Goal: Task Accomplishment & Management: Manage account settings

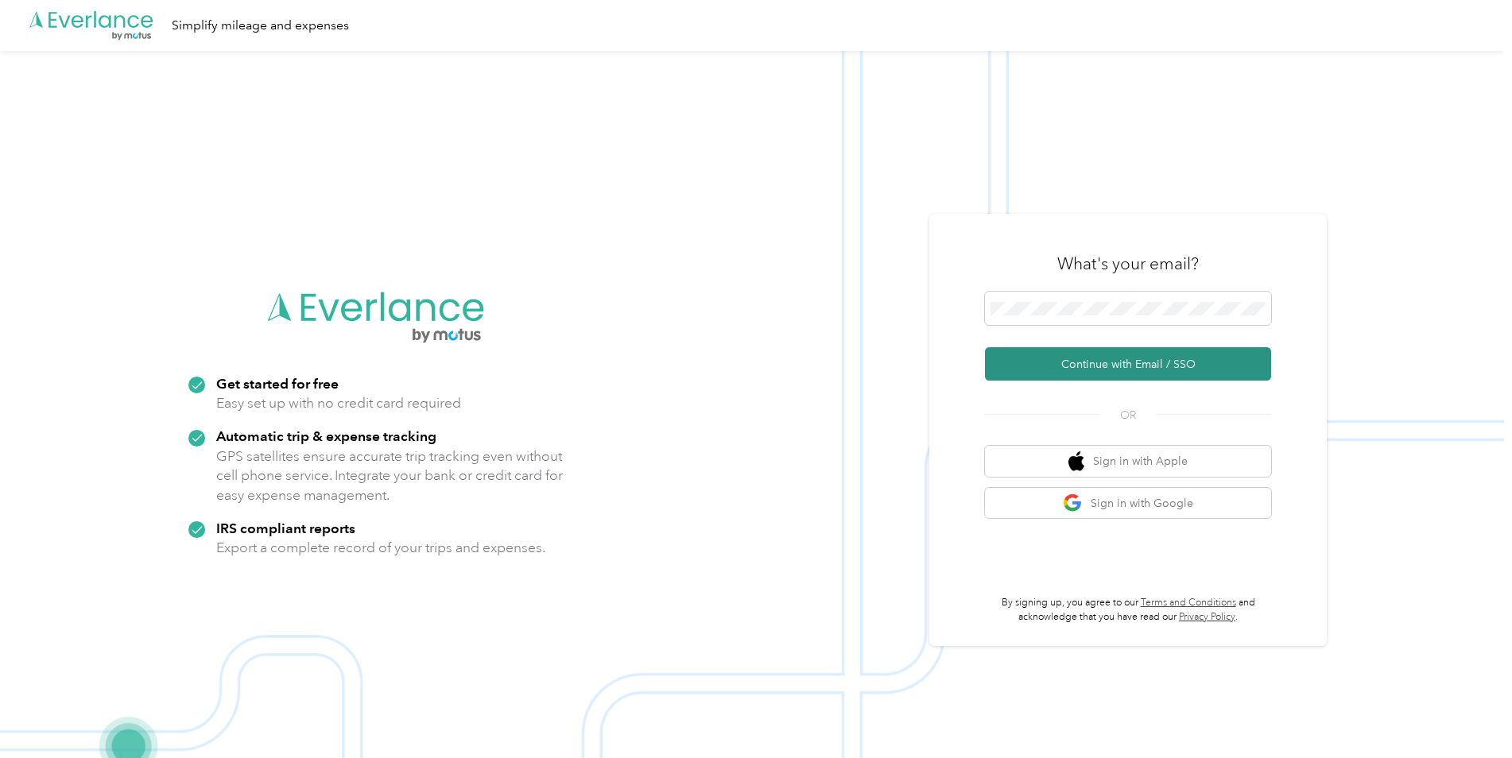
click at [1097, 363] on button "Continue with Email / SSO" at bounding box center [1128, 363] width 286 height 33
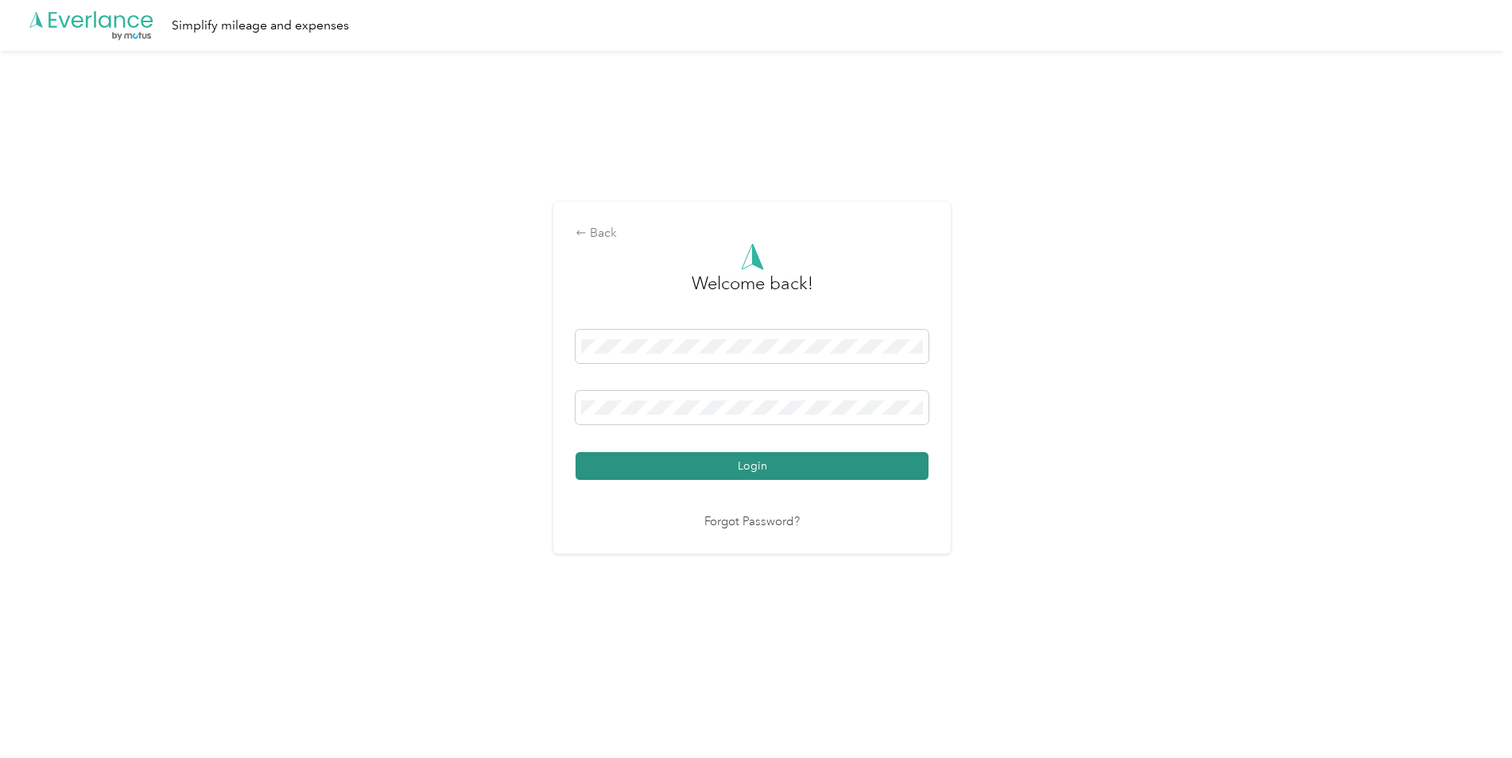
click at [817, 473] on button "Login" at bounding box center [751, 466] width 353 height 28
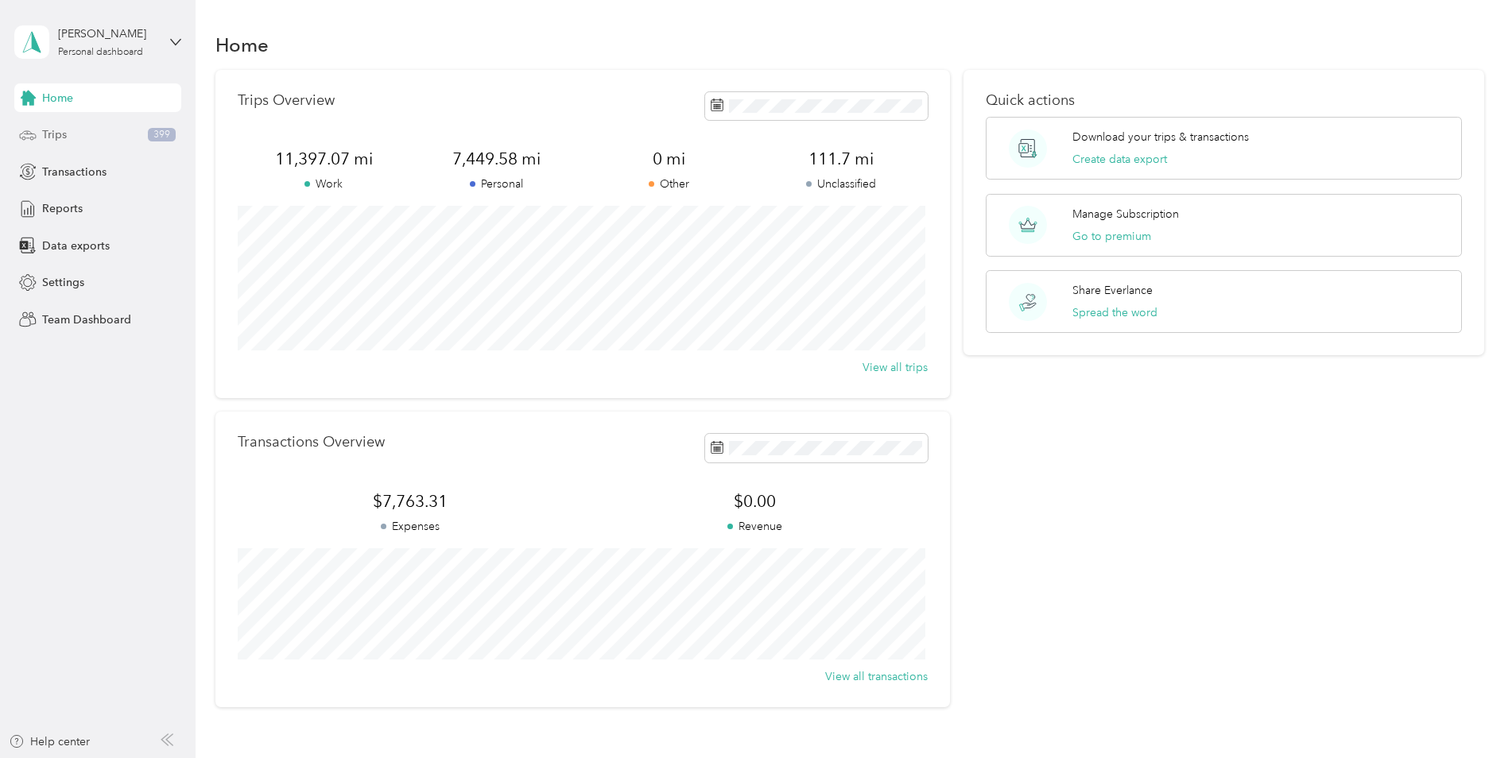
click at [52, 138] on span "Trips" at bounding box center [54, 134] width 25 height 17
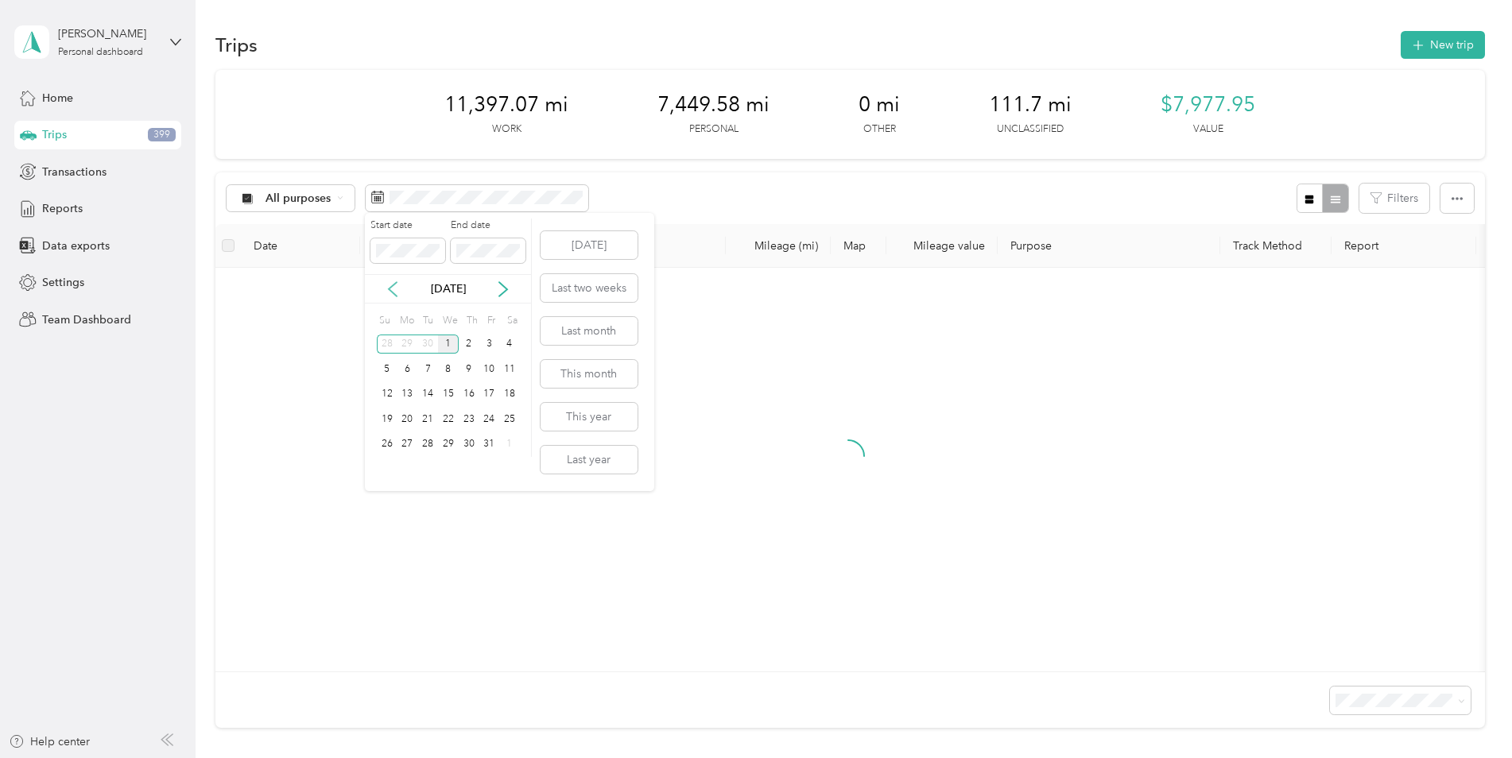
click at [391, 293] on icon at bounding box center [393, 289] width 16 height 16
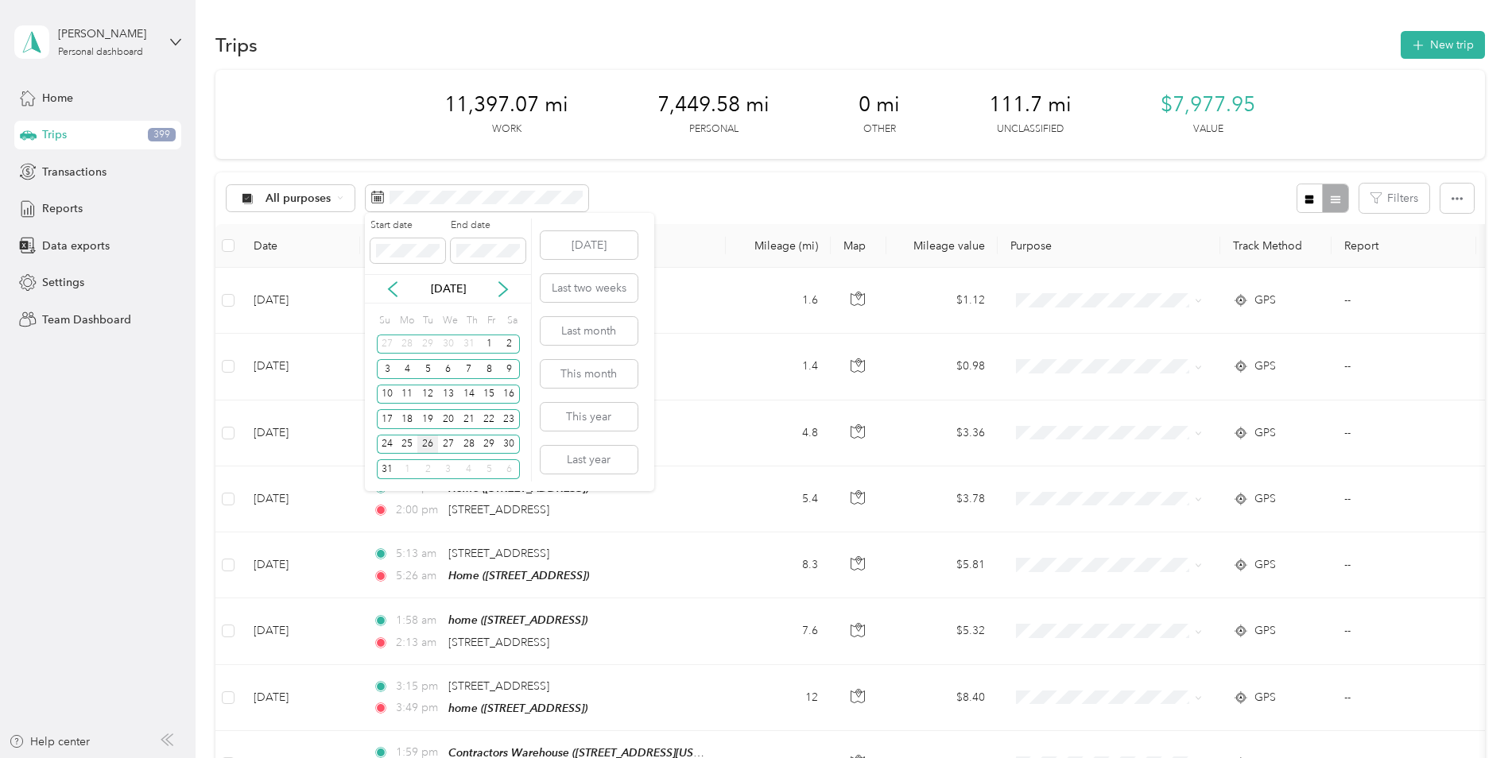
click at [431, 443] on div "26" at bounding box center [427, 445] width 21 height 20
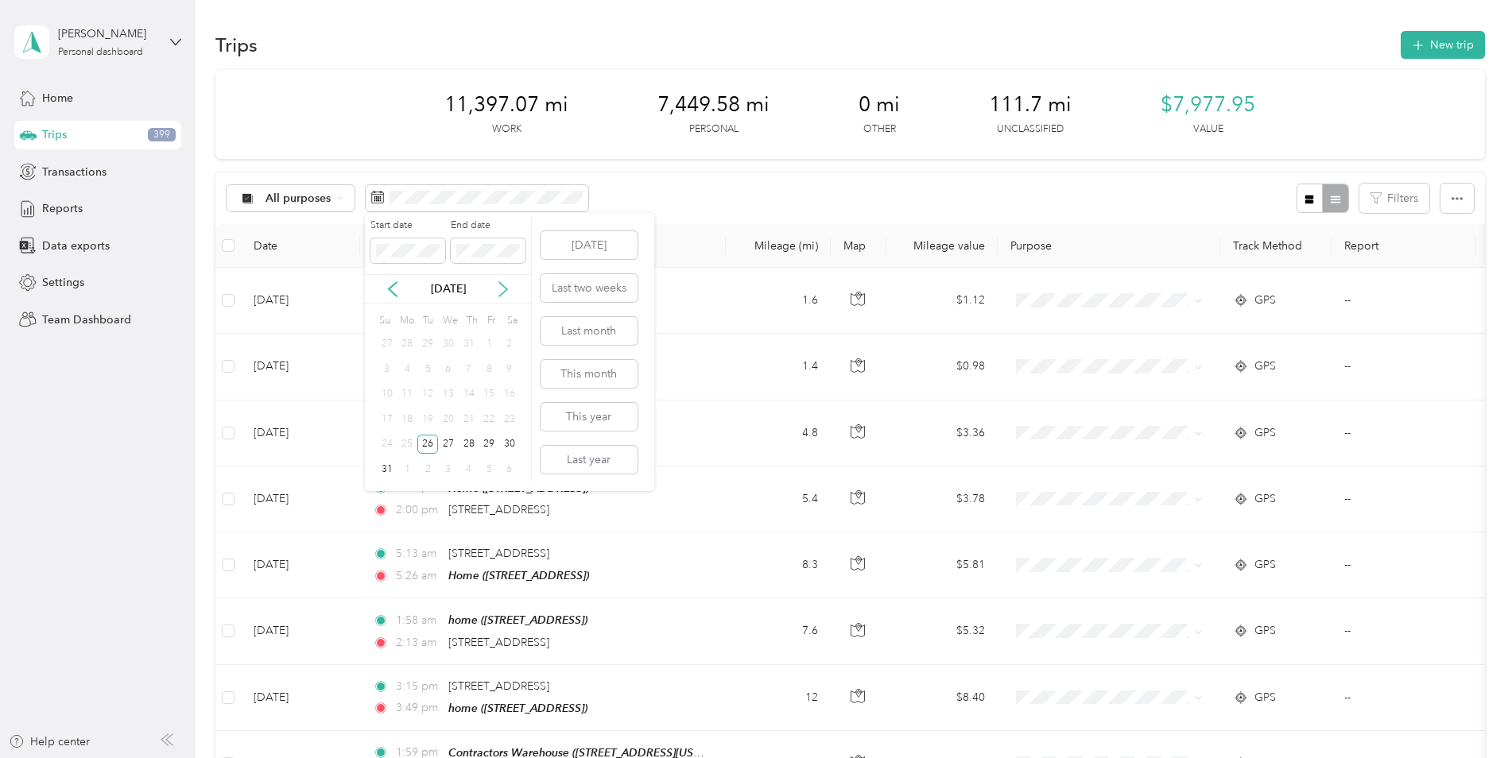
click at [506, 287] on icon at bounding box center [503, 289] width 16 height 16
click at [470, 418] on div "25" at bounding box center [469, 419] width 21 height 20
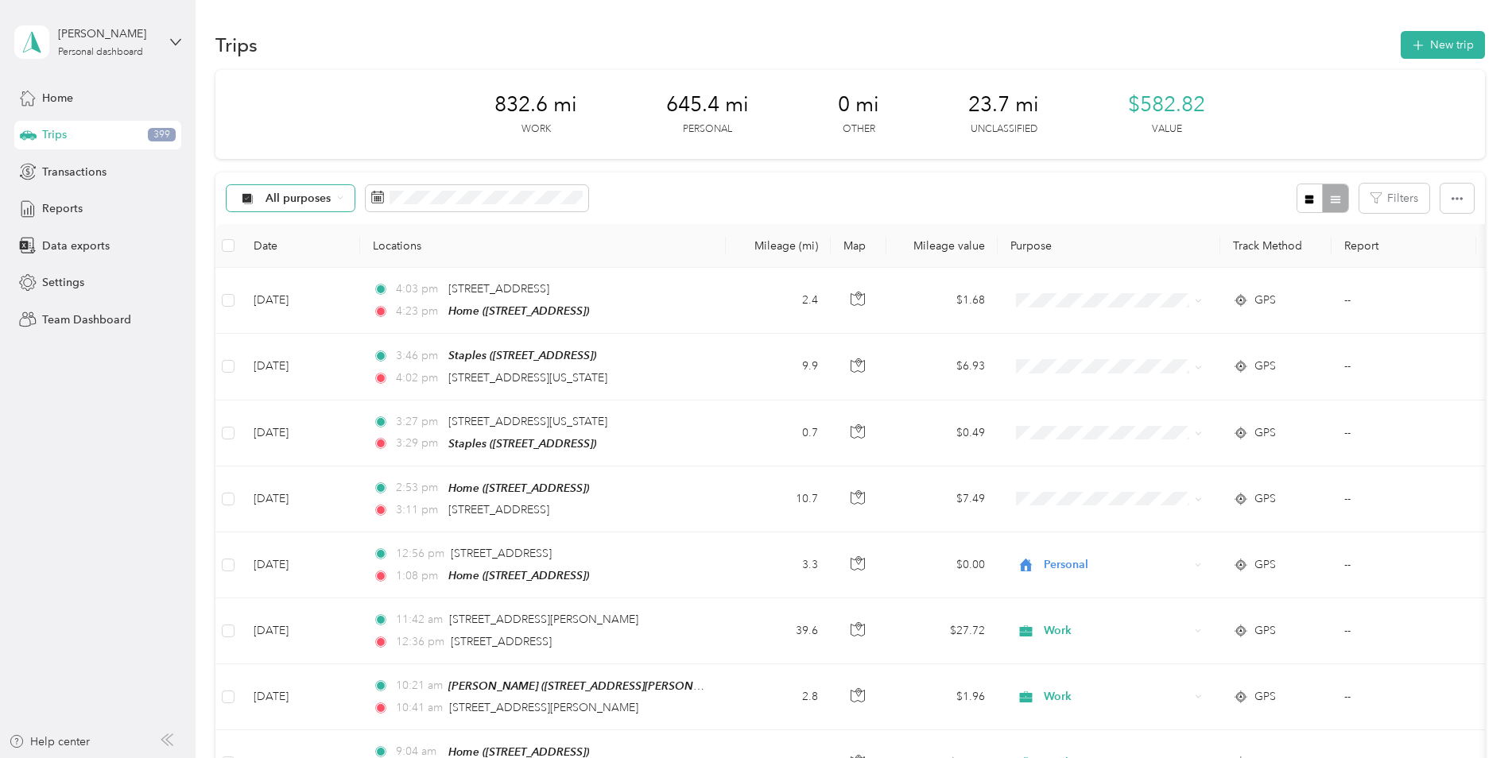
click at [322, 196] on span "All purposes" at bounding box center [298, 198] width 66 height 11
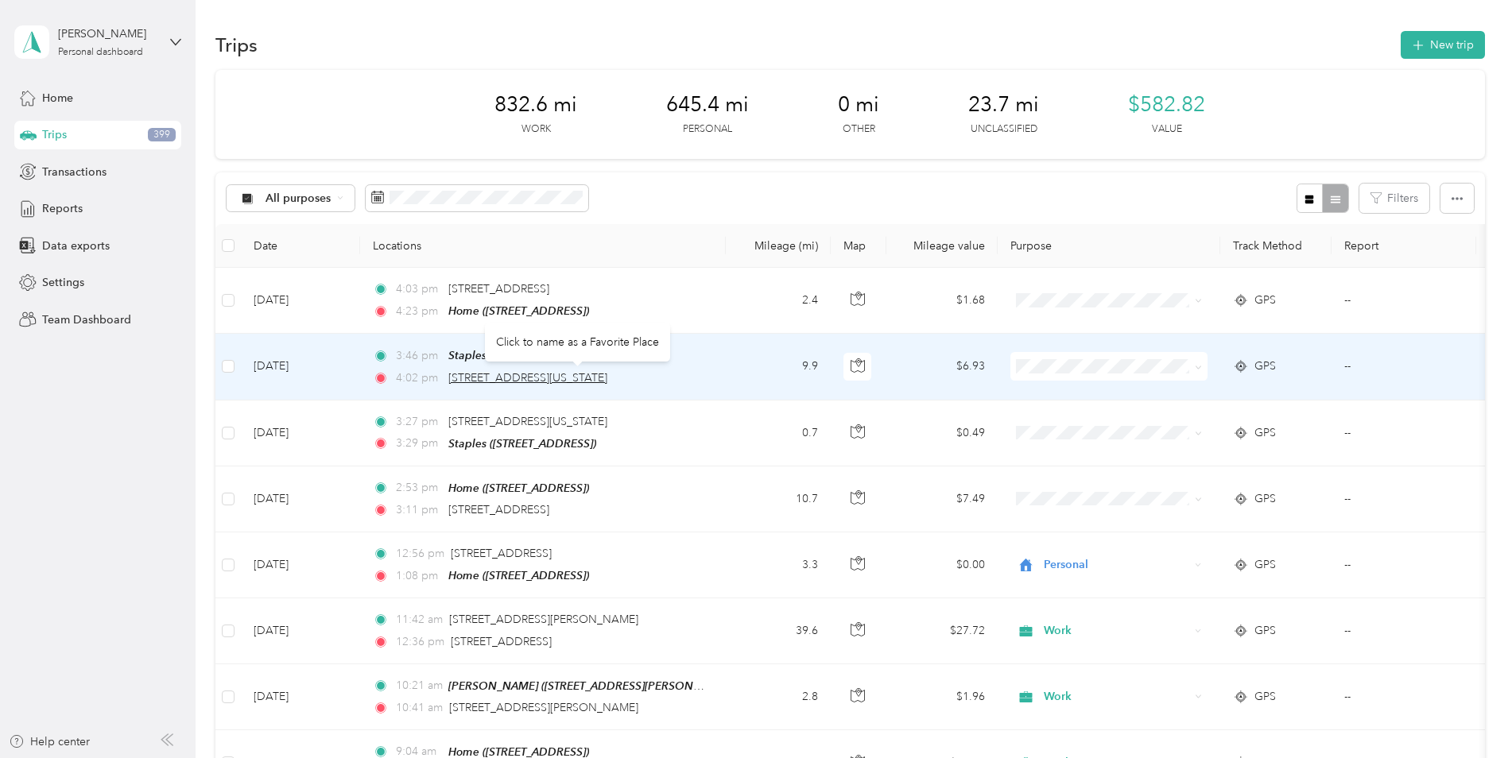
click at [607, 377] on span "[STREET_ADDRESS][US_STATE]" at bounding box center [527, 378] width 159 height 14
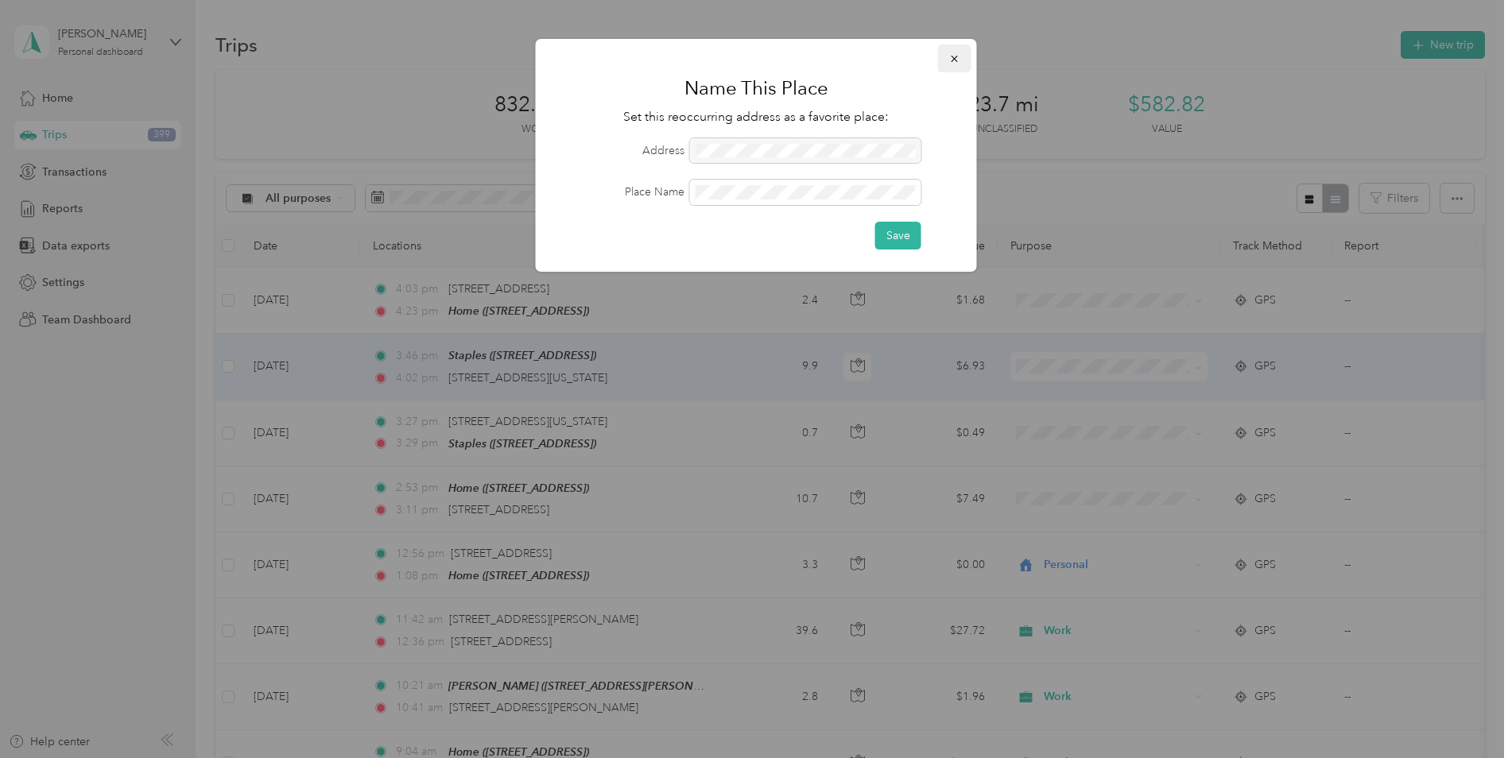
click at [949, 58] on icon "button" at bounding box center [954, 58] width 11 height 11
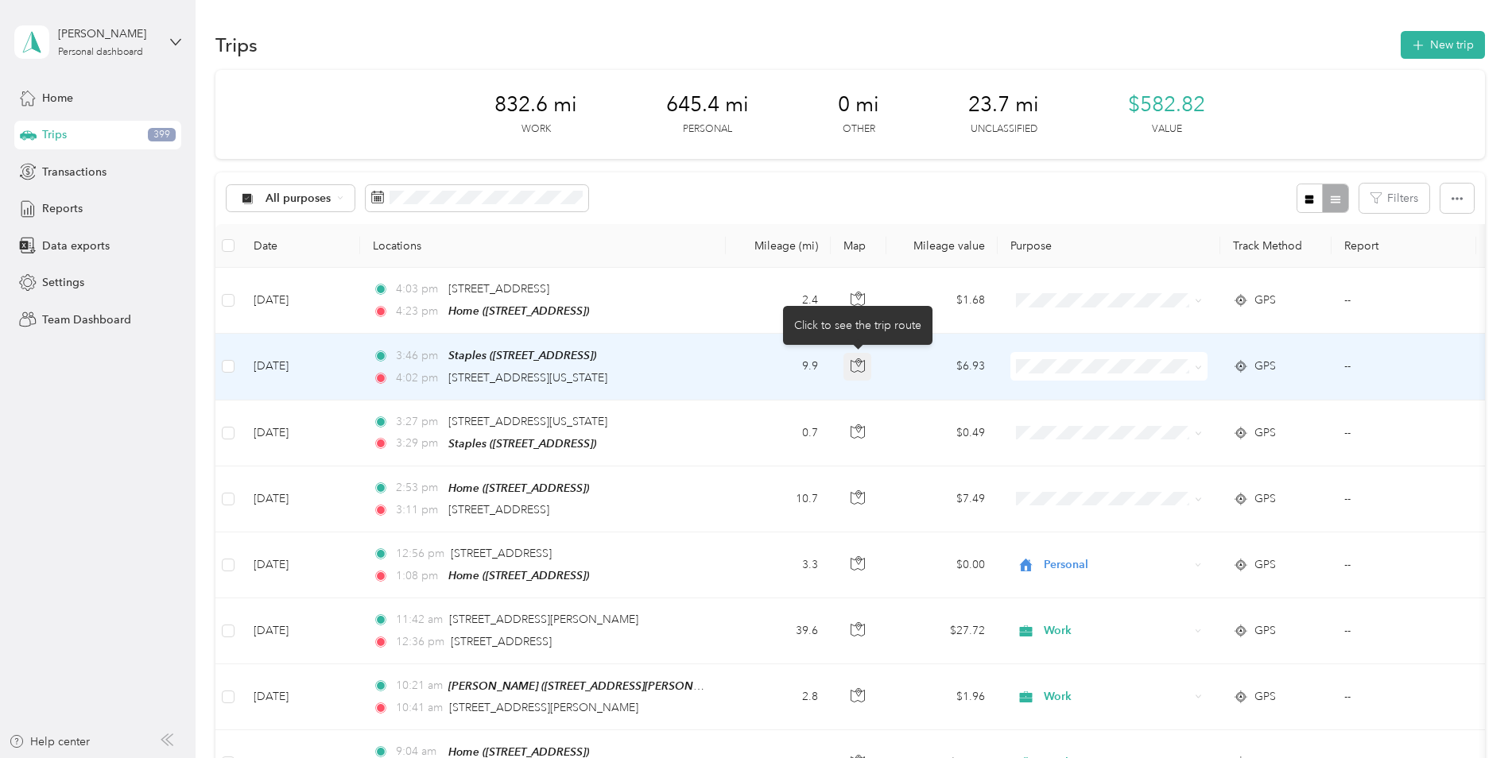
click at [857, 365] on icon "button" at bounding box center [857, 365] width 14 height 14
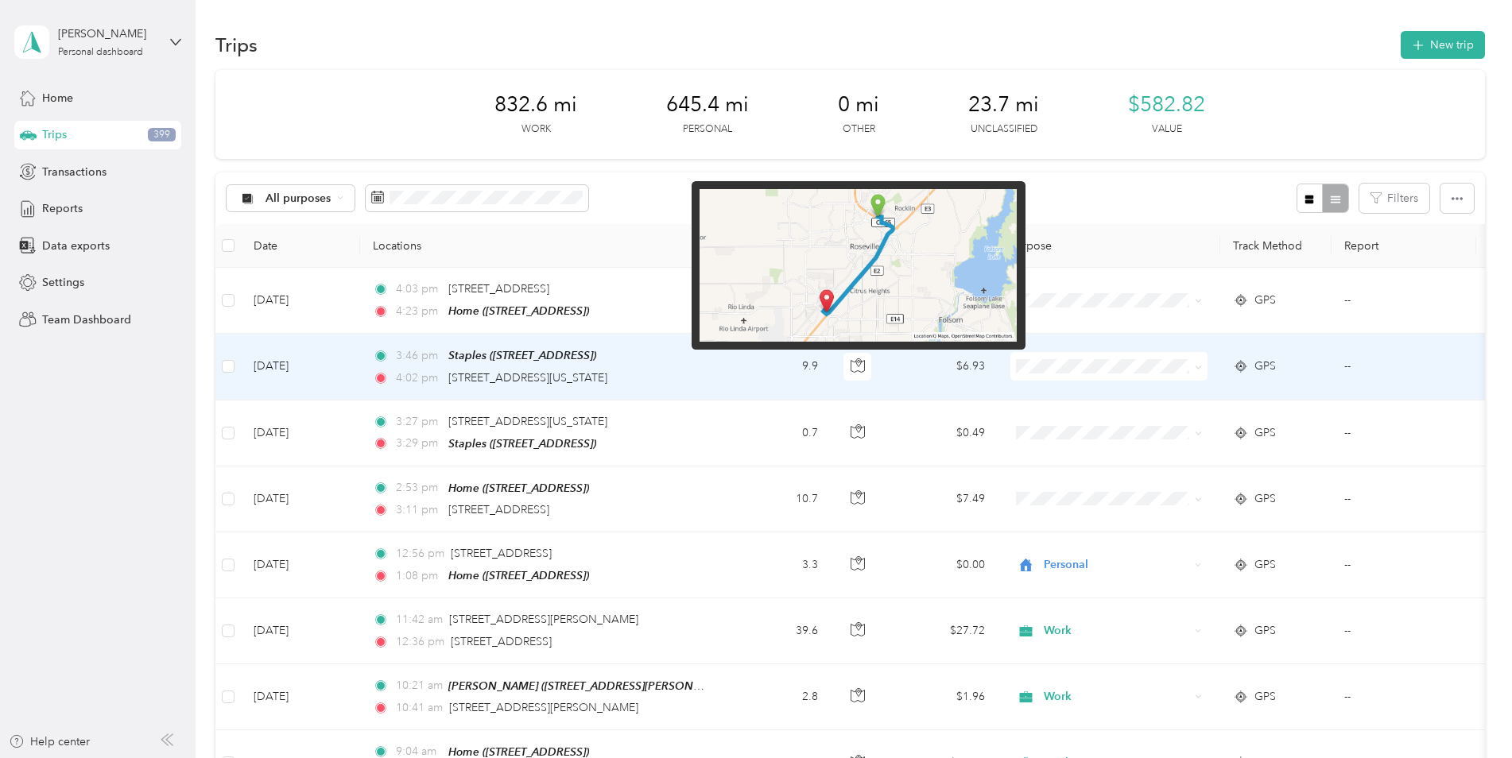
click at [828, 314] on img at bounding box center [857, 265] width 317 height 153
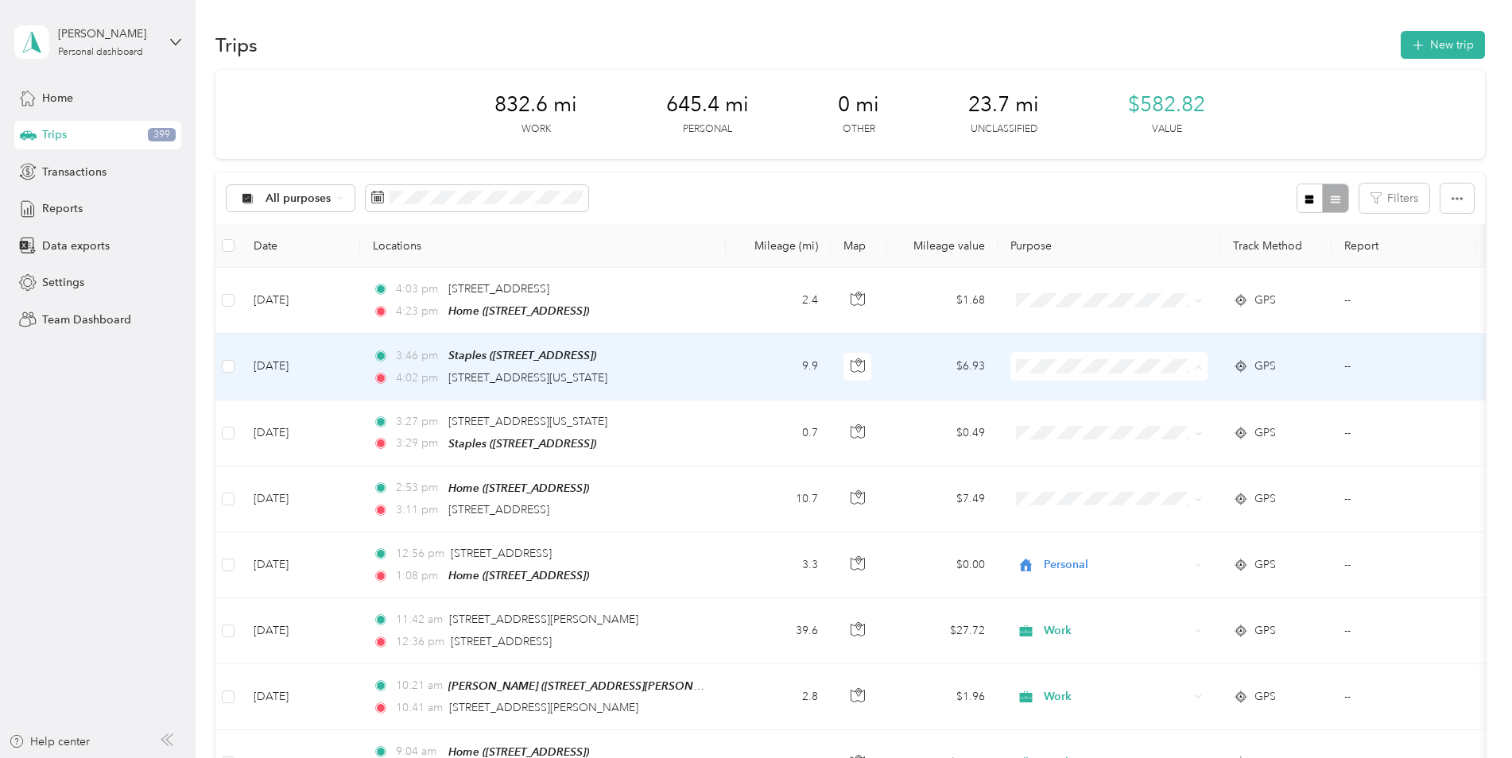
click at [1090, 405] on ol "Work Personal Other Charity Medical Moving Commute" at bounding box center [1108, 478] width 197 height 195
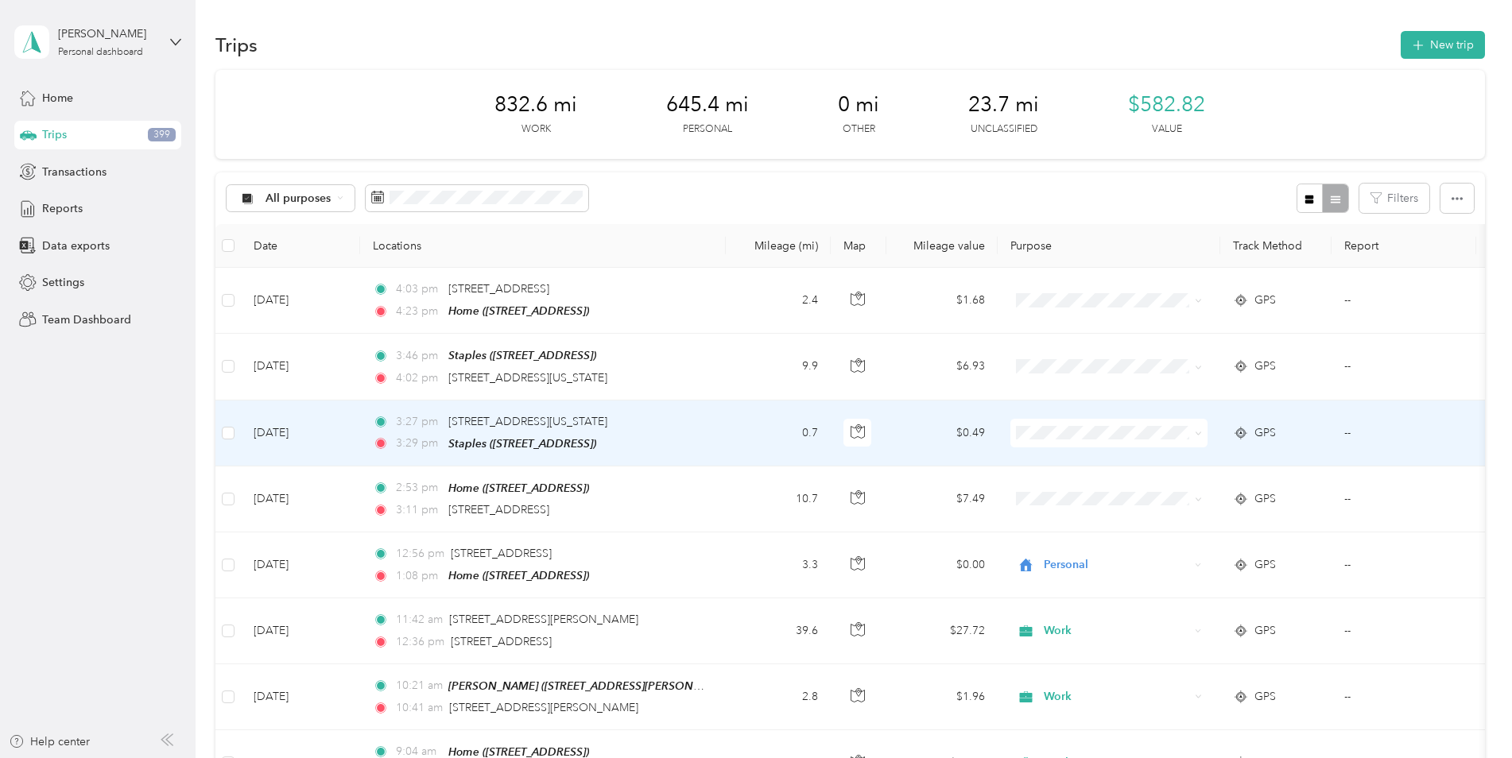
click at [1073, 457] on span "Work" at bounding box center [1122, 460] width 147 height 17
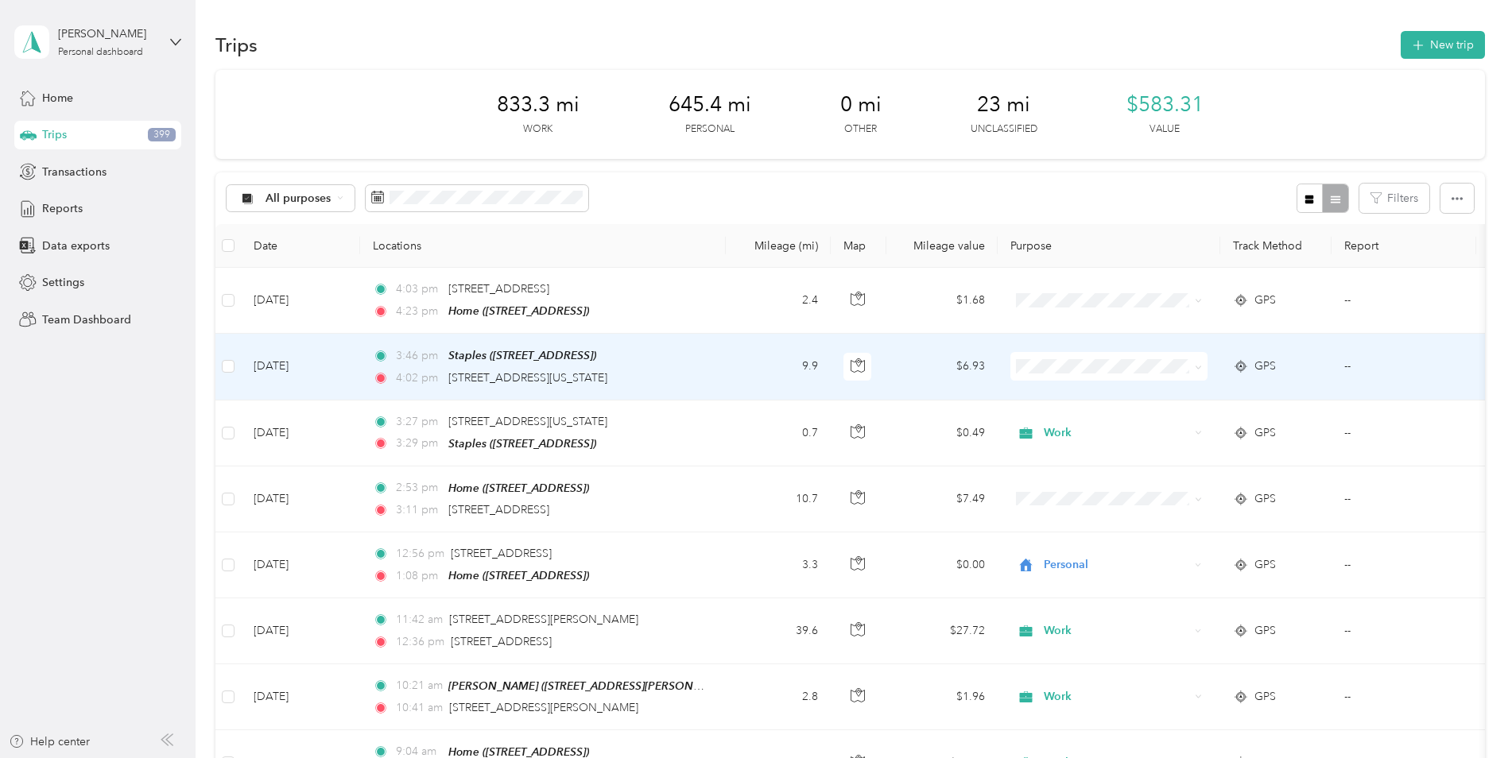
click at [1072, 398] on li "Work" at bounding box center [1108, 394] width 197 height 28
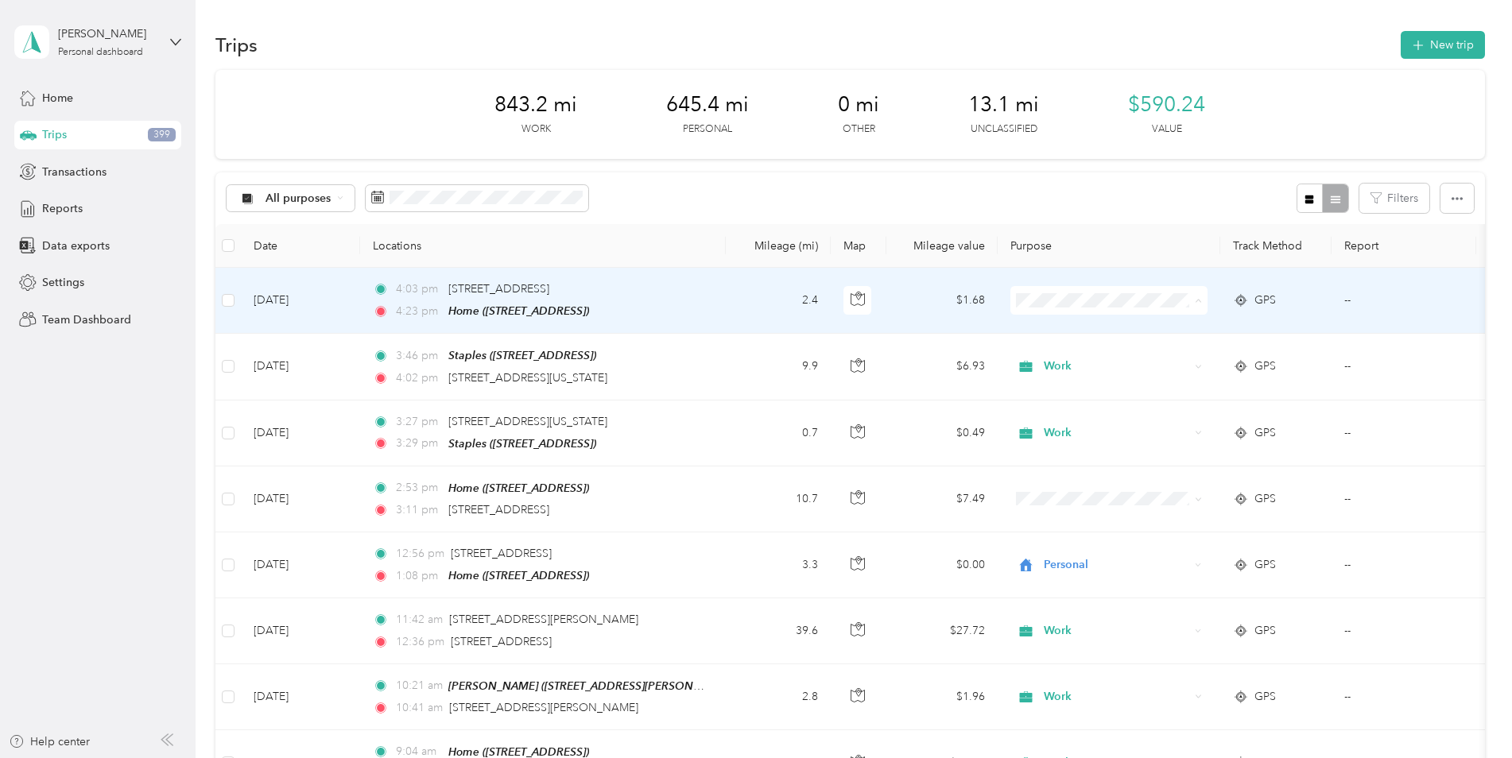
click at [1063, 358] on span "Personal" at bounding box center [1122, 358] width 147 height 17
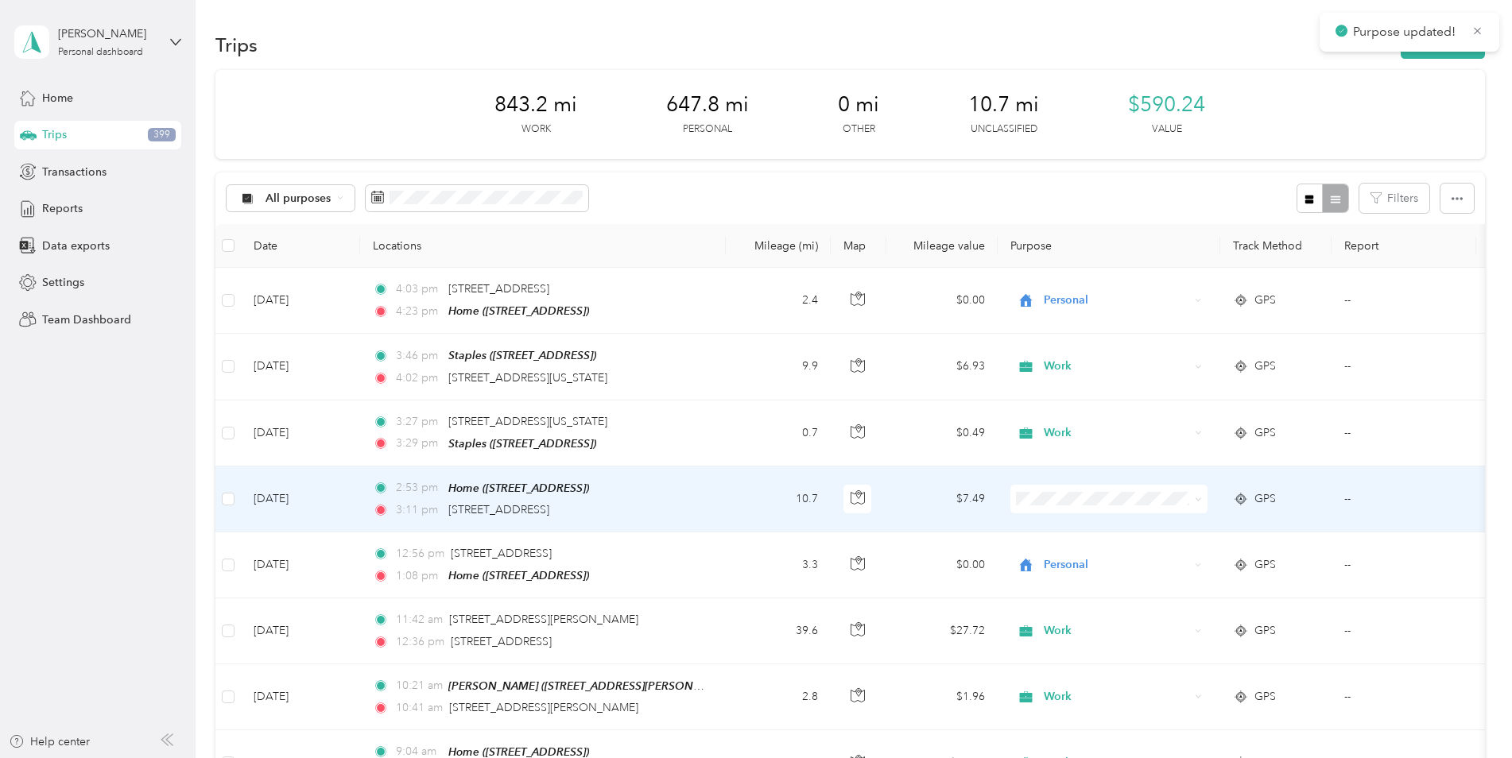
click at [1070, 549] on span "Personal" at bounding box center [1122, 553] width 147 height 17
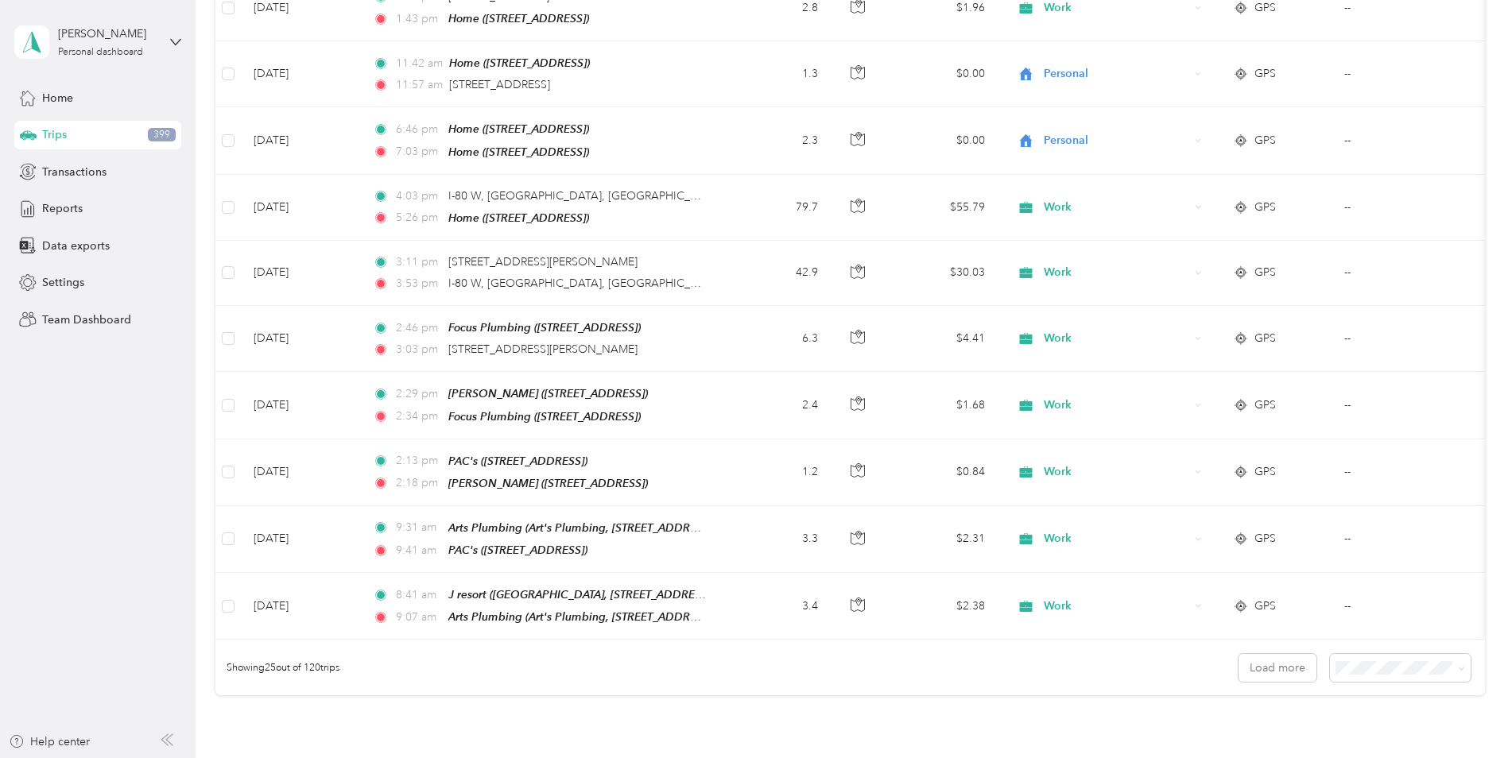
scroll to position [1431, 0]
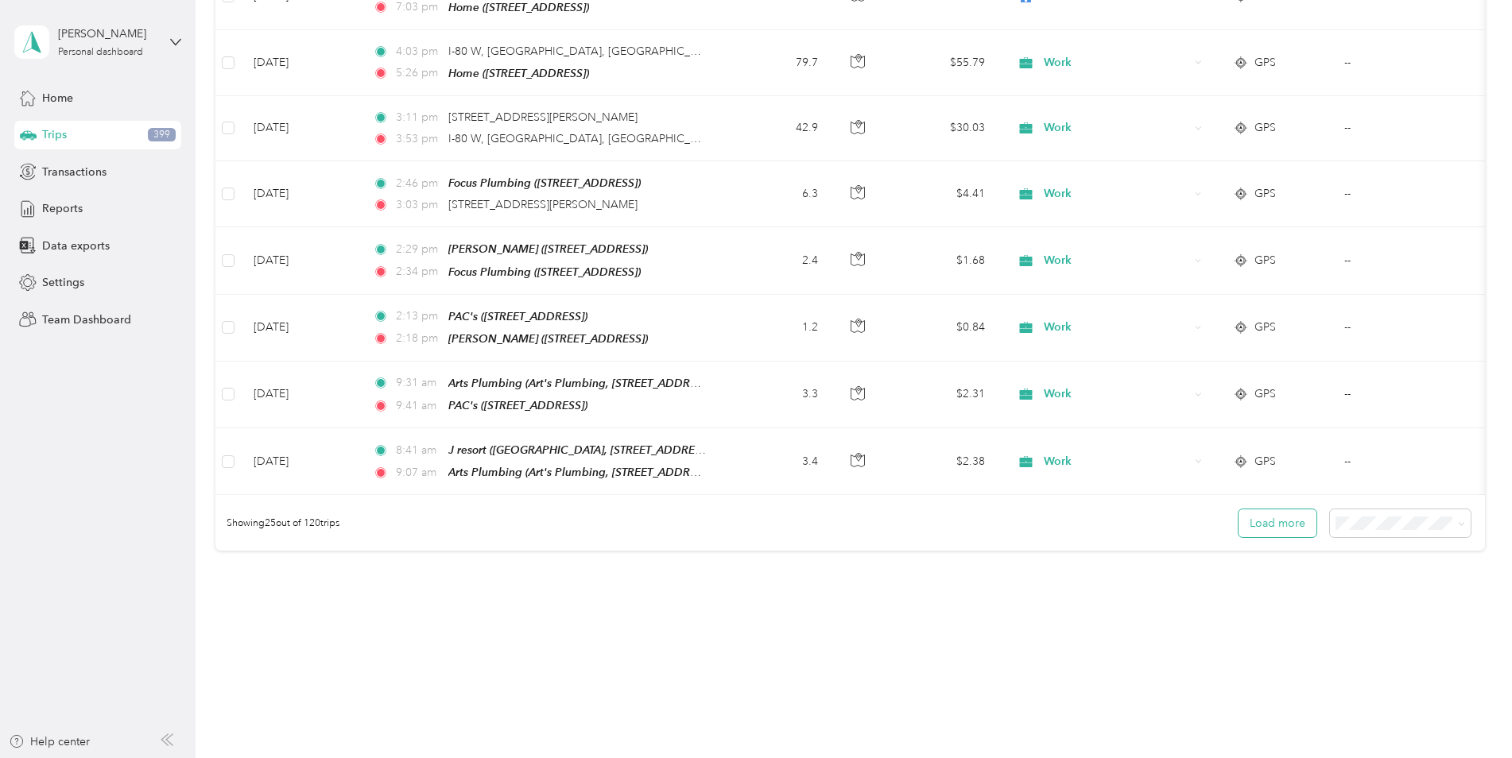
click at [1260, 510] on button "Load more" at bounding box center [1277, 523] width 78 height 28
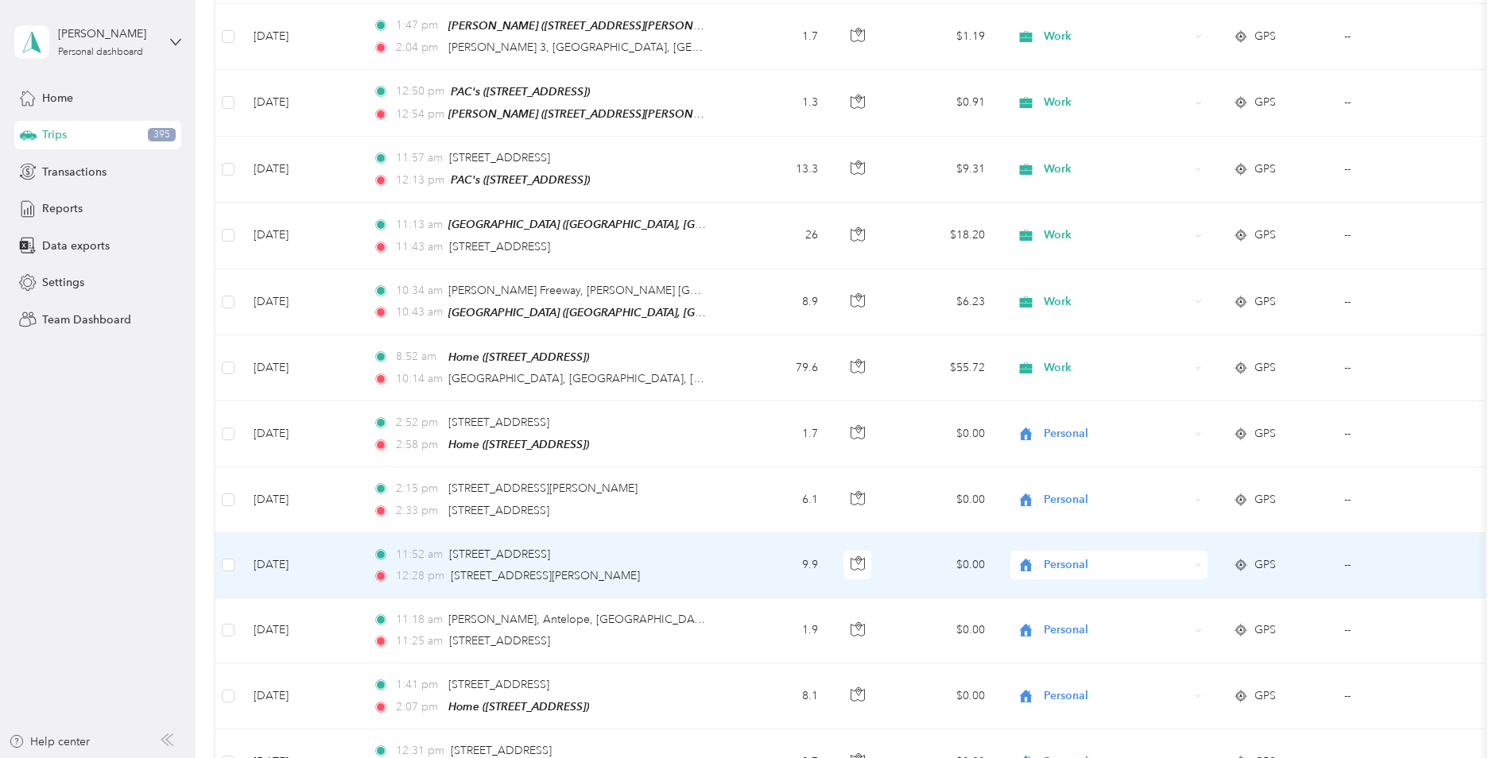
scroll to position [3065, 0]
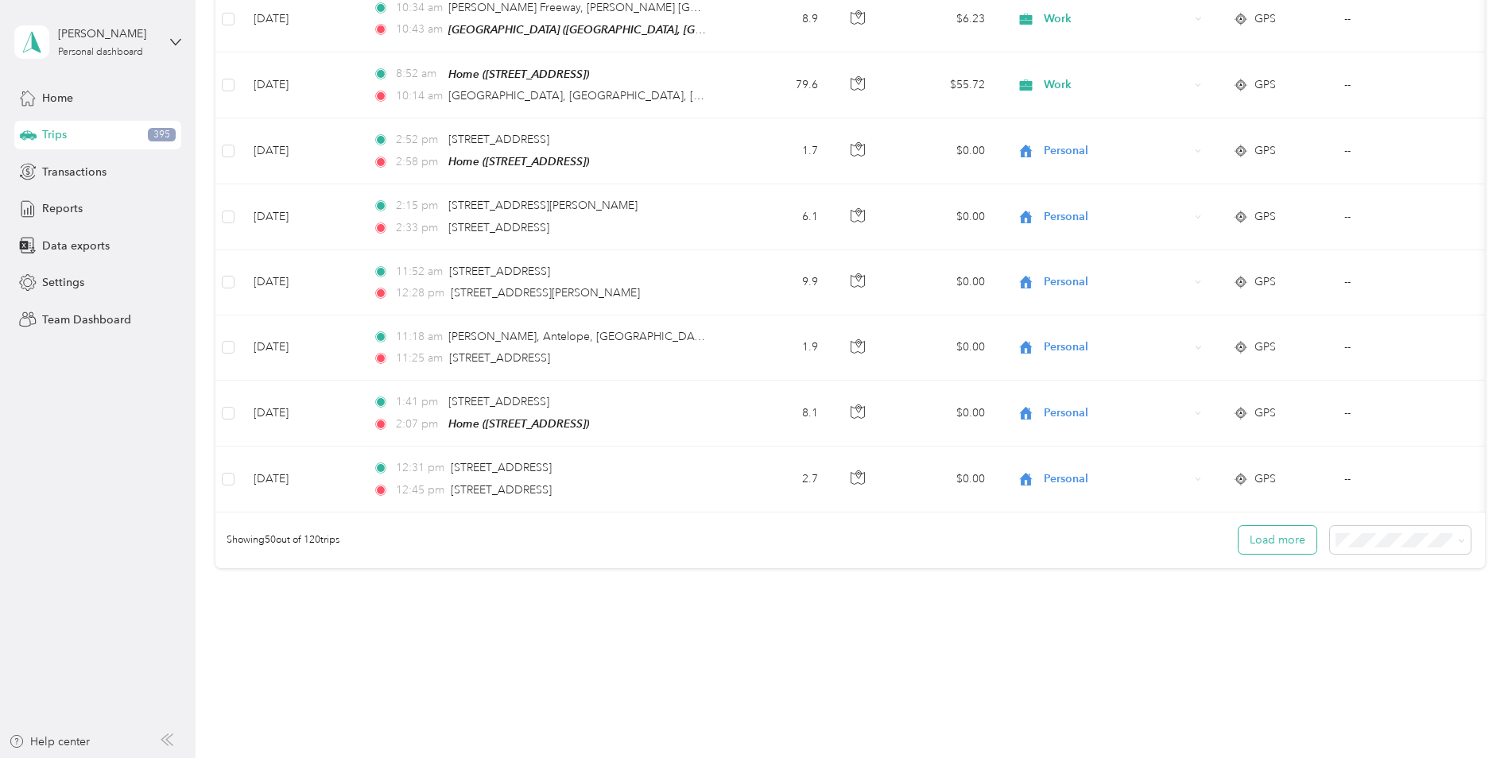
click at [1249, 526] on button "Load more" at bounding box center [1277, 540] width 78 height 28
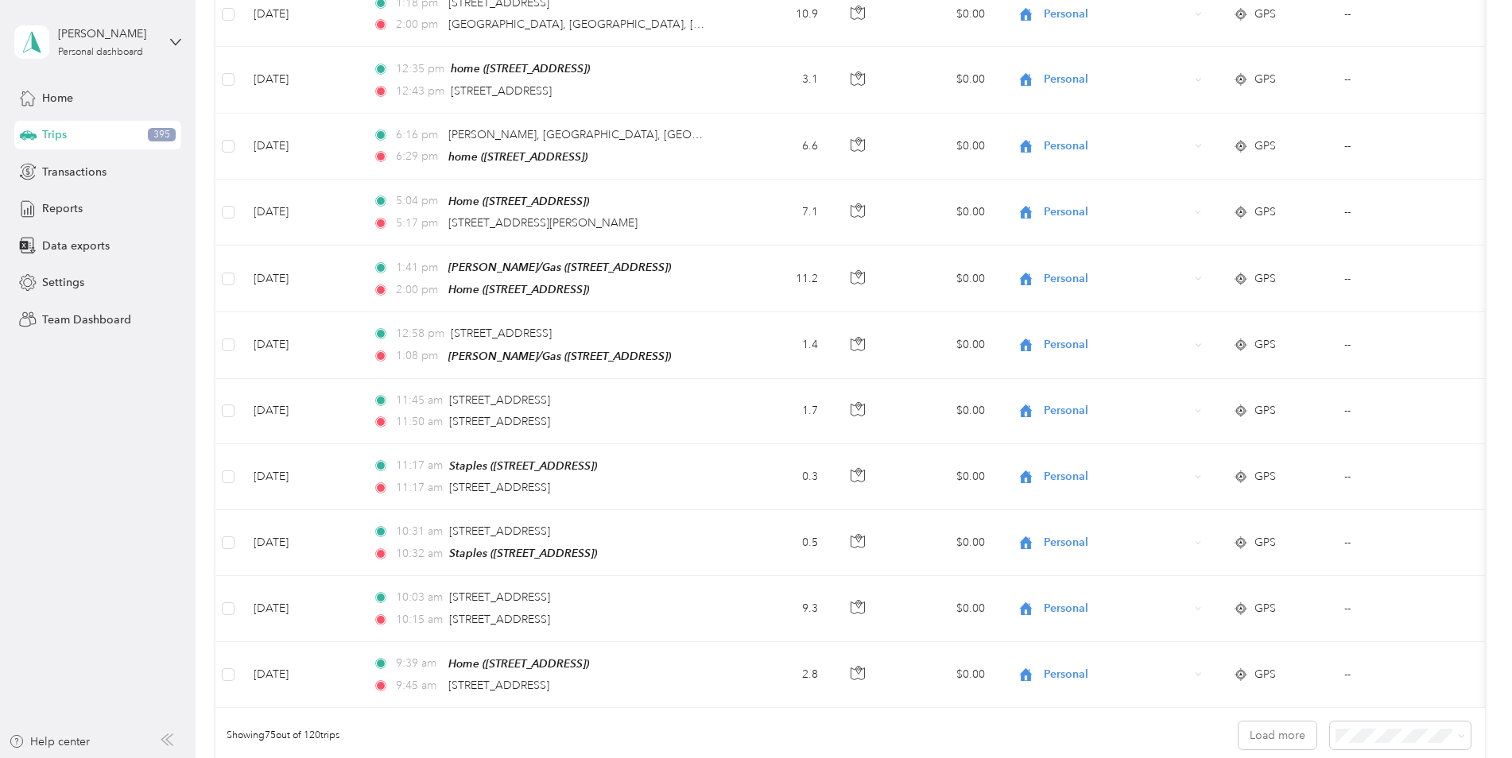
scroll to position [4699, 0]
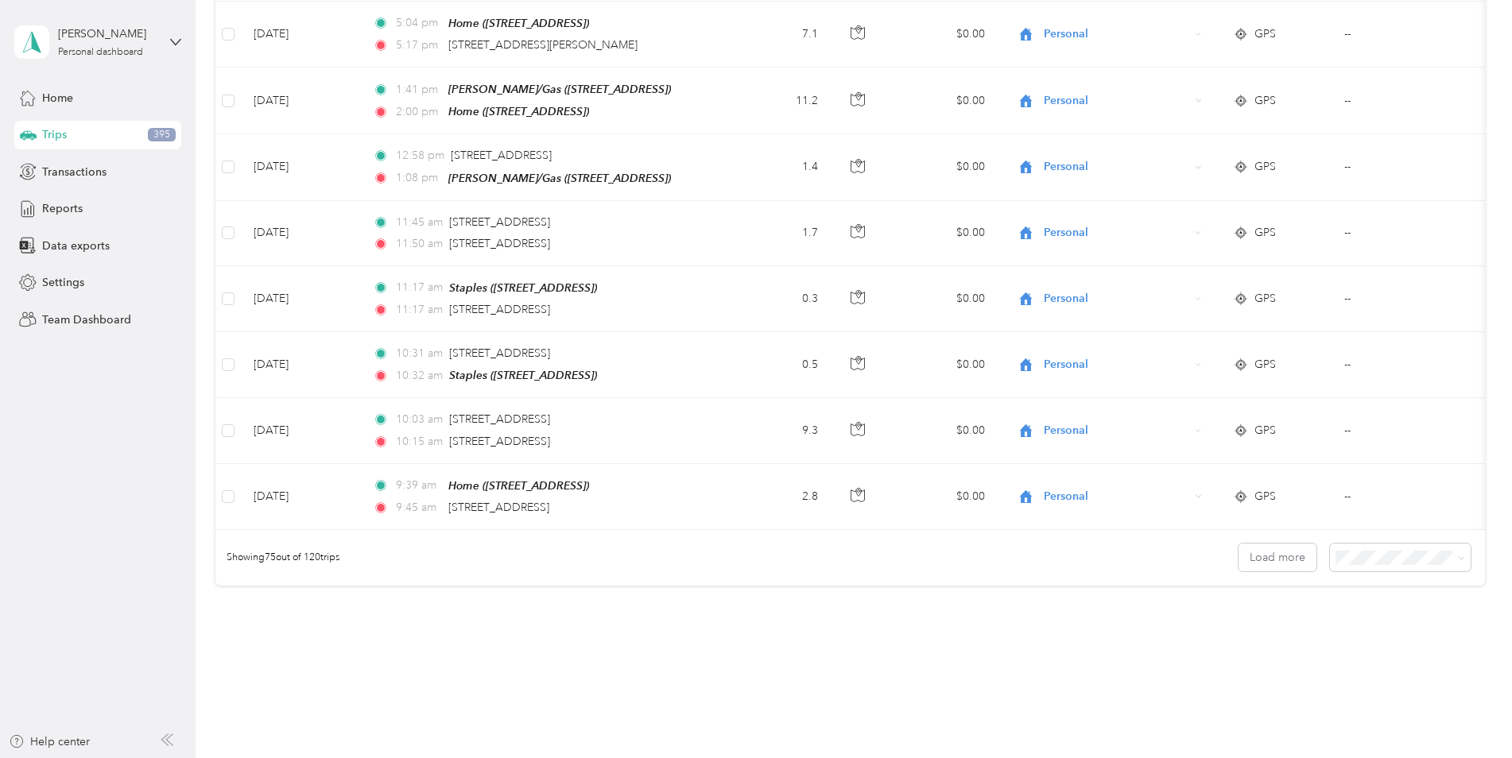
click at [1354, 594] on div "100 per load" at bounding box center [1396, 588] width 118 height 17
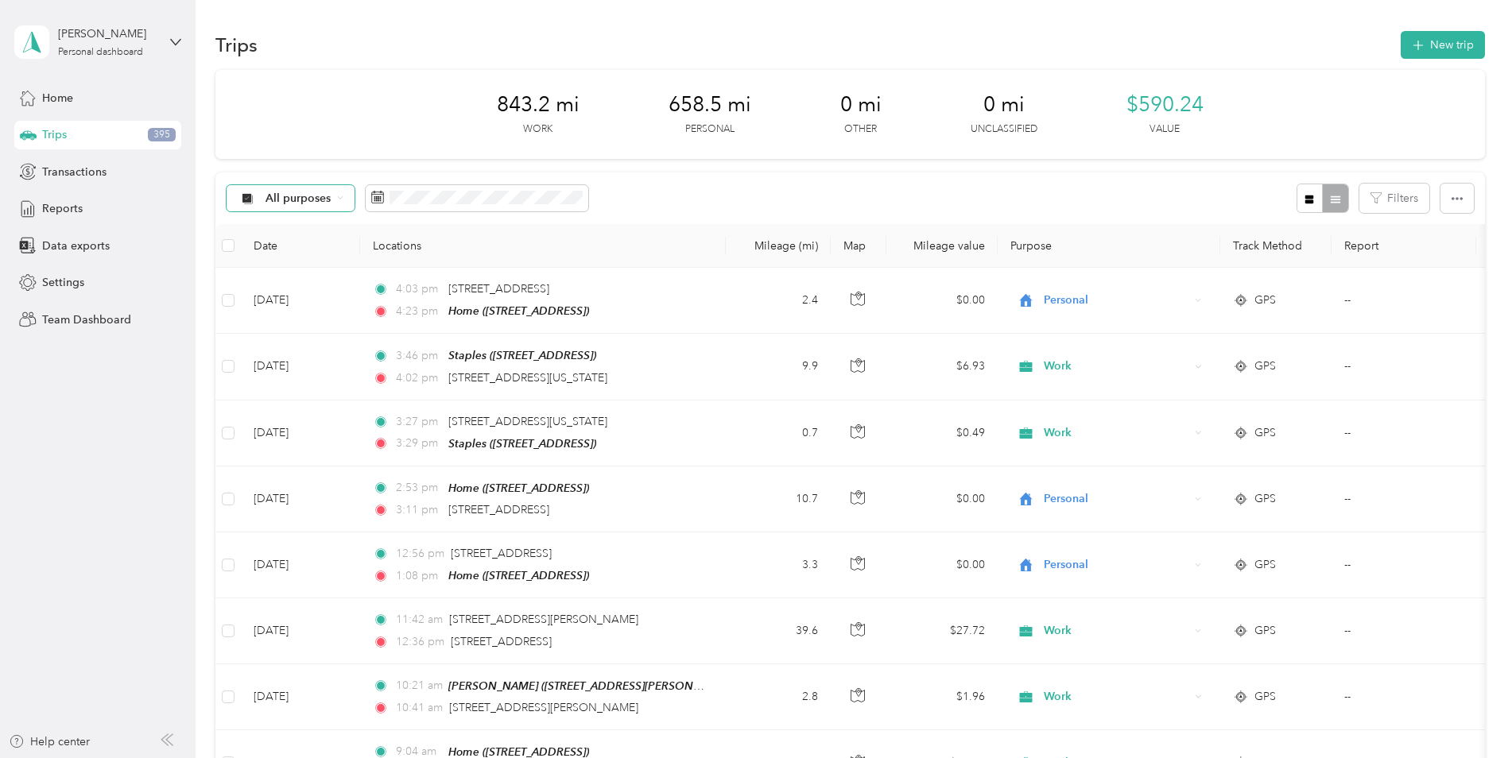
click at [314, 201] on span "All purposes" at bounding box center [298, 198] width 66 height 11
click at [284, 281] on span "Work" at bounding box center [303, 282] width 77 height 17
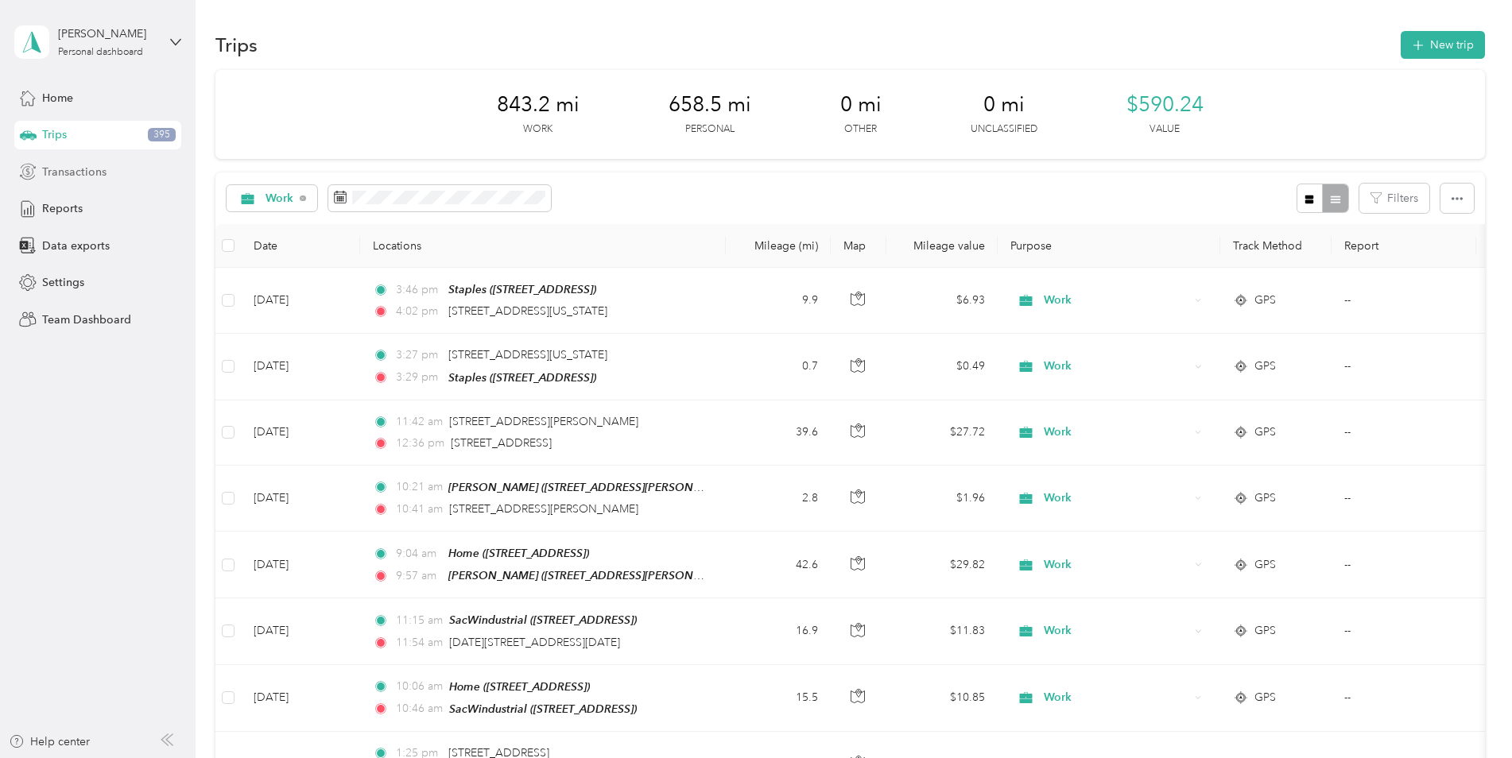
click at [57, 172] on span "Transactions" at bounding box center [74, 172] width 64 height 17
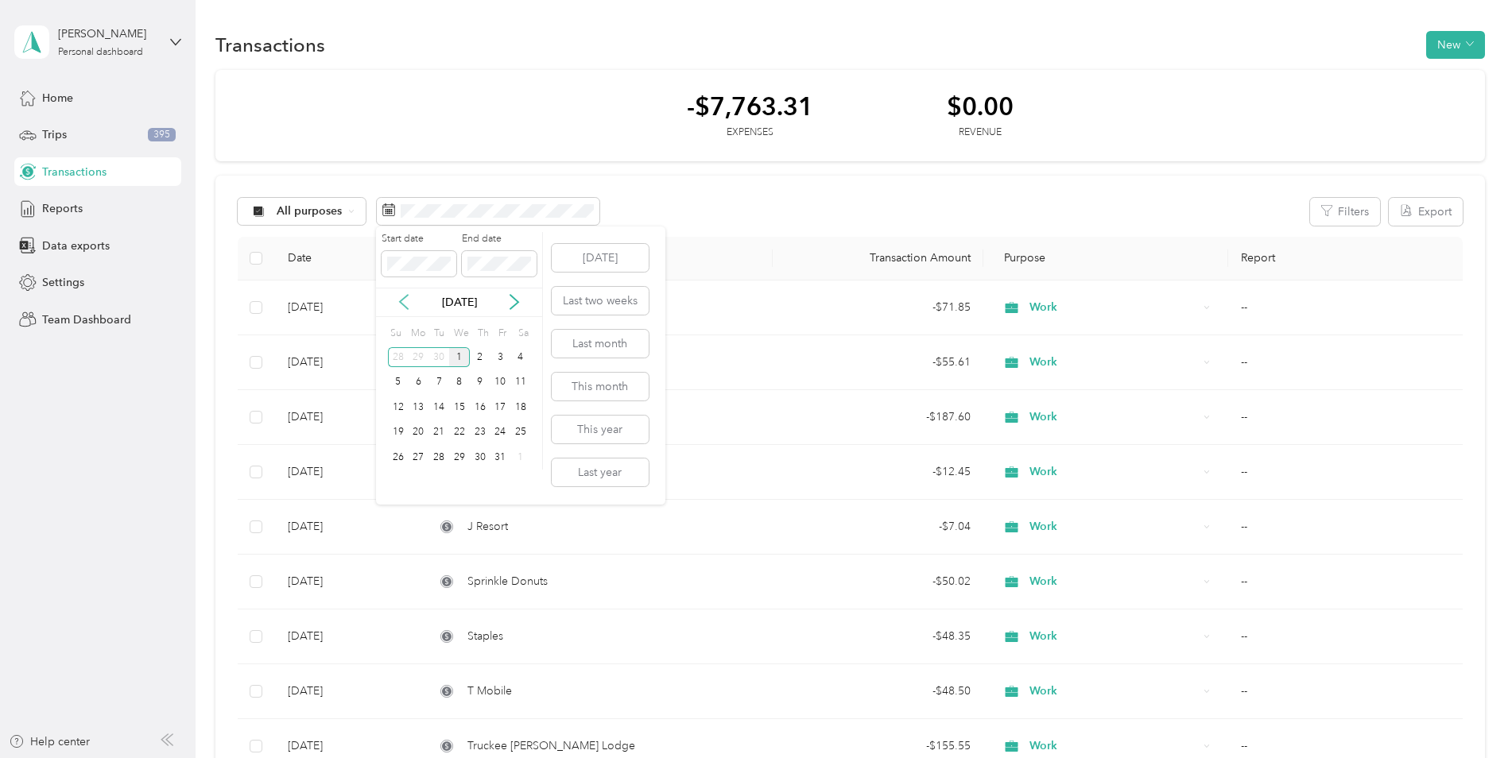
click at [408, 304] on icon at bounding box center [404, 302] width 16 height 16
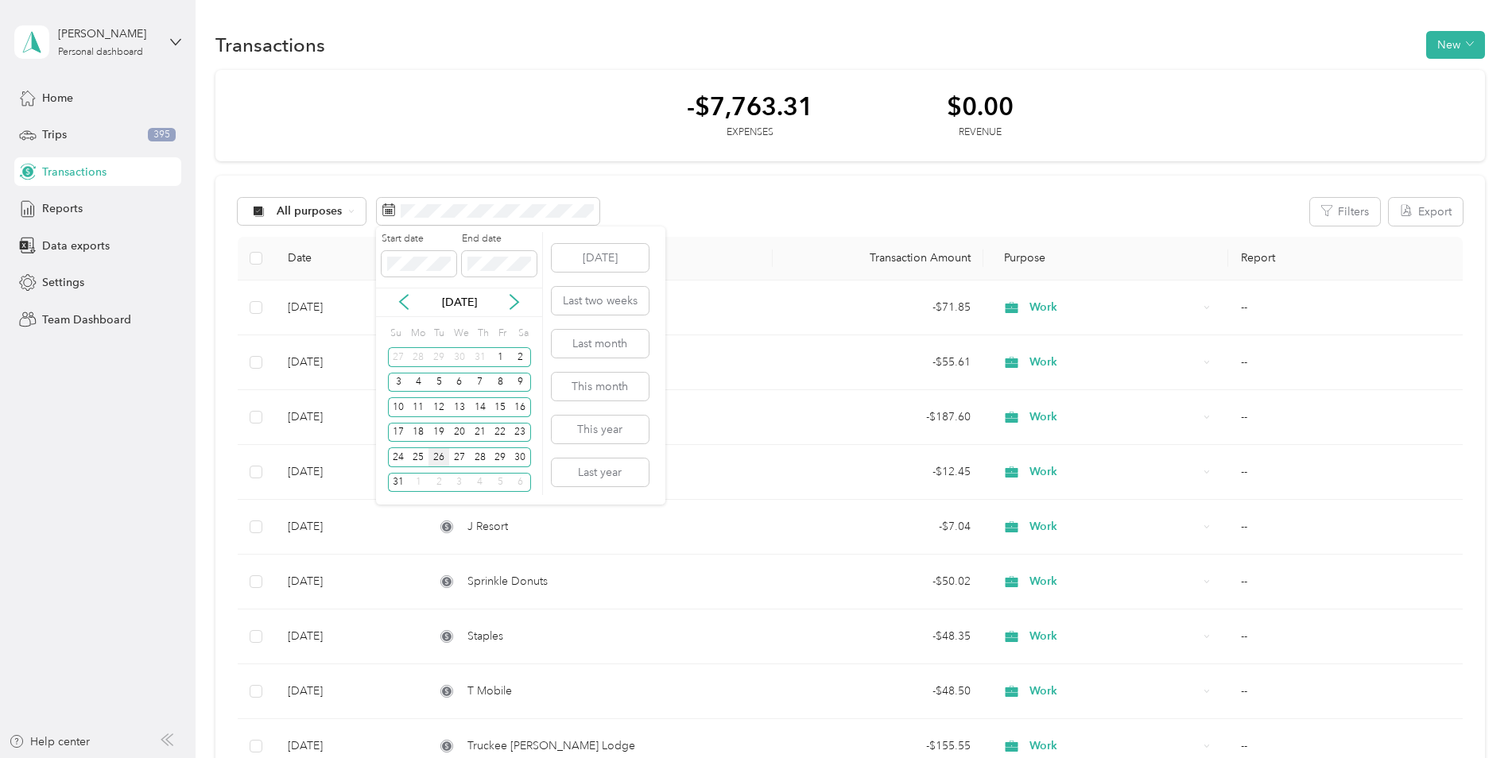
click at [442, 462] on div "26" at bounding box center [438, 457] width 21 height 20
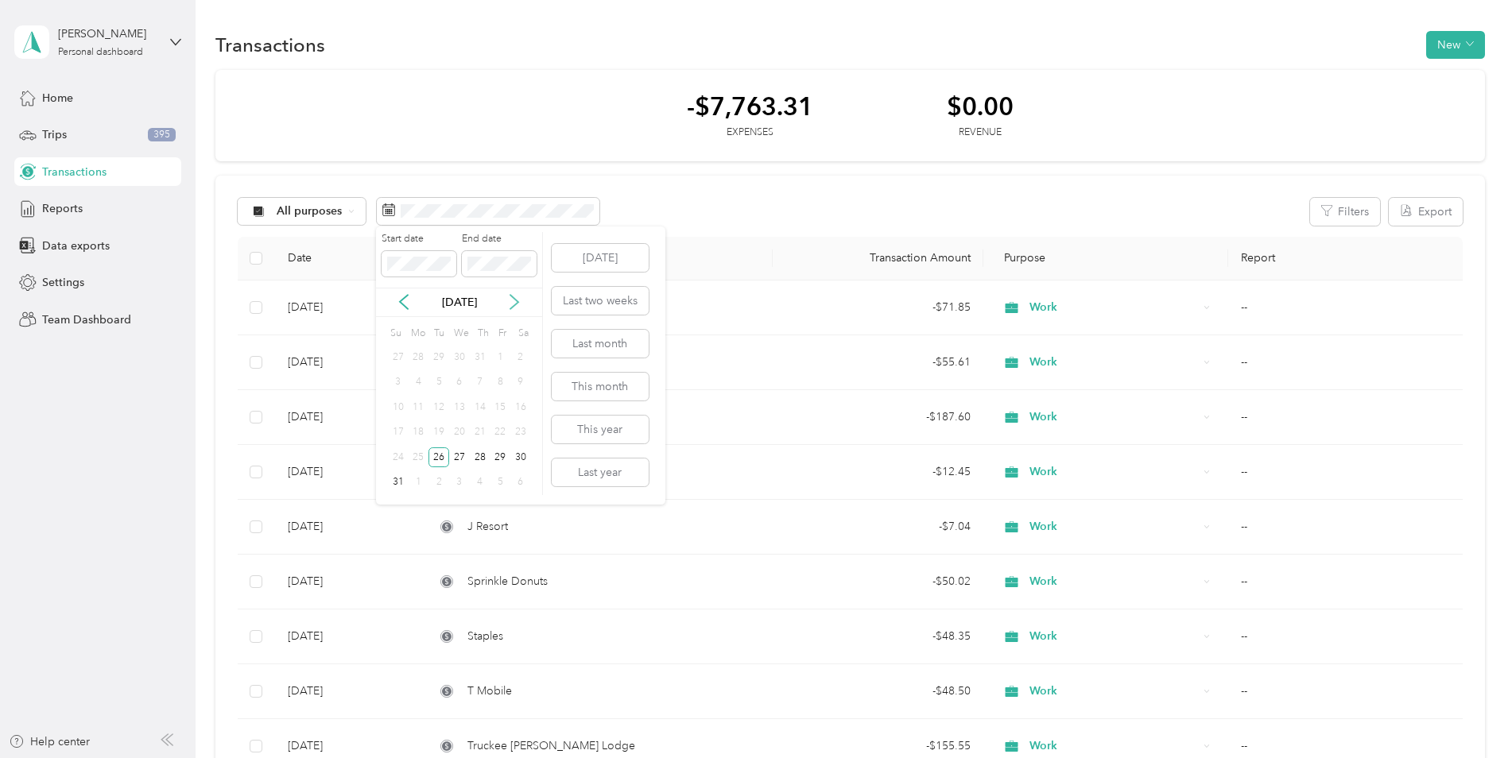
click at [520, 300] on icon at bounding box center [514, 302] width 16 height 16
click at [478, 431] on div "25" at bounding box center [480, 433] width 21 height 20
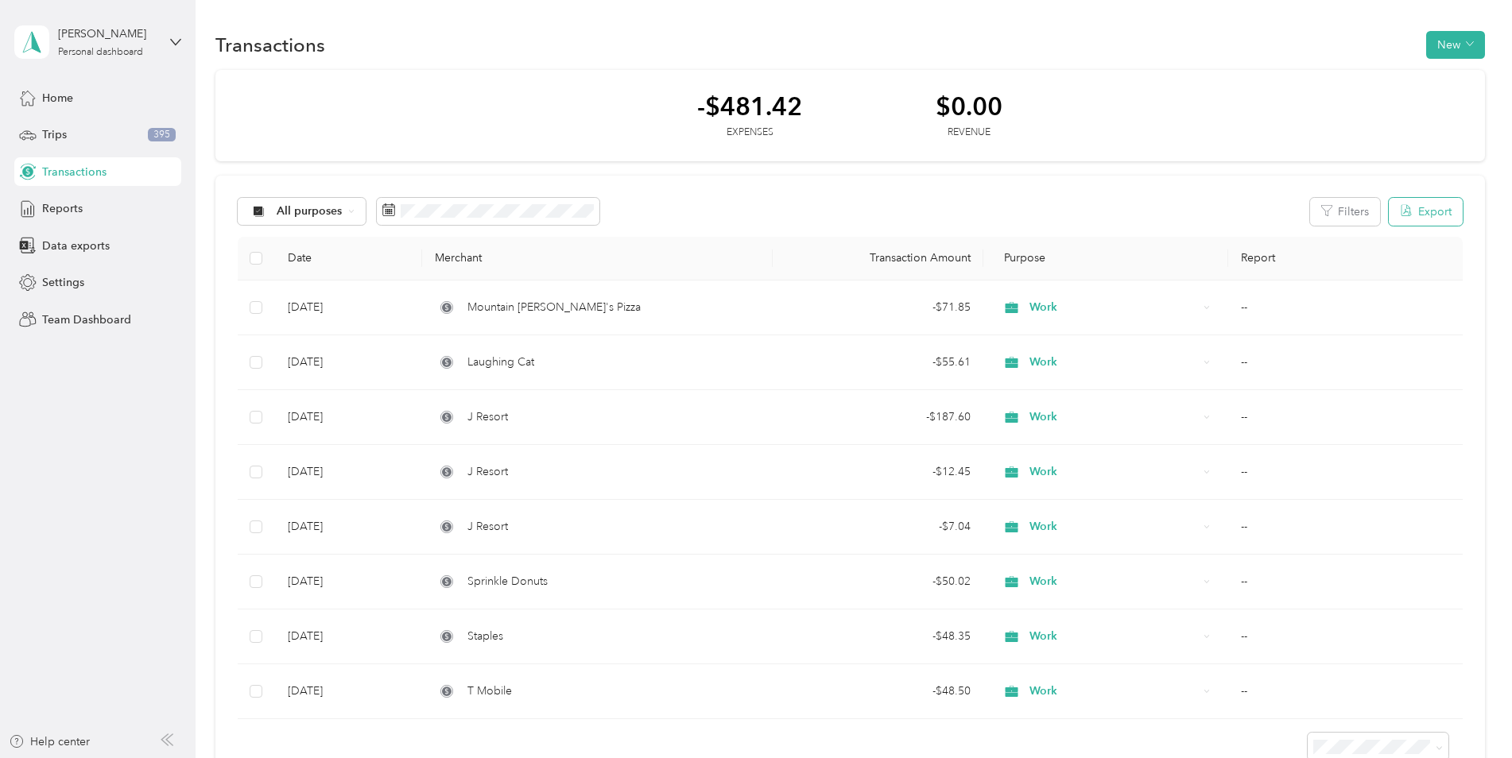
click at [1420, 213] on button "Export" at bounding box center [1425, 212] width 74 height 28
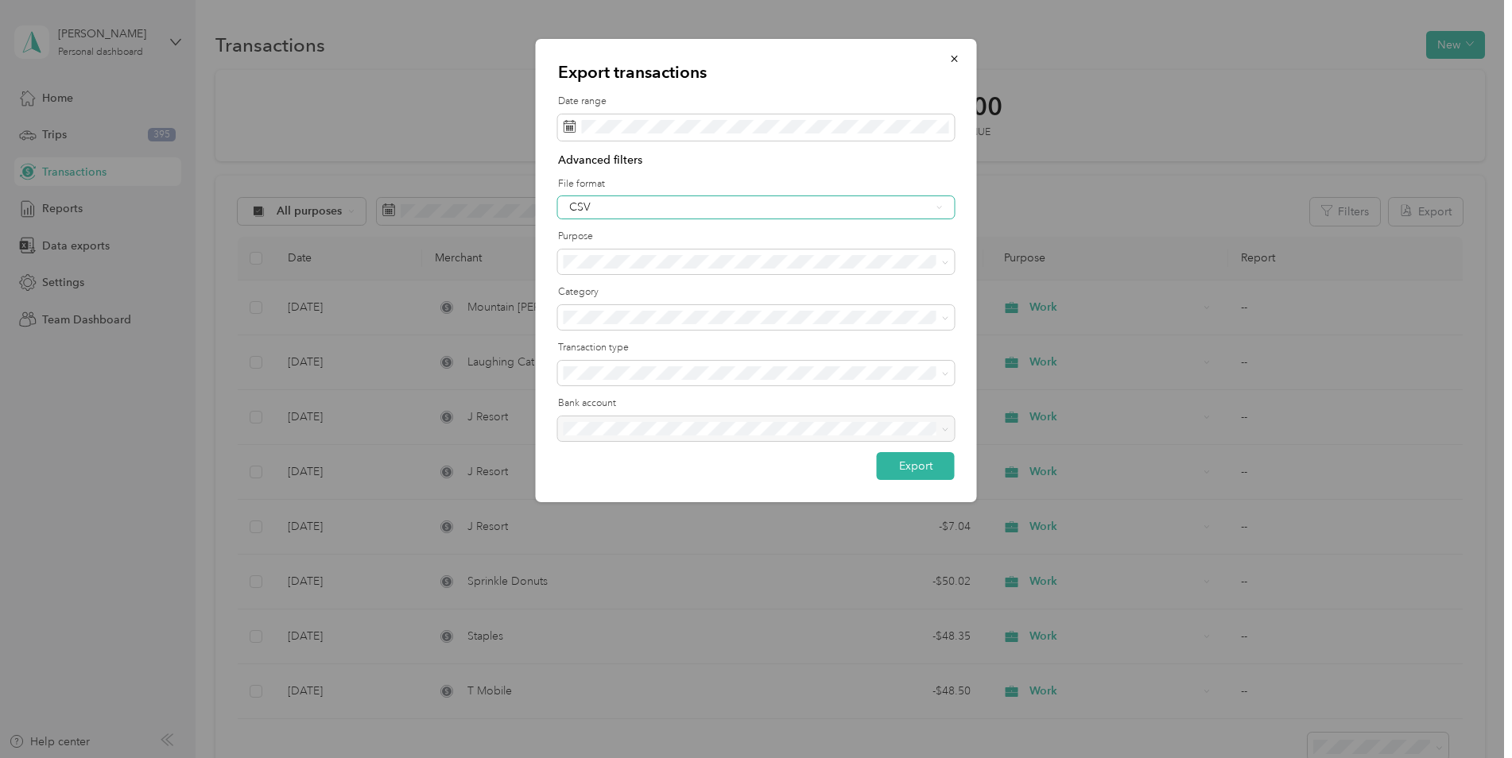
click at [647, 214] on div "CSV" at bounding box center [756, 207] width 397 height 22
click at [581, 292] on li "PDF" at bounding box center [756, 290] width 397 height 28
click at [602, 343] on div "Work" at bounding box center [756, 338] width 374 height 17
click at [669, 327] on span at bounding box center [756, 317] width 397 height 25
click at [968, 349] on div "Export transactions Date range Advanced filters File format PDF Purpose Categor…" at bounding box center [756, 270] width 441 height 463
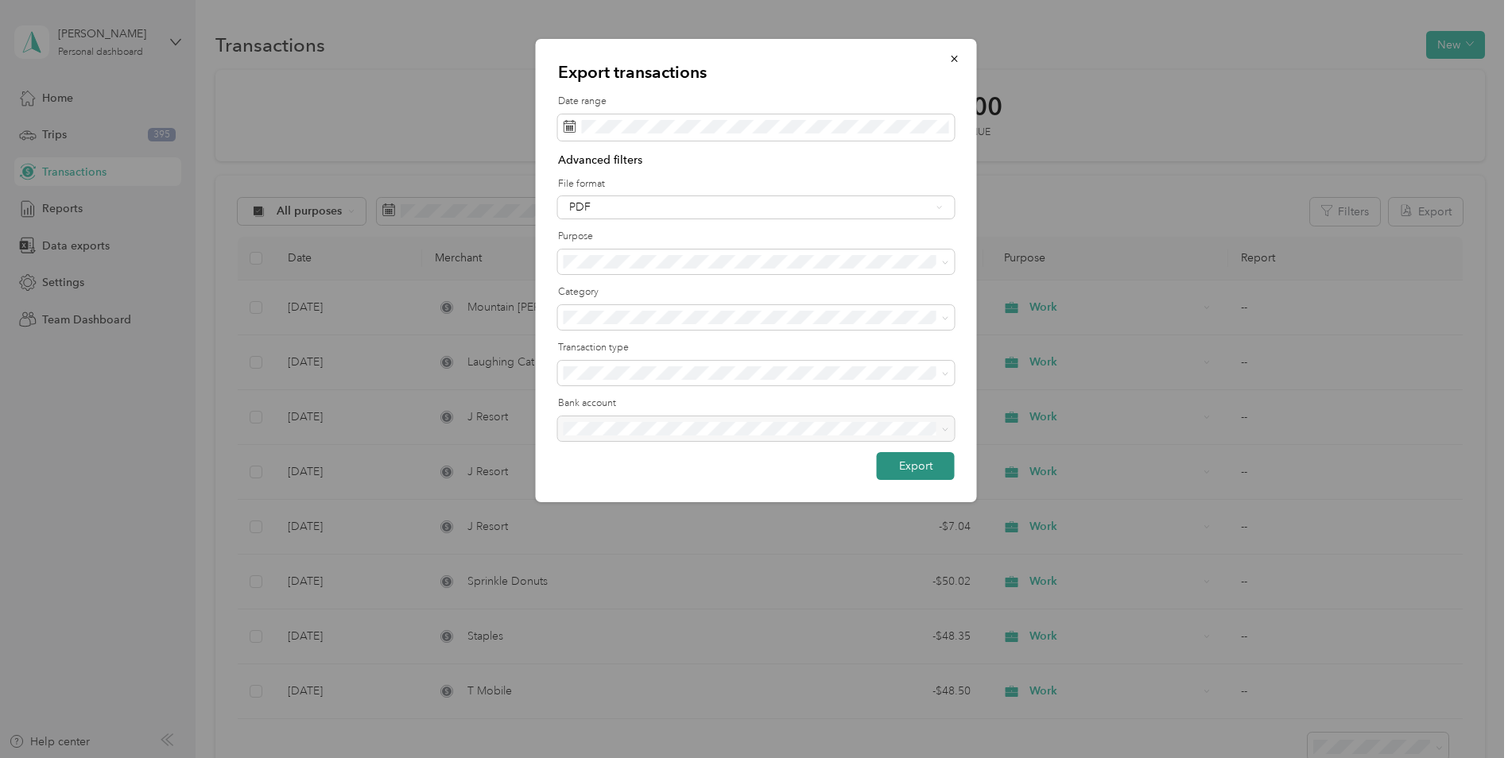
click at [904, 472] on button "Export" at bounding box center [916, 466] width 78 height 28
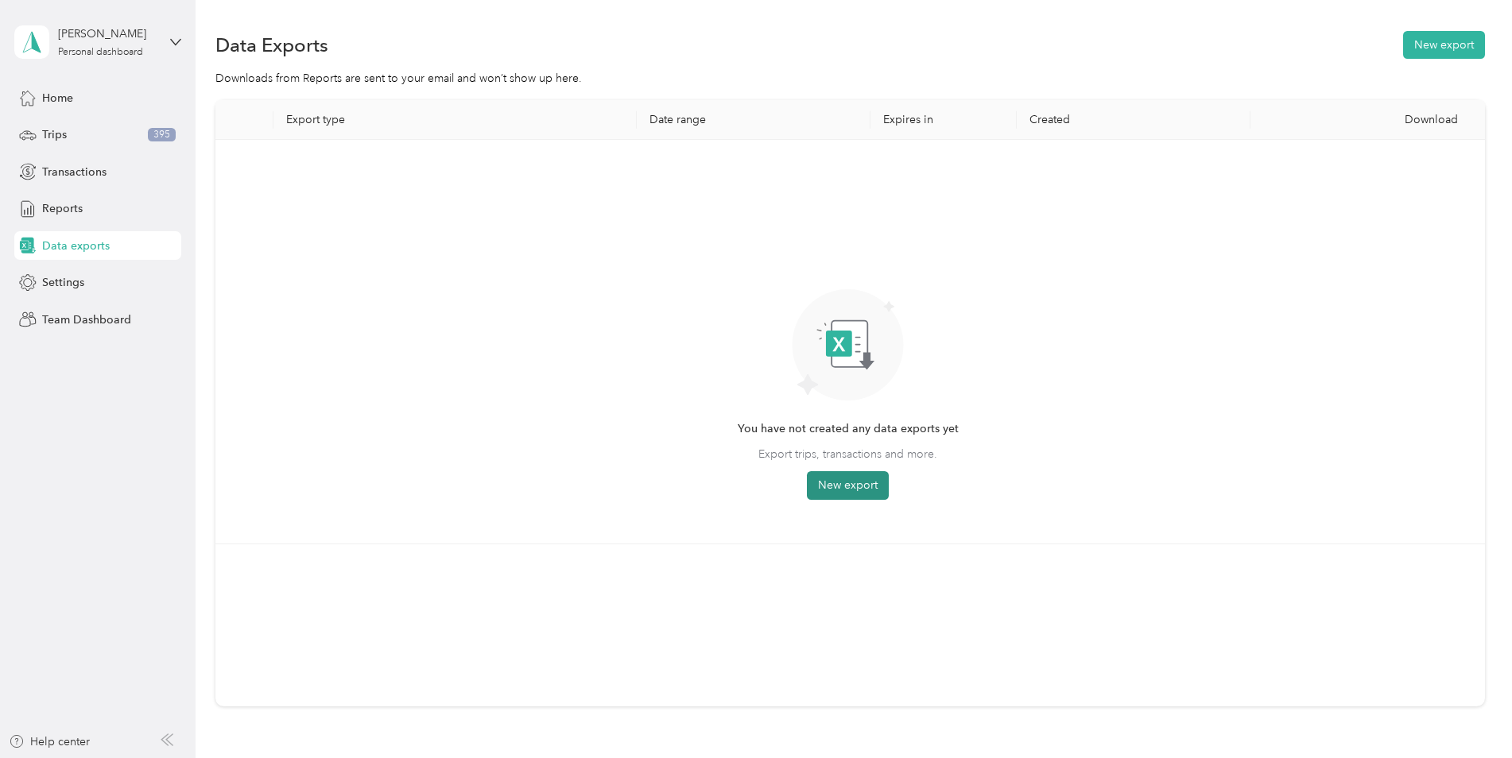
click at [854, 477] on button "New export" at bounding box center [848, 485] width 82 height 29
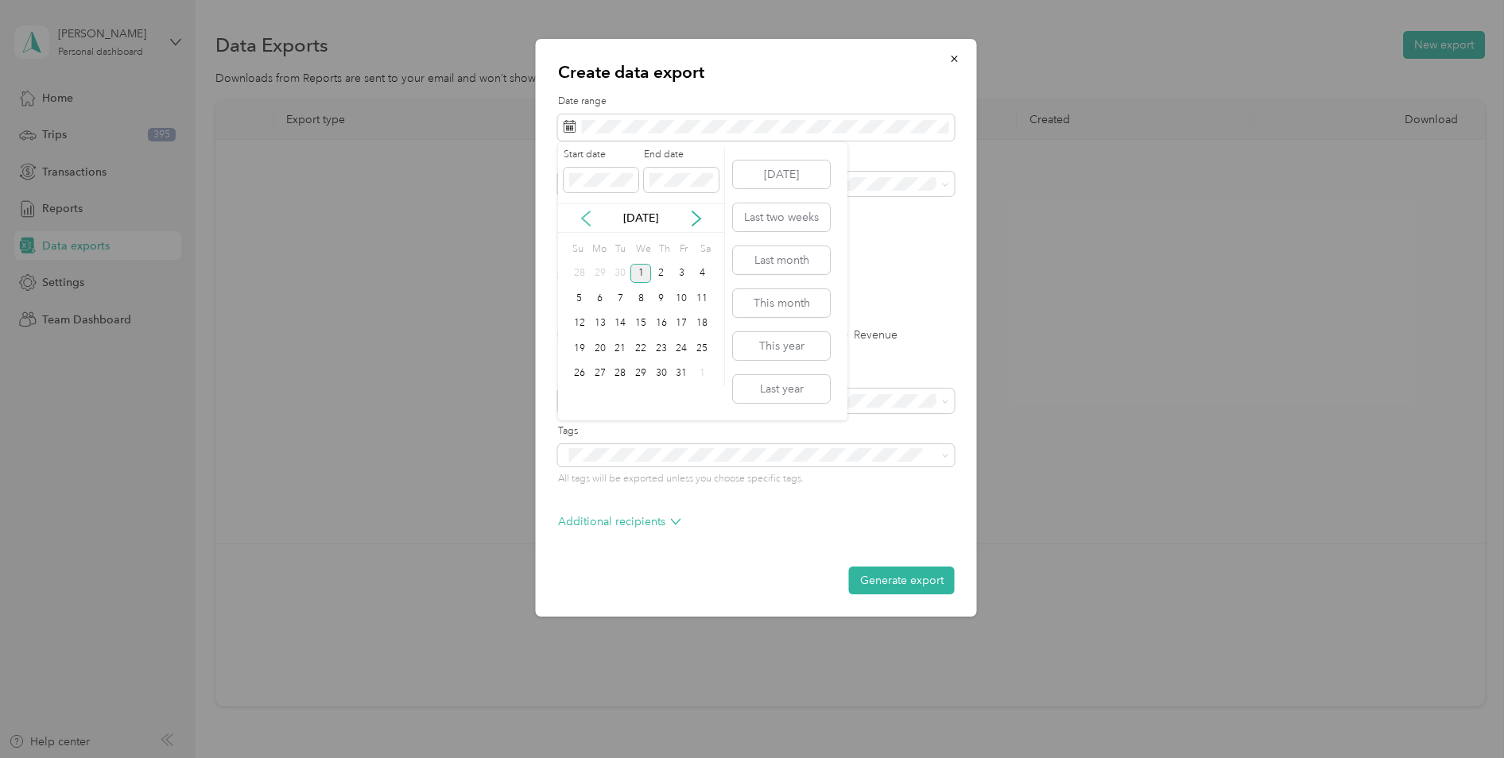
click at [585, 218] on icon at bounding box center [586, 219] width 16 height 16
click at [625, 374] on div "26" at bounding box center [620, 374] width 21 height 20
drag, startPoint x: 632, startPoint y: 213, endPoint x: 642, endPoint y: 211, distance: 10.6
click at [632, 213] on p "[DATE]" at bounding box center [640, 218] width 67 height 17
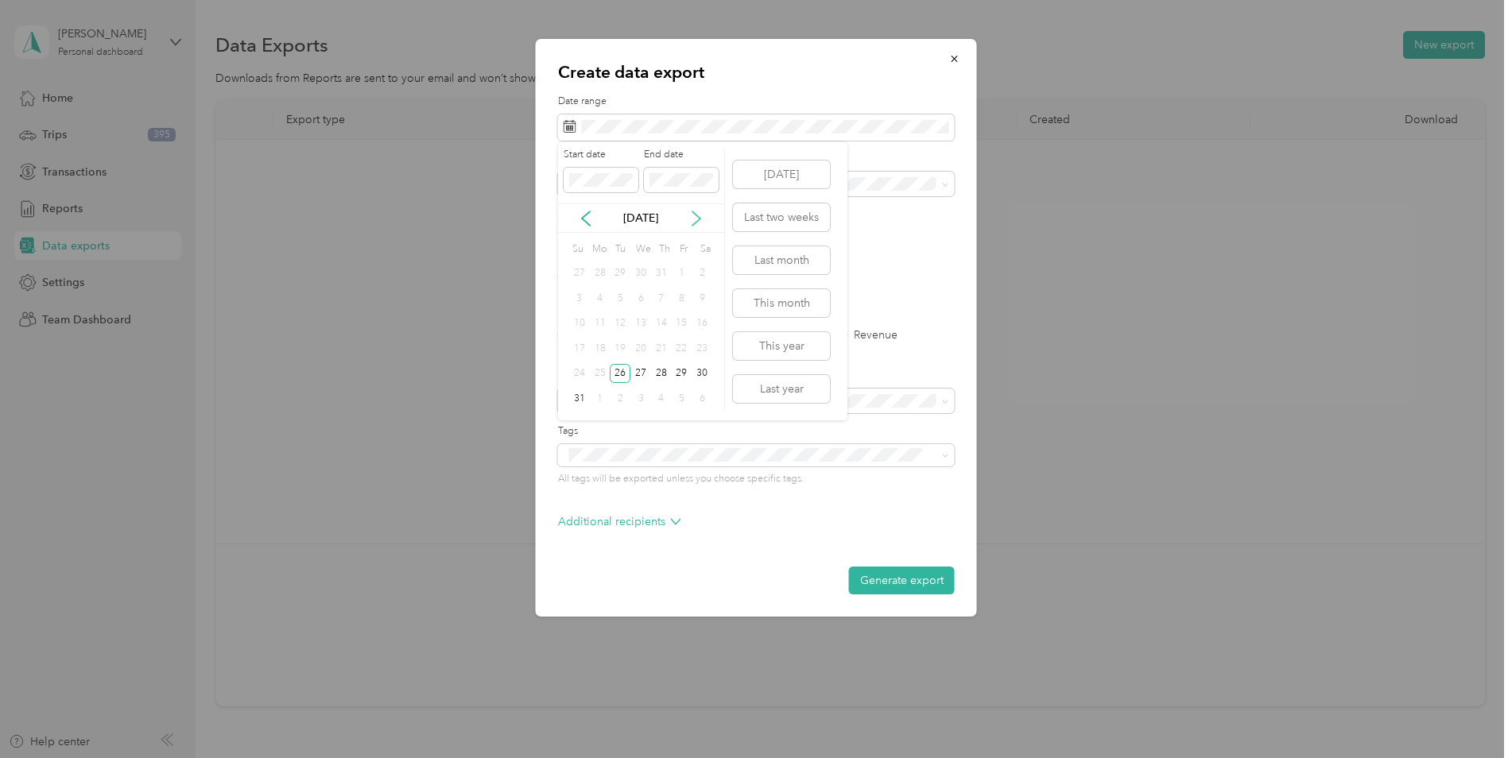
click at [695, 217] on icon at bounding box center [696, 219] width 16 height 16
click at [672, 346] on div "26" at bounding box center [682, 349] width 21 height 20
click at [664, 350] on div "25" at bounding box center [661, 349] width 21 height 20
click at [585, 207] on div "[DATE]" at bounding box center [641, 217] width 166 height 29
click at [587, 218] on icon at bounding box center [586, 219] width 16 height 16
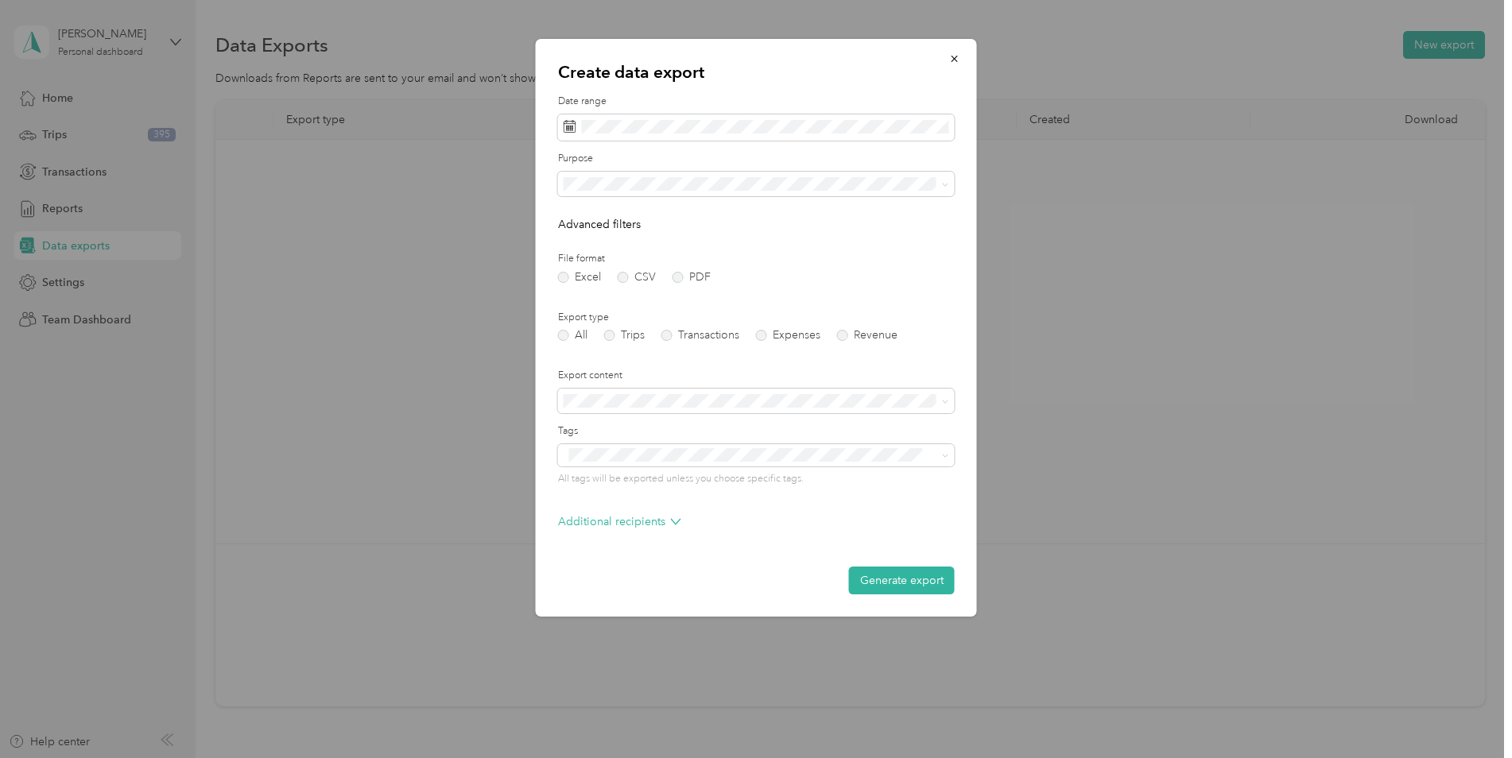
click at [749, 757] on div "Create data export Date range Purpose Advanced filters File format Excel CSV PD…" at bounding box center [752, 758] width 1504 height 0
click at [587, 221] on icon at bounding box center [586, 219] width 16 height 16
click at [667, 347] on div "25" at bounding box center [661, 349] width 21 height 20
click at [682, 276] on label "PDF" at bounding box center [691, 277] width 38 height 11
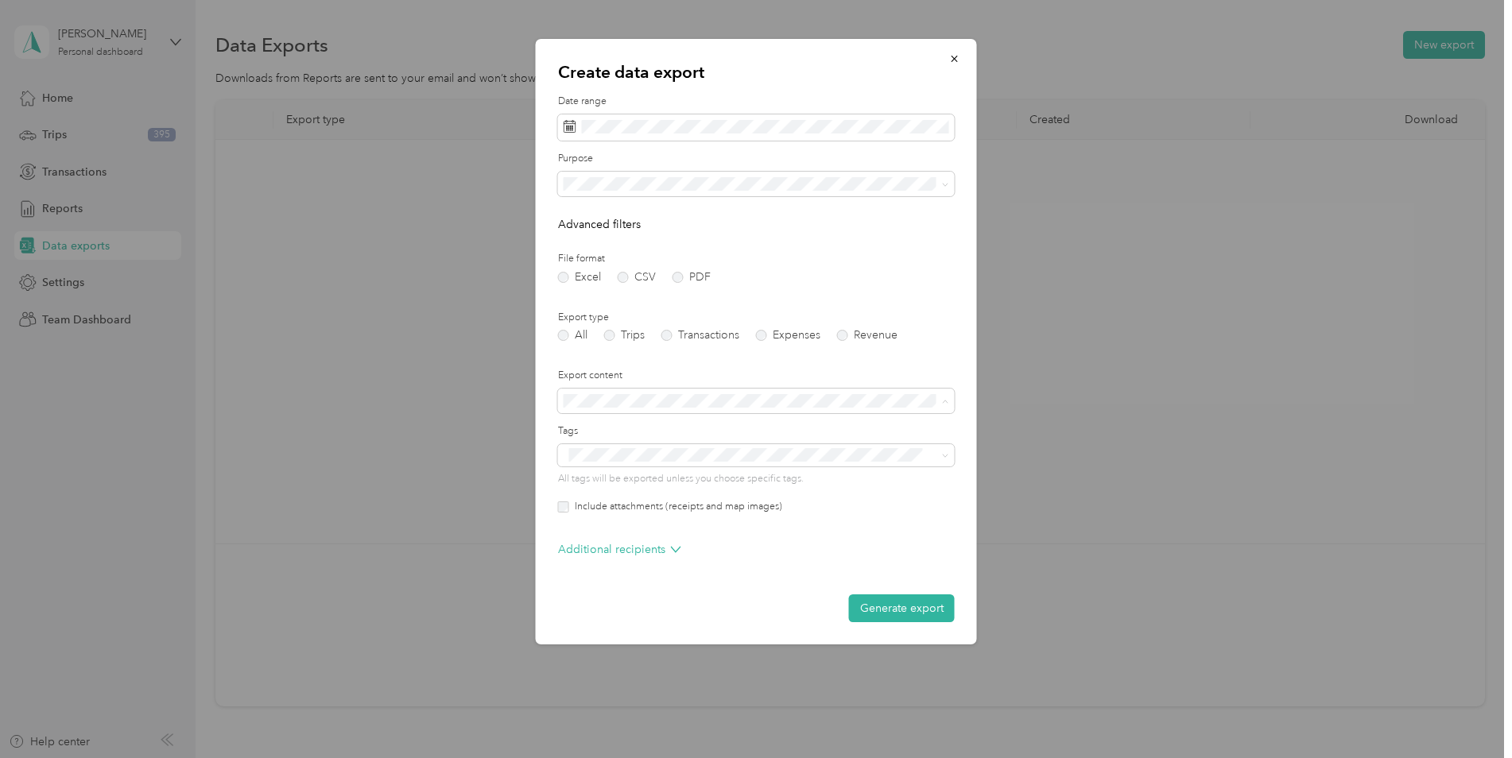
click at [696, 374] on label "Export content" at bounding box center [756, 376] width 397 height 14
click at [646, 246] on li "Work" at bounding box center [756, 240] width 397 height 28
click at [667, 338] on label "Transactions" at bounding box center [700, 335] width 78 height 11
click at [765, 336] on label "Expenses" at bounding box center [788, 335] width 64 height 11
click at [587, 212] on icon at bounding box center [586, 219] width 16 height 16
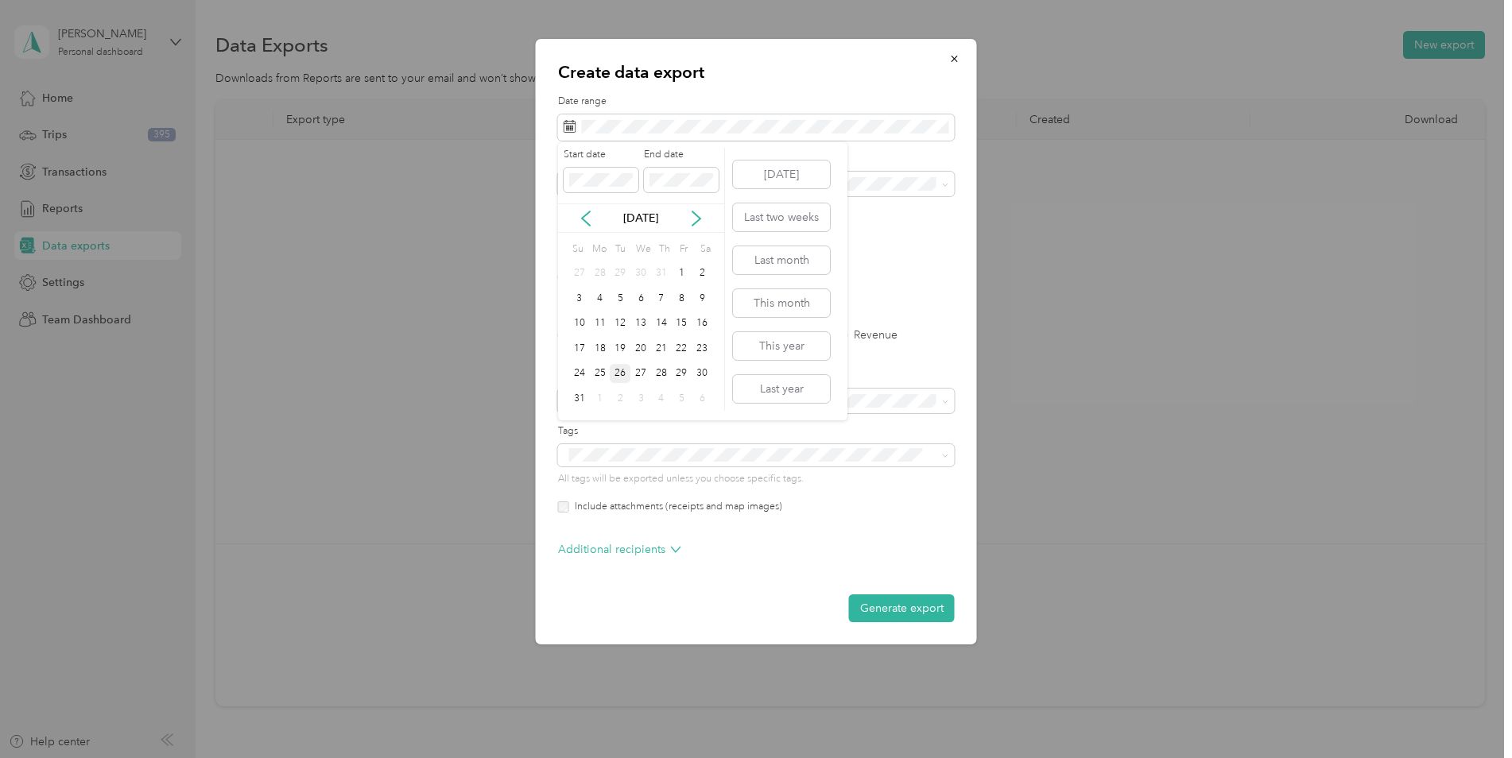
click at [612, 366] on div "26" at bounding box center [620, 374] width 21 height 20
click at [694, 219] on icon at bounding box center [696, 219] width 16 height 16
click at [659, 349] on div "25" at bounding box center [661, 349] width 21 height 20
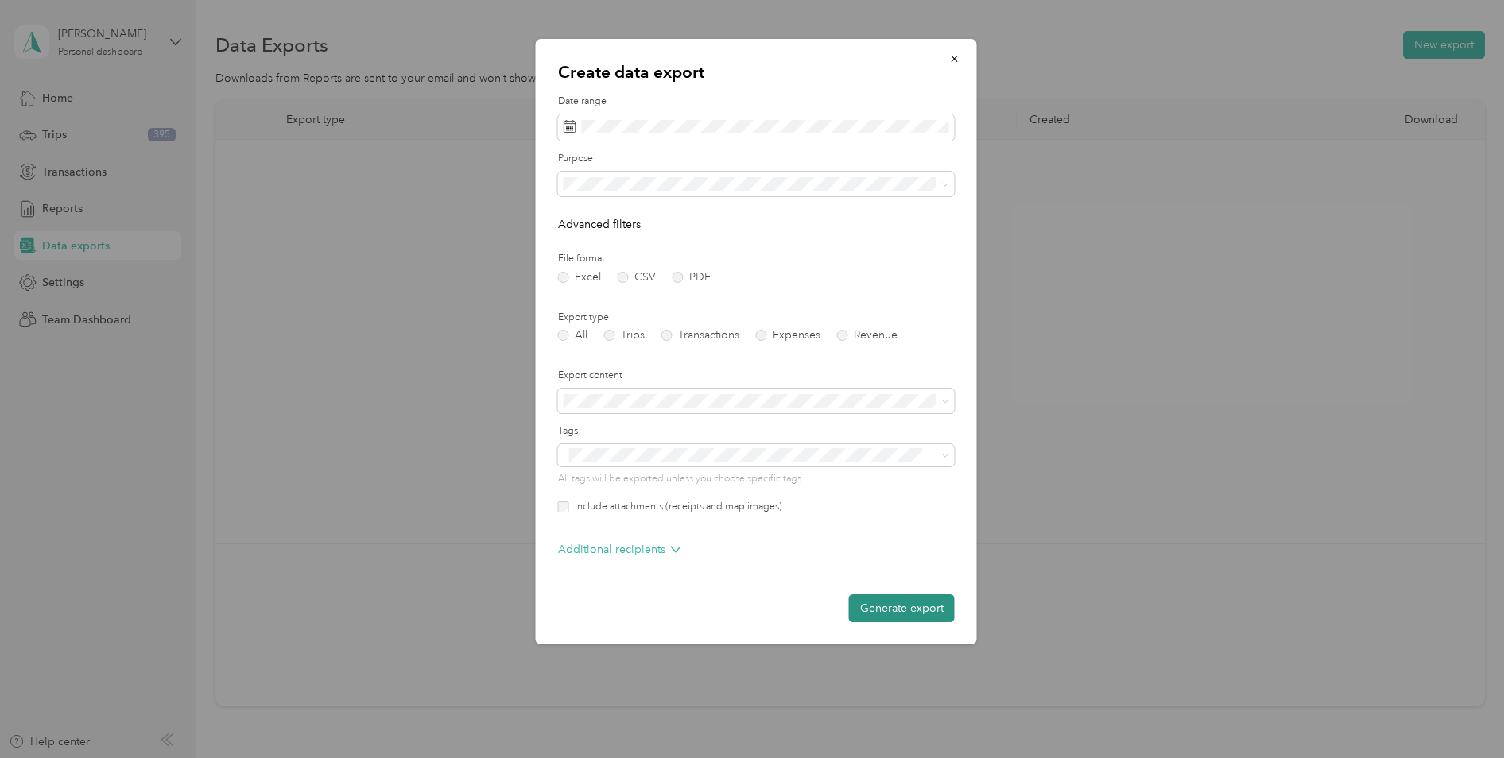
click at [891, 612] on button "Generate export" at bounding box center [902, 608] width 106 height 28
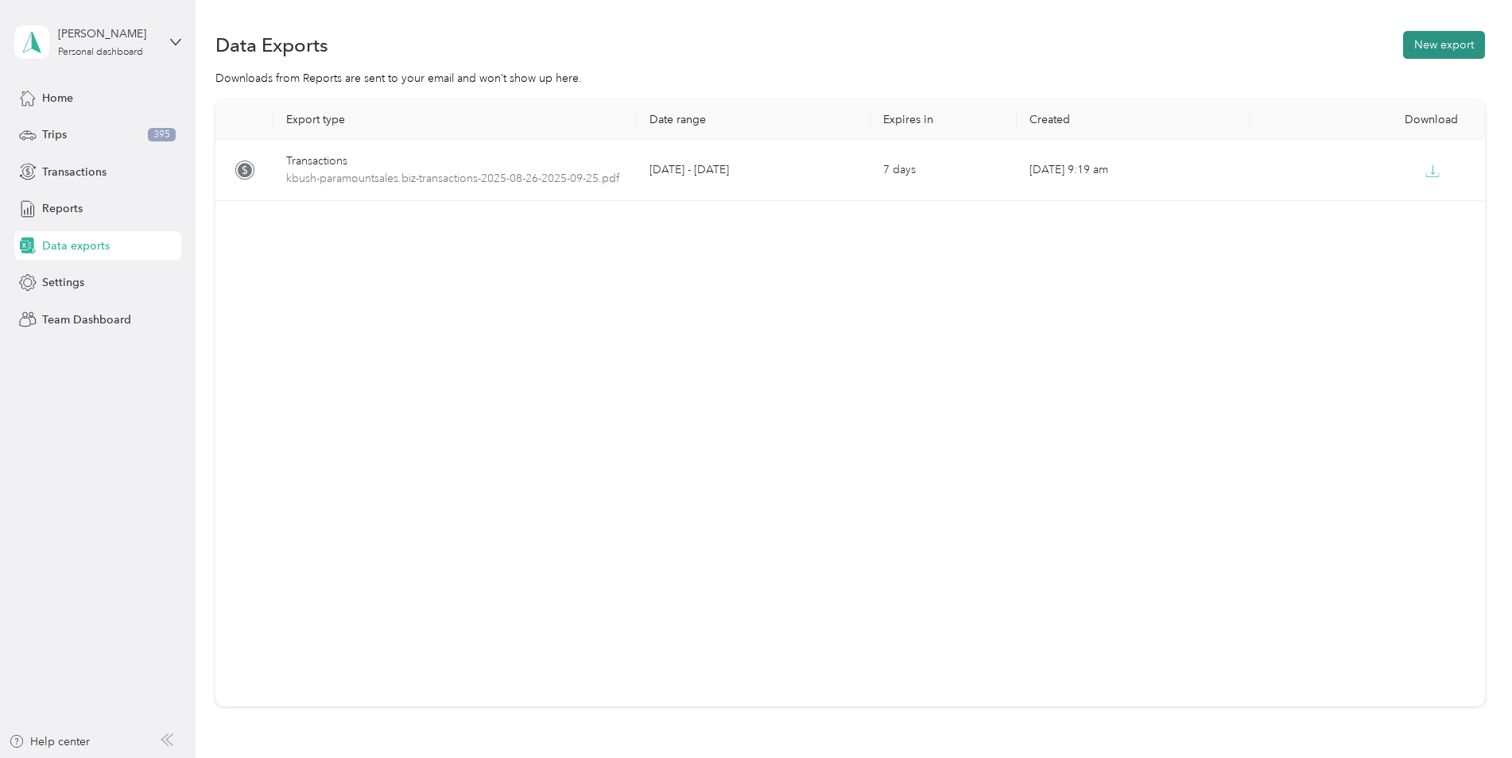
click at [1431, 51] on button "New export" at bounding box center [1444, 45] width 82 height 28
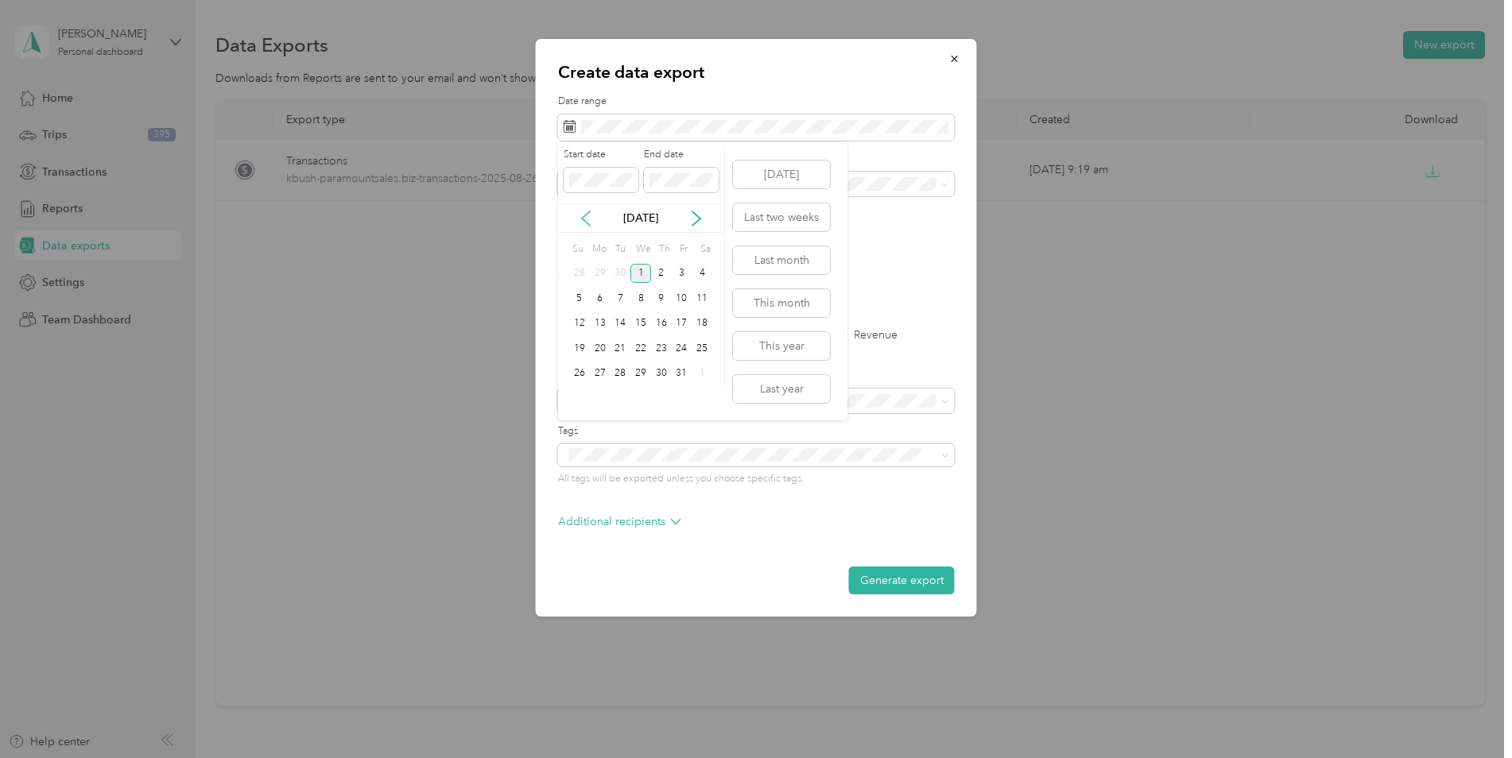
click at [583, 219] on icon at bounding box center [586, 218] width 8 height 14
click at [617, 377] on div "26" at bounding box center [620, 374] width 21 height 20
click at [695, 220] on icon at bounding box center [696, 219] width 16 height 16
click at [664, 350] on div "25" at bounding box center [661, 349] width 21 height 20
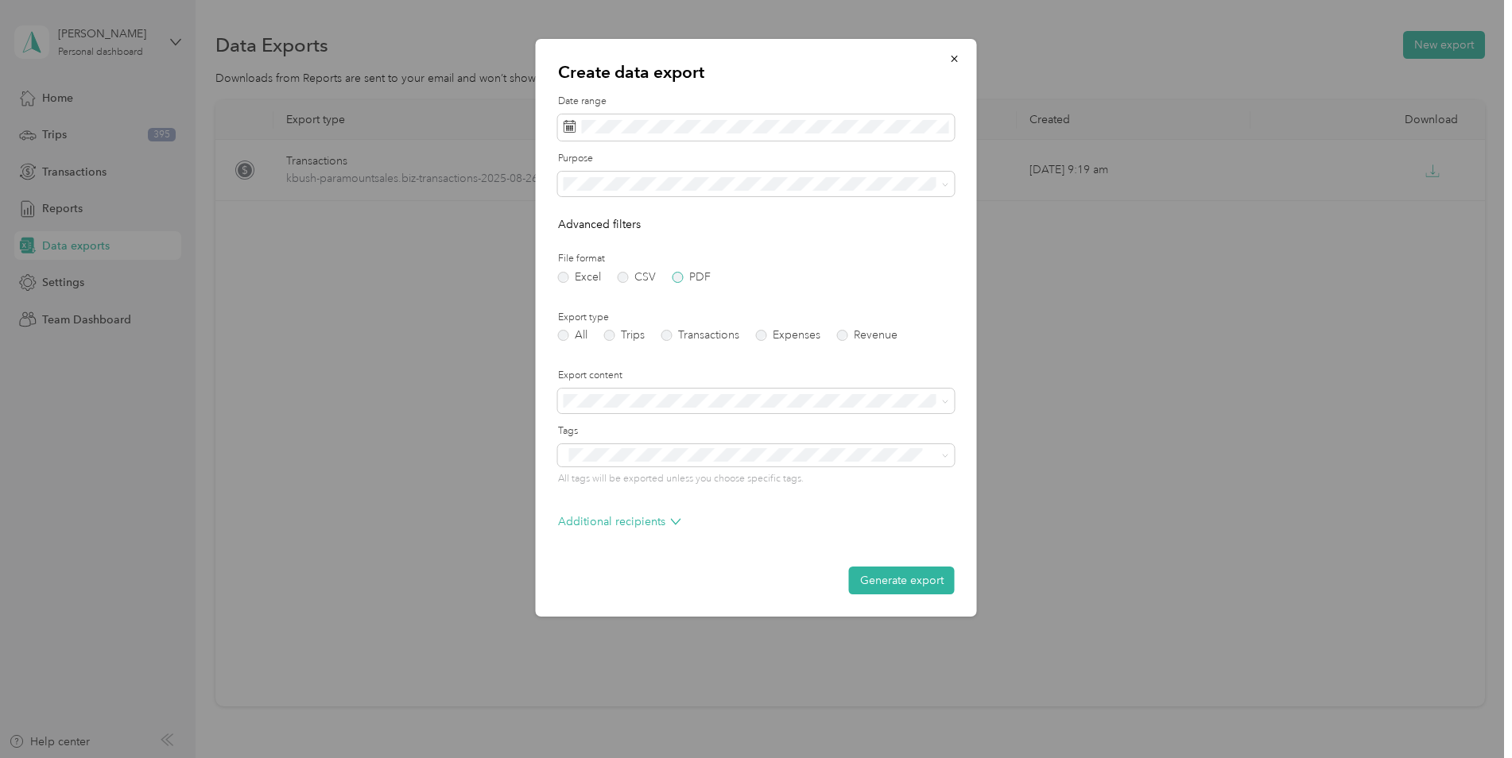
click at [682, 280] on label "PDF" at bounding box center [691, 277] width 38 height 11
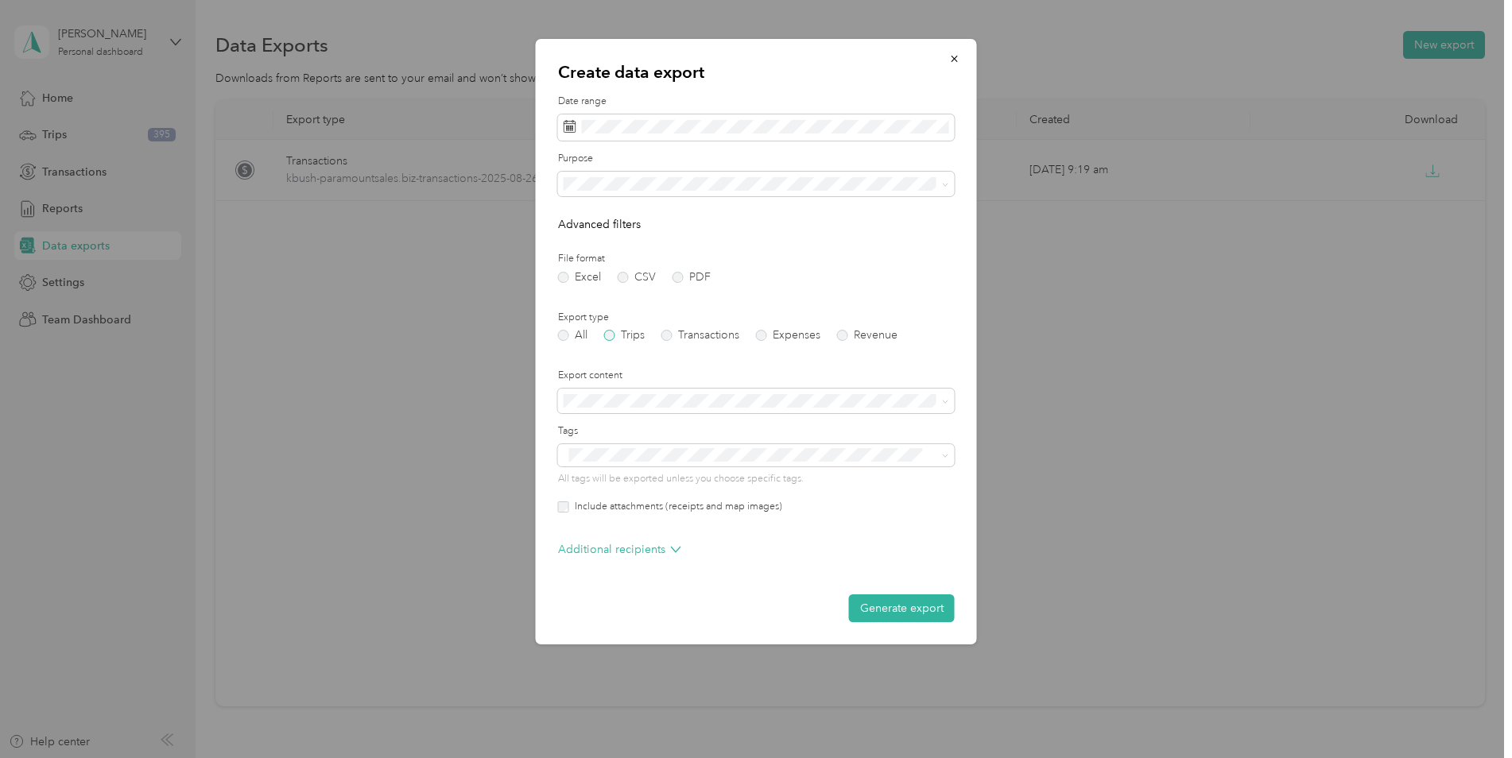
click at [615, 337] on label "Trips" at bounding box center [624, 335] width 41 height 11
click at [892, 616] on button "Generate export" at bounding box center [902, 608] width 106 height 28
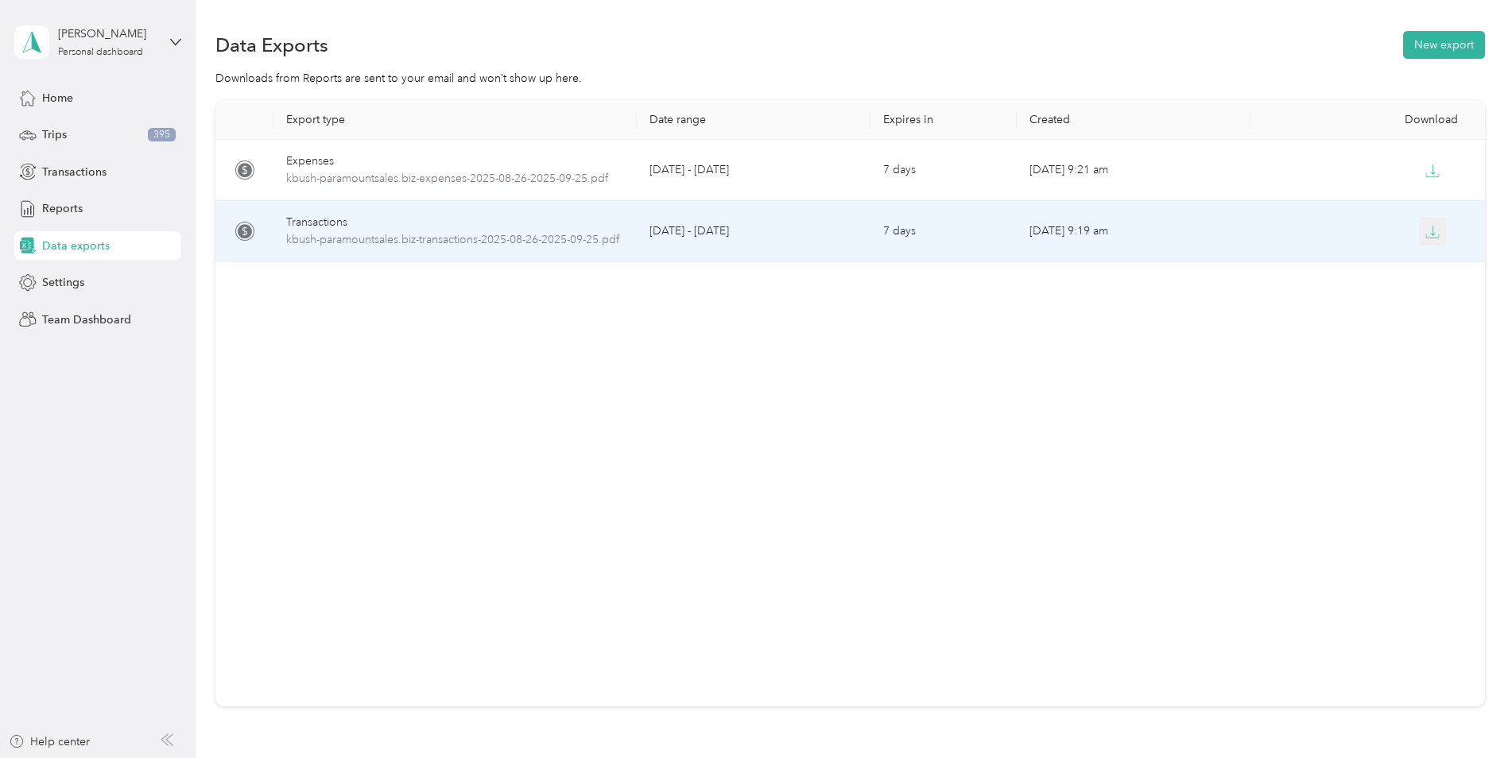
click at [1425, 233] on icon "button" at bounding box center [1432, 232] width 14 height 14
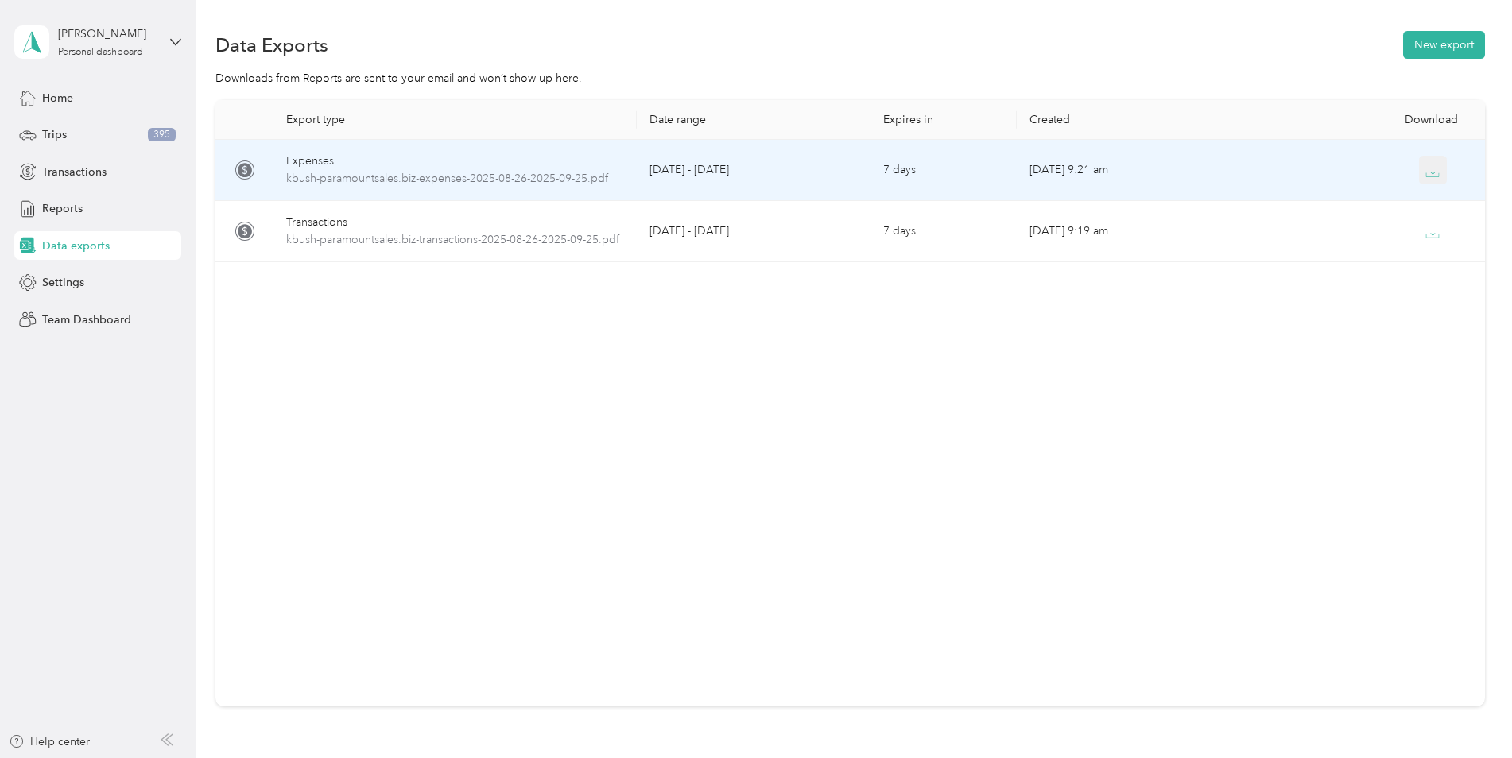
click at [1430, 175] on icon "button" at bounding box center [1432, 171] width 14 height 14
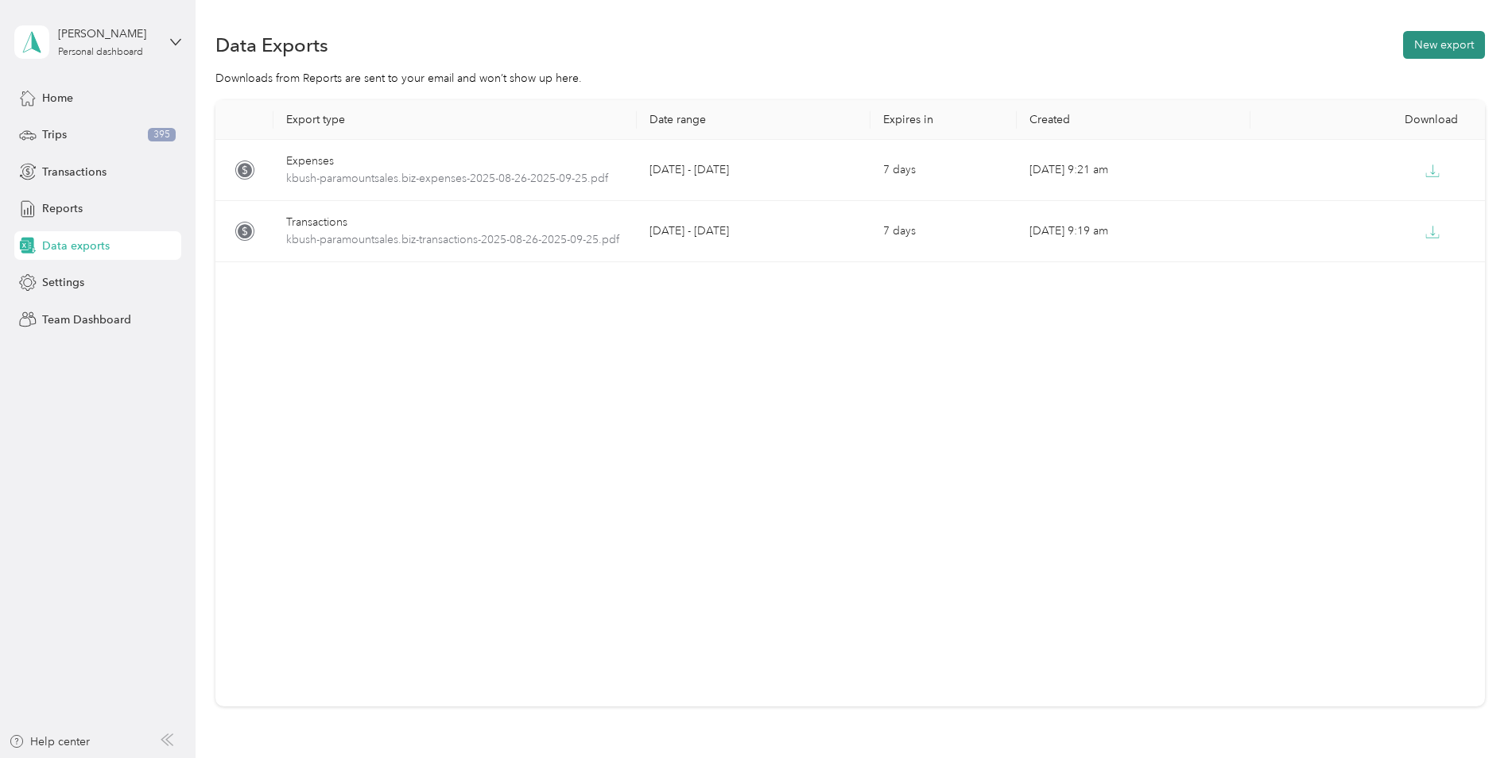
click at [1421, 45] on button "New export" at bounding box center [1444, 45] width 82 height 28
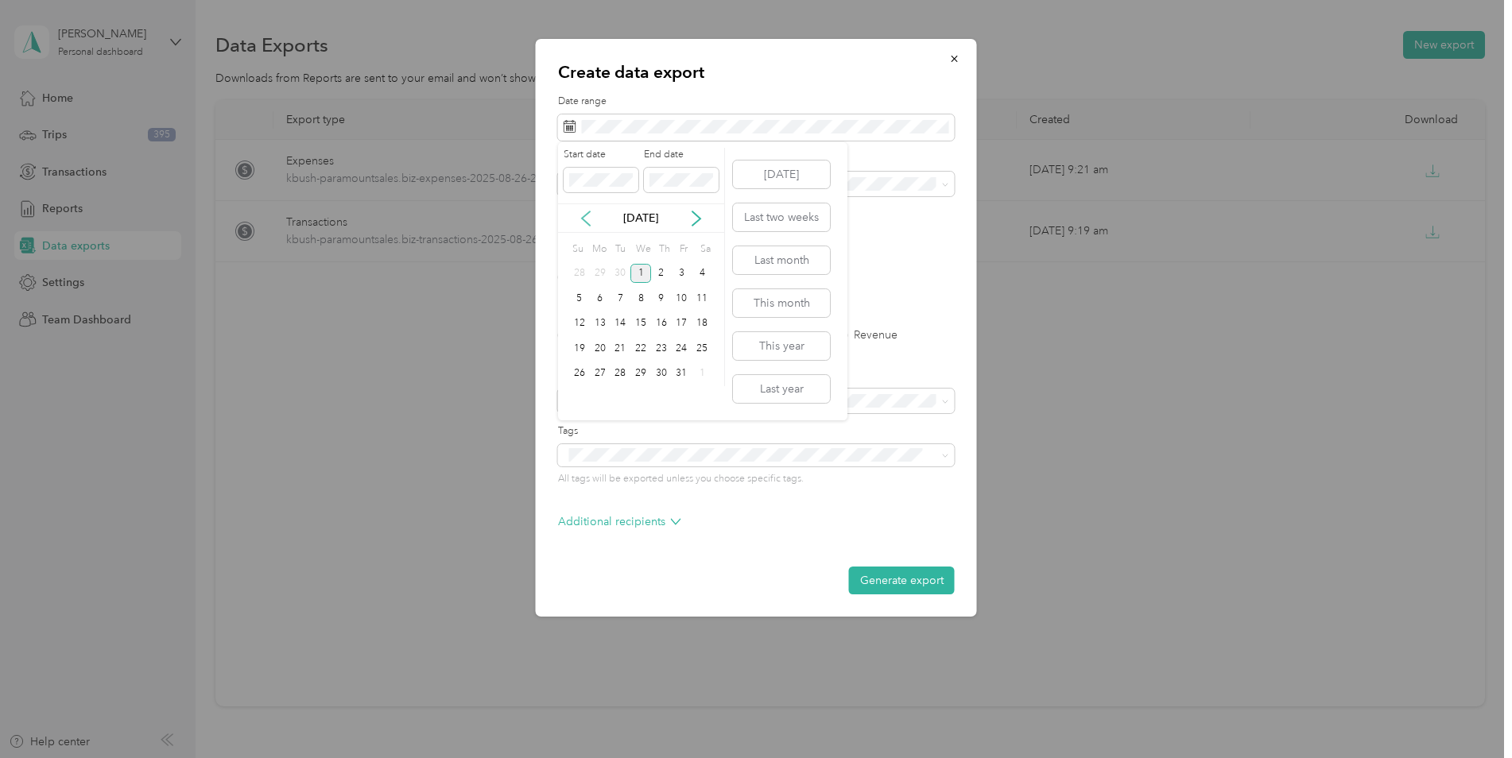
click at [584, 219] on icon at bounding box center [586, 219] width 16 height 16
click at [623, 379] on div "26" at bounding box center [620, 374] width 21 height 20
click at [696, 212] on icon at bounding box center [696, 219] width 16 height 16
click at [656, 346] on div "25" at bounding box center [661, 349] width 21 height 20
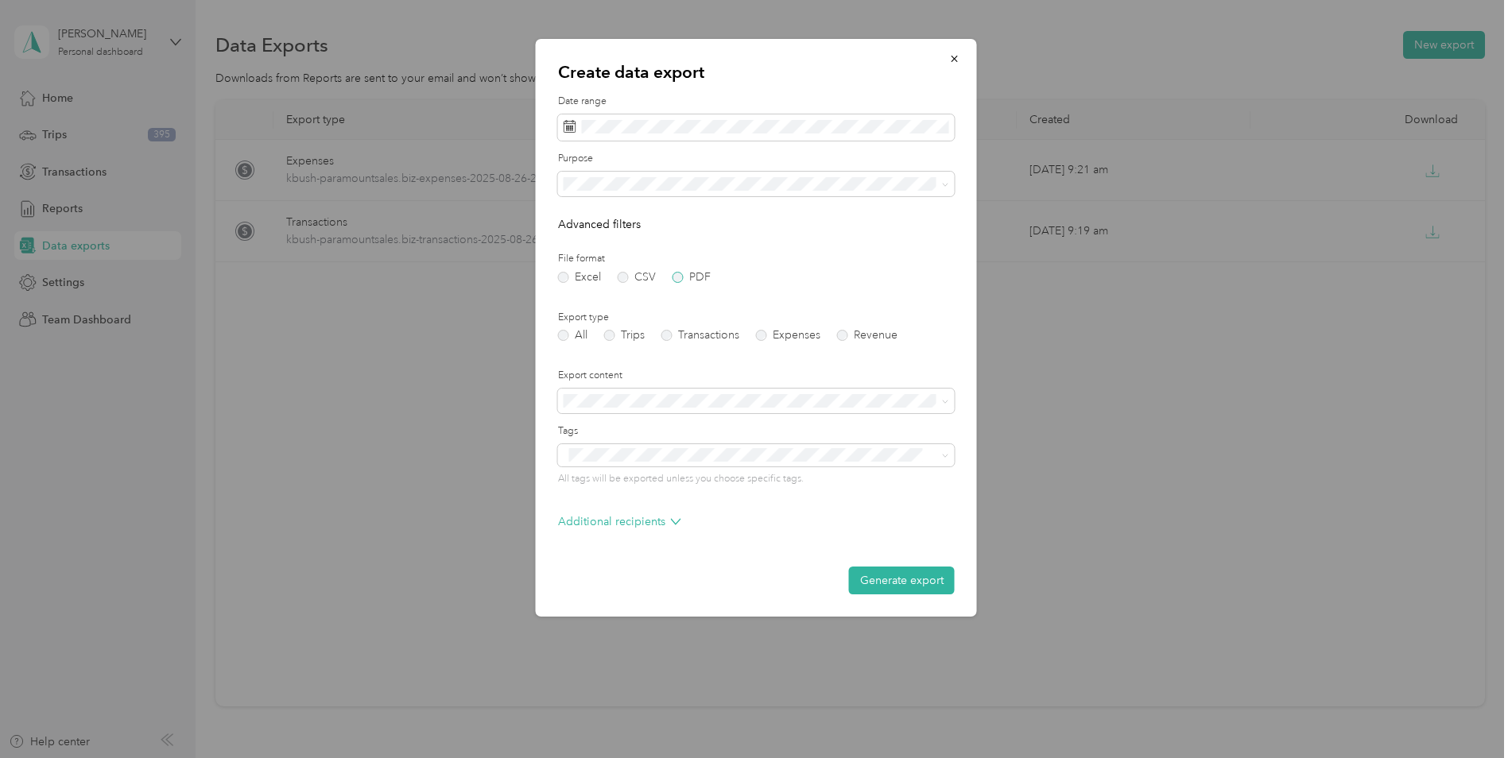
click at [673, 274] on label "PDF" at bounding box center [691, 277] width 38 height 11
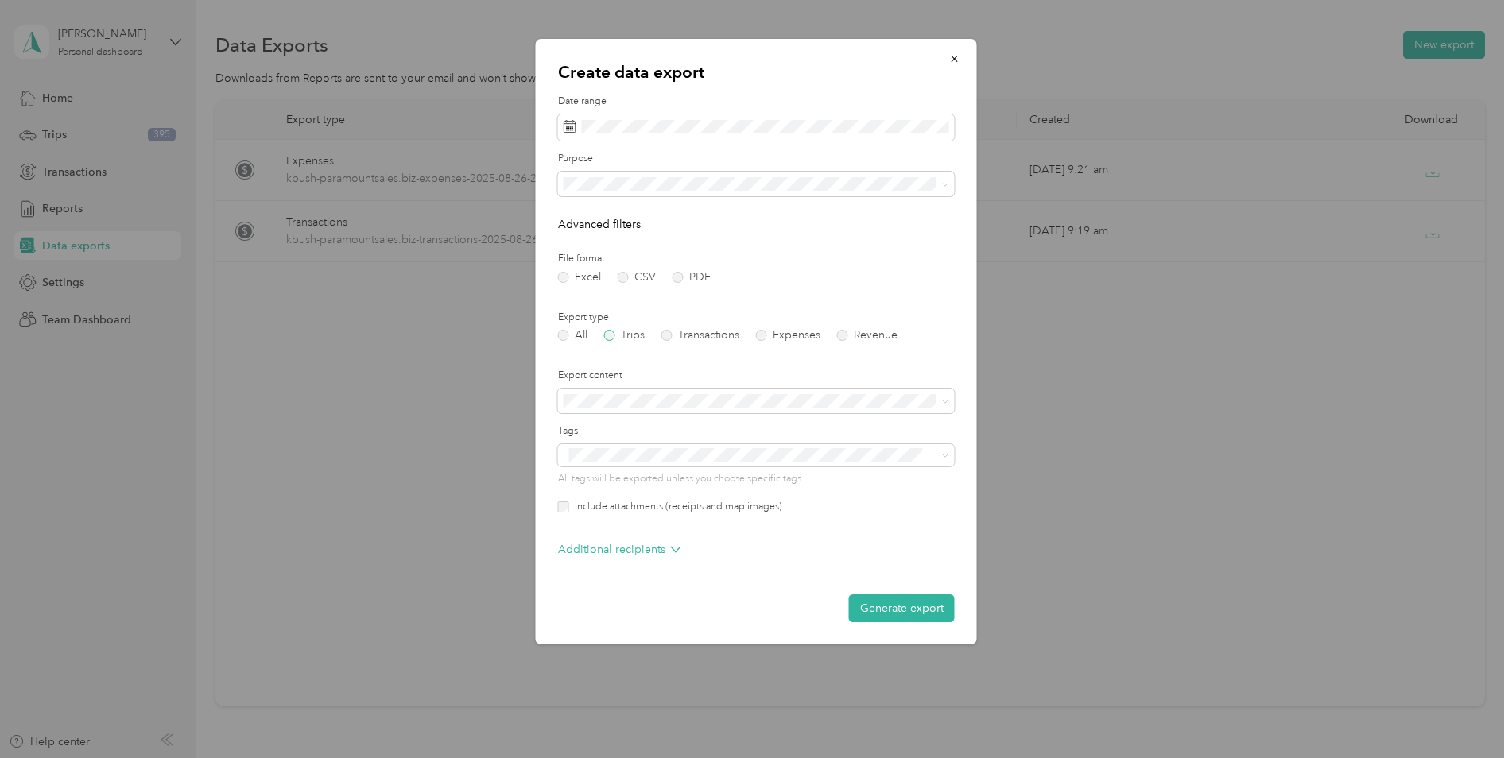
click at [607, 336] on label "Trips" at bounding box center [624, 335] width 41 height 11
click at [896, 612] on button "Generate export" at bounding box center [902, 608] width 106 height 28
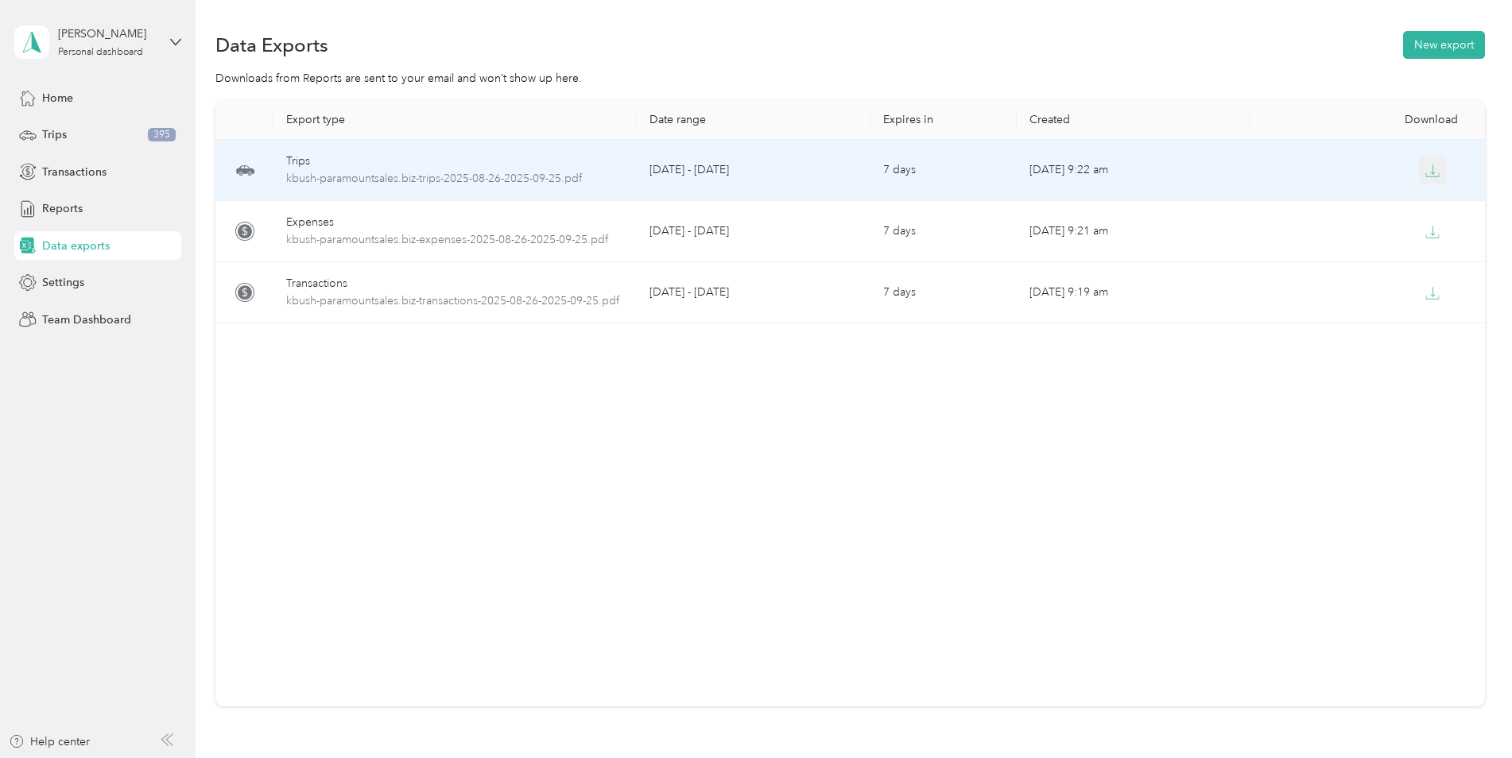
click at [1425, 171] on icon "button" at bounding box center [1432, 171] width 14 height 14
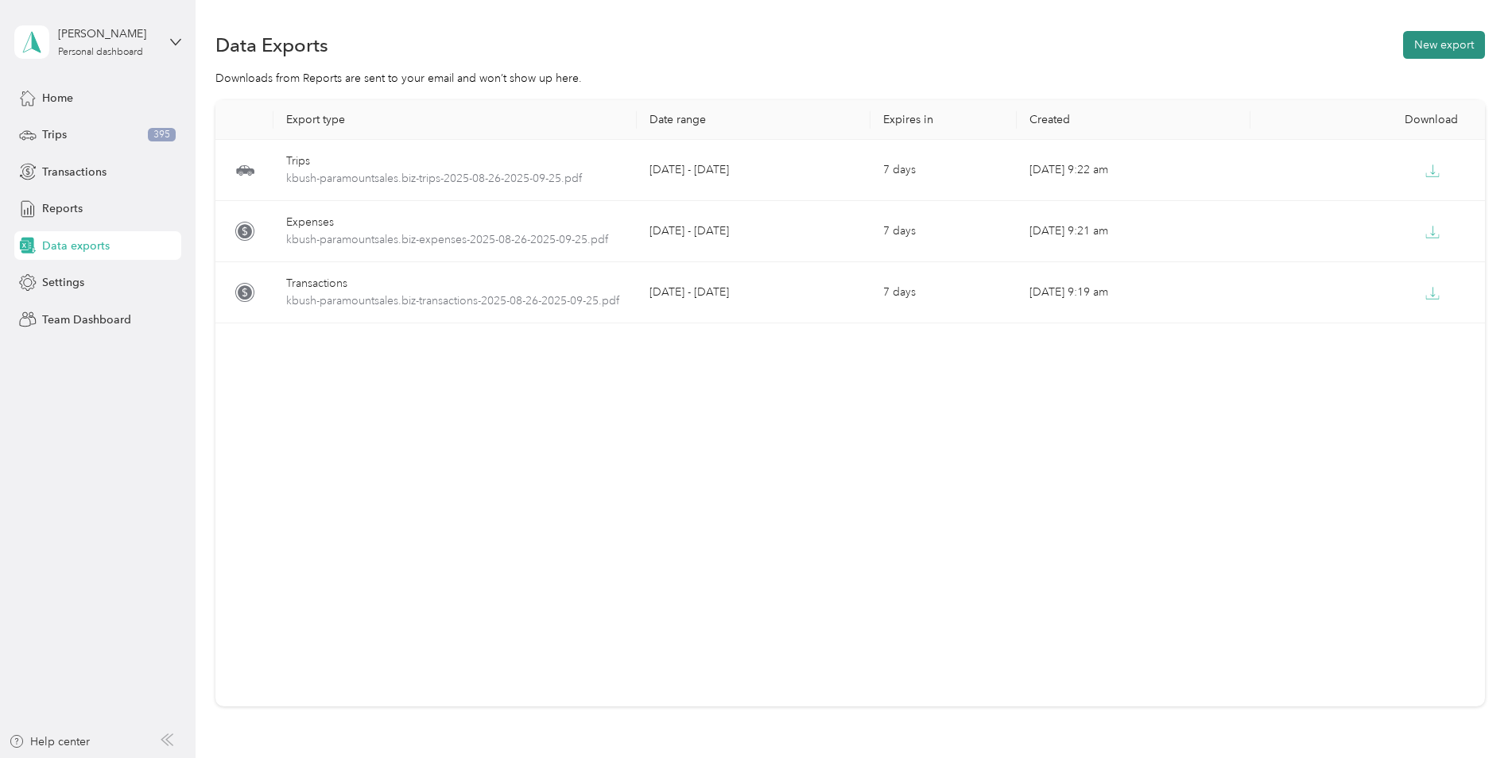
click at [1439, 46] on button "New export" at bounding box center [1444, 45] width 82 height 28
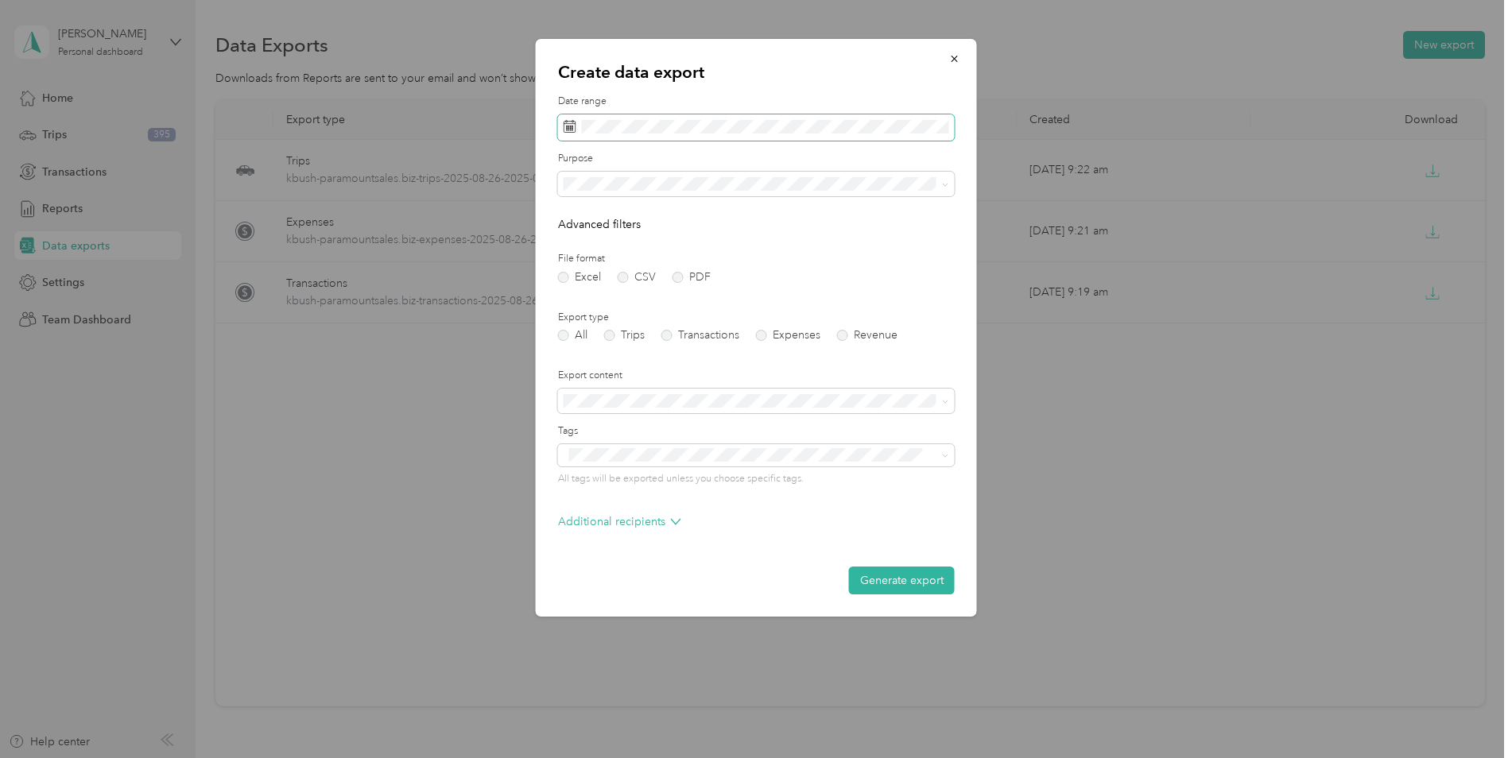
click at [625, 118] on span at bounding box center [756, 127] width 397 height 27
click at [590, 225] on icon at bounding box center [586, 218] width 8 height 14
click at [654, 351] on div "25" at bounding box center [661, 349] width 21 height 20
click at [585, 211] on icon at bounding box center [586, 219] width 16 height 16
click at [584, 218] on icon at bounding box center [586, 219] width 16 height 16
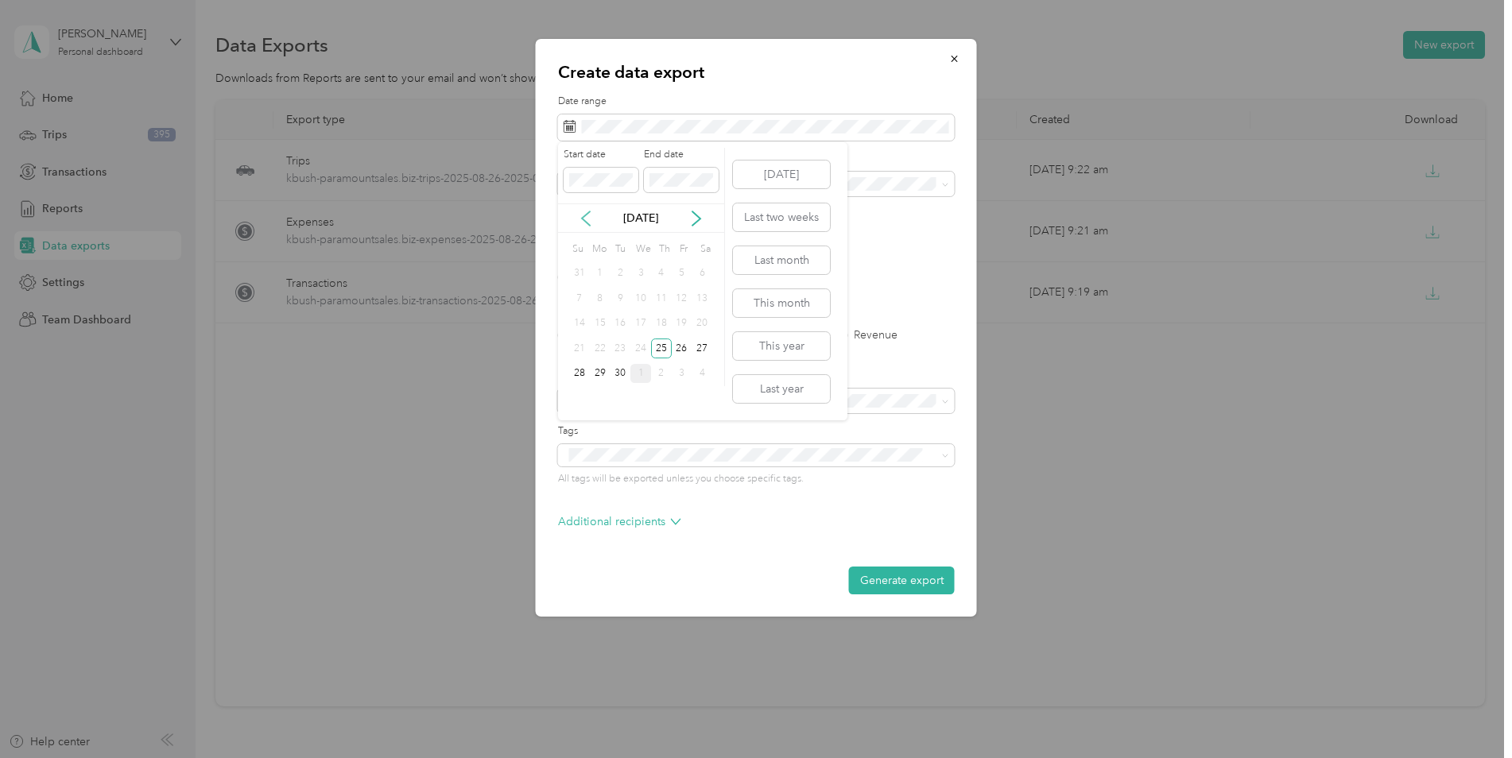
click at [584, 218] on icon at bounding box center [586, 219] width 16 height 16
click at [621, 376] on div "26" at bounding box center [620, 374] width 21 height 20
click at [897, 146] on form "Date range Purpose Advanced filters File format Excel CSV PDF Export type All T…" at bounding box center [756, 345] width 397 height 500
click at [689, 278] on div "3" at bounding box center [682, 274] width 21 height 20
click at [585, 219] on icon at bounding box center [586, 219] width 16 height 16
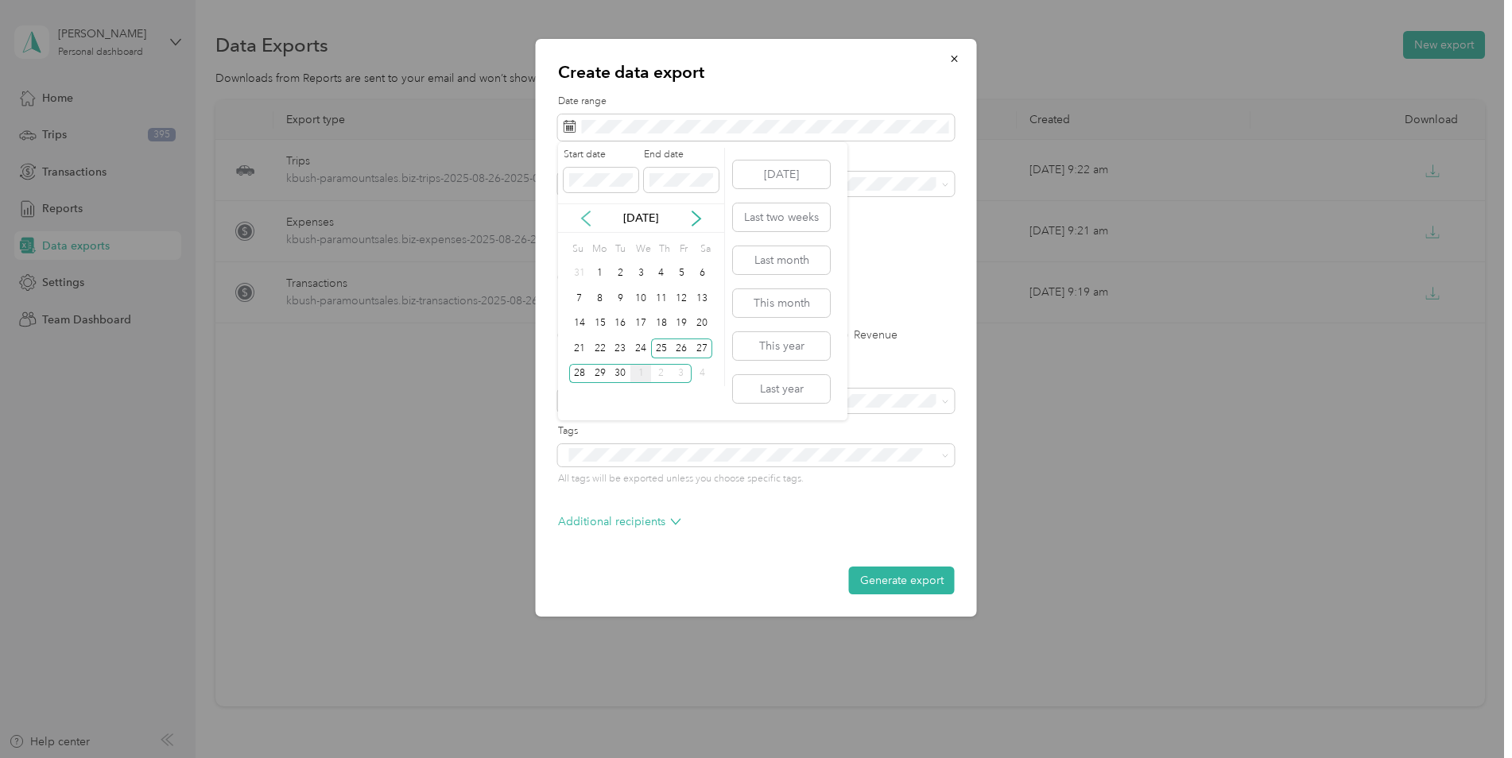
click at [589, 215] on icon at bounding box center [586, 219] width 16 height 16
click at [622, 371] on div "26" at bounding box center [620, 374] width 21 height 20
click at [697, 223] on icon at bounding box center [696, 219] width 16 height 16
click at [662, 348] on div "25" at bounding box center [661, 349] width 21 height 20
click at [676, 275] on label "PDF" at bounding box center [691, 277] width 38 height 11
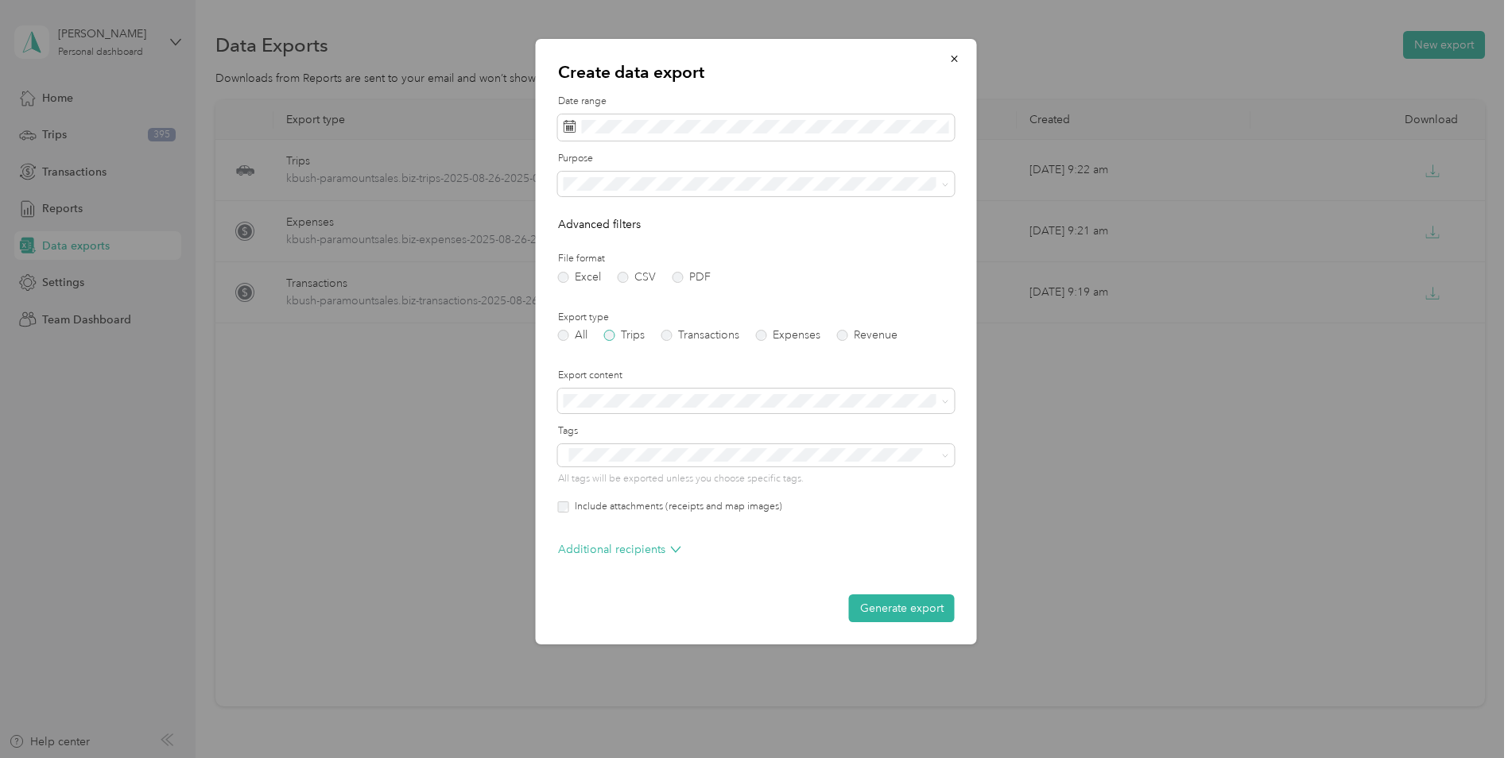
drag, startPoint x: 615, startPoint y: 337, endPoint x: 660, endPoint y: 233, distance: 113.5
click at [614, 335] on label "Trips" at bounding box center [624, 335] width 41 height 11
click at [664, 234] on div "Work" at bounding box center [756, 239] width 374 height 17
click at [888, 603] on button "Generate export" at bounding box center [902, 608] width 106 height 28
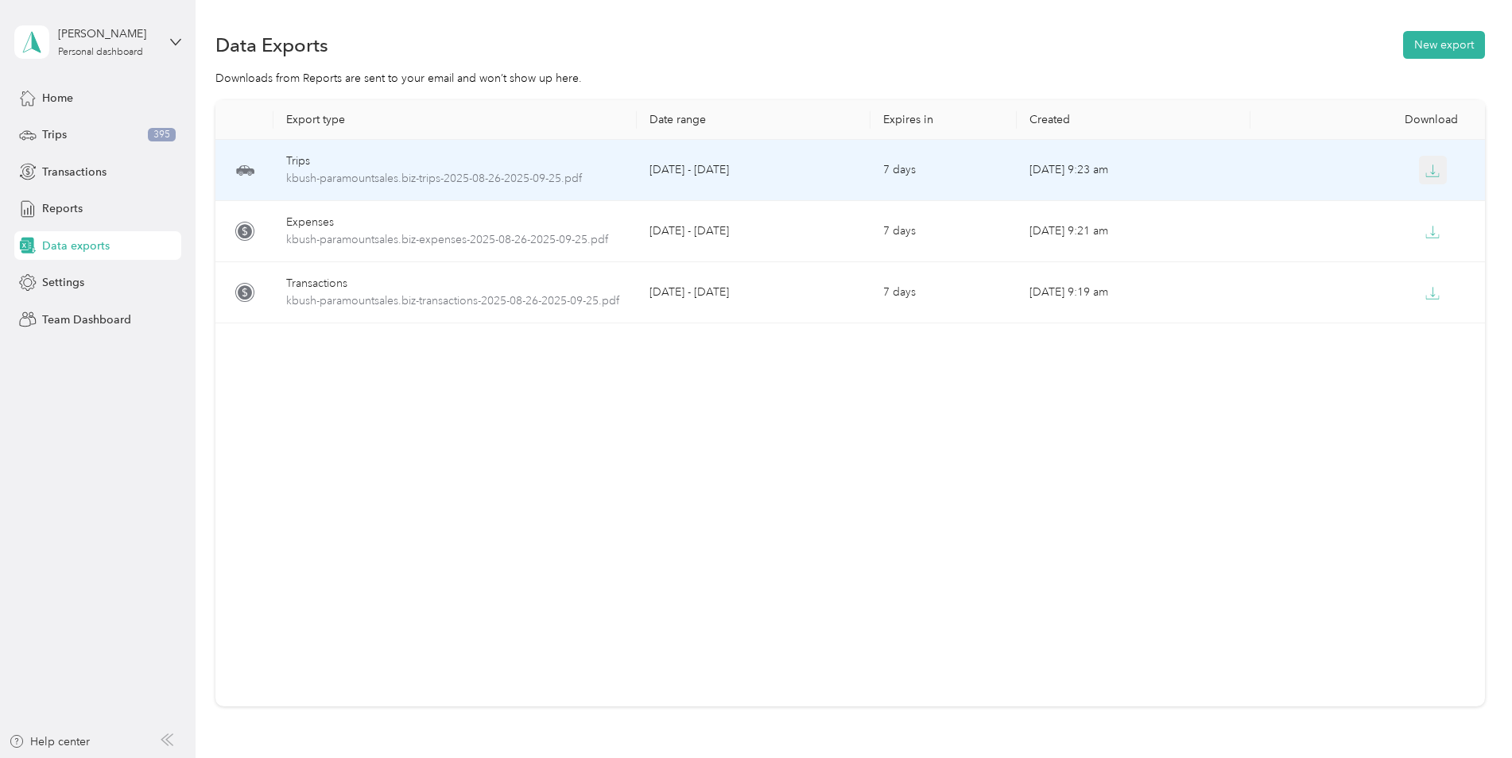
click at [1425, 171] on icon "button" at bounding box center [1432, 171] width 14 height 14
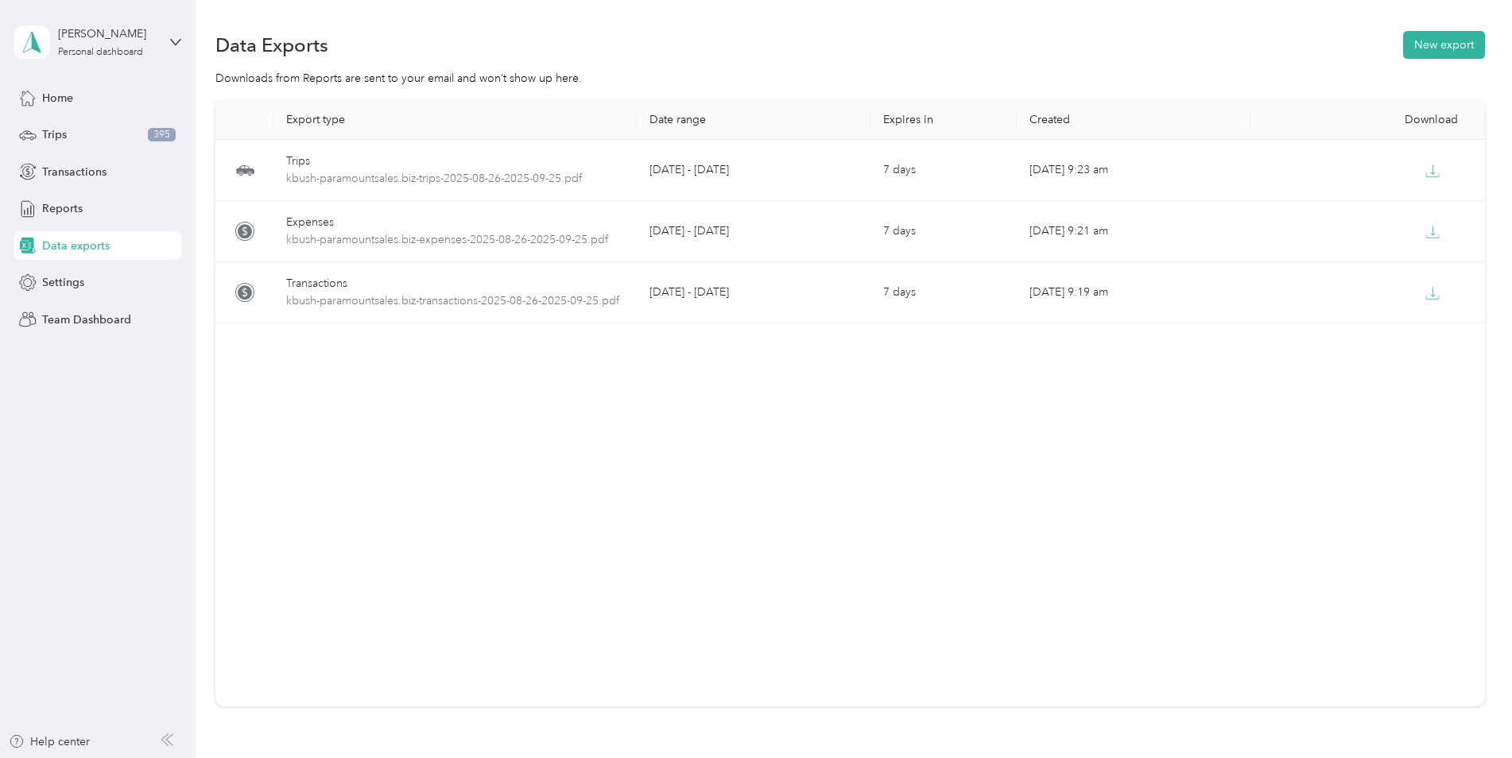
click at [969, 474] on div "Export type Date range Expires in Created Download Trips kbush-paramountsales.b…" at bounding box center [849, 403] width 1269 height 606
click at [1432, 48] on button "New export" at bounding box center [1444, 45] width 82 height 28
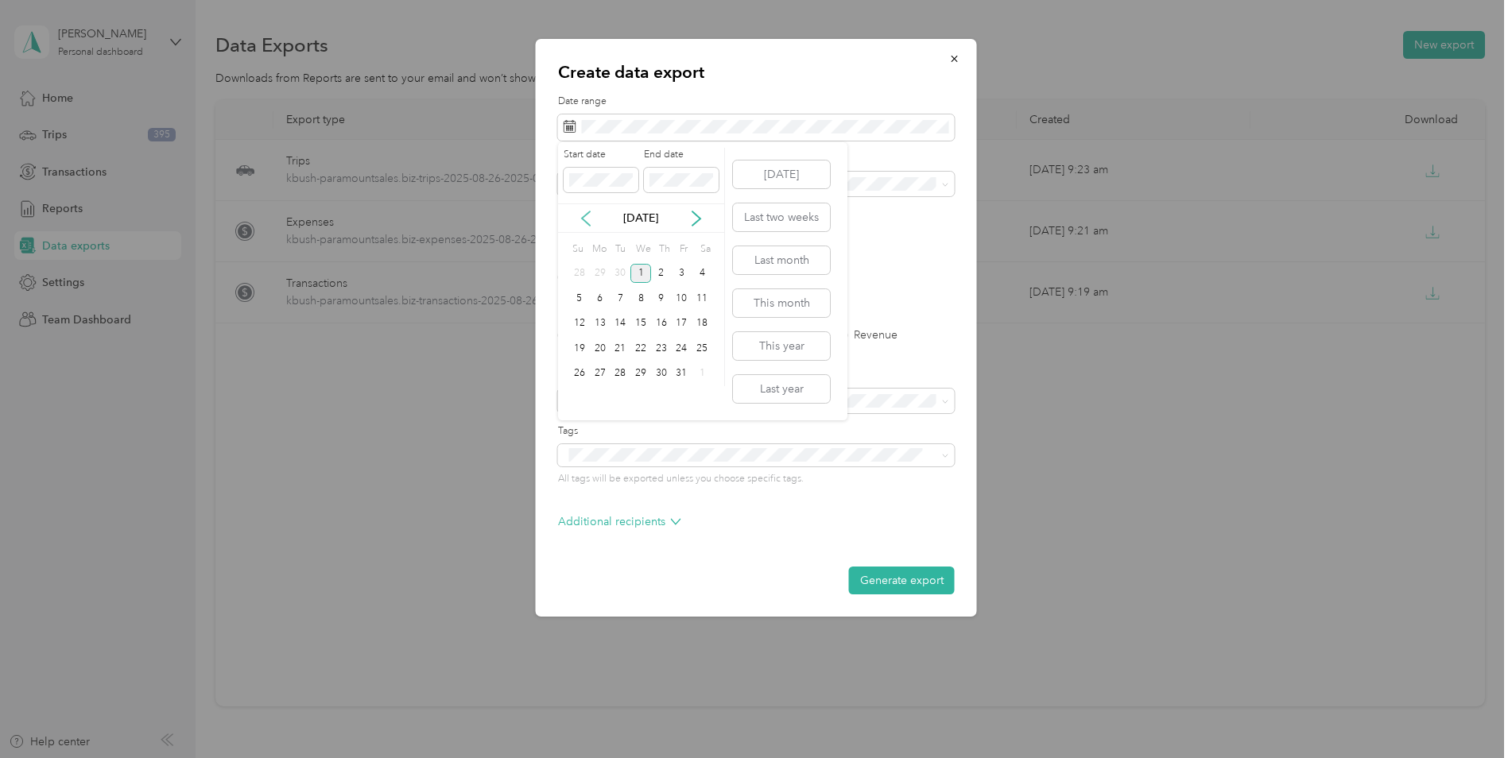
click at [590, 215] on icon at bounding box center [586, 219] width 16 height 16
click at [593, 217] on icon at bounding box center [586, 219] width 16 height 16
drag, startPoint x: 615, startPoint y: 374, endPoint x: 619, endPoint y: 366, distance: 9.6
click at [617, 368] on div "26" at bounding box center [620, 374] width 21 height 20
click at [697, 220] on icon at bounding box center [696, 218] width 8 height 14
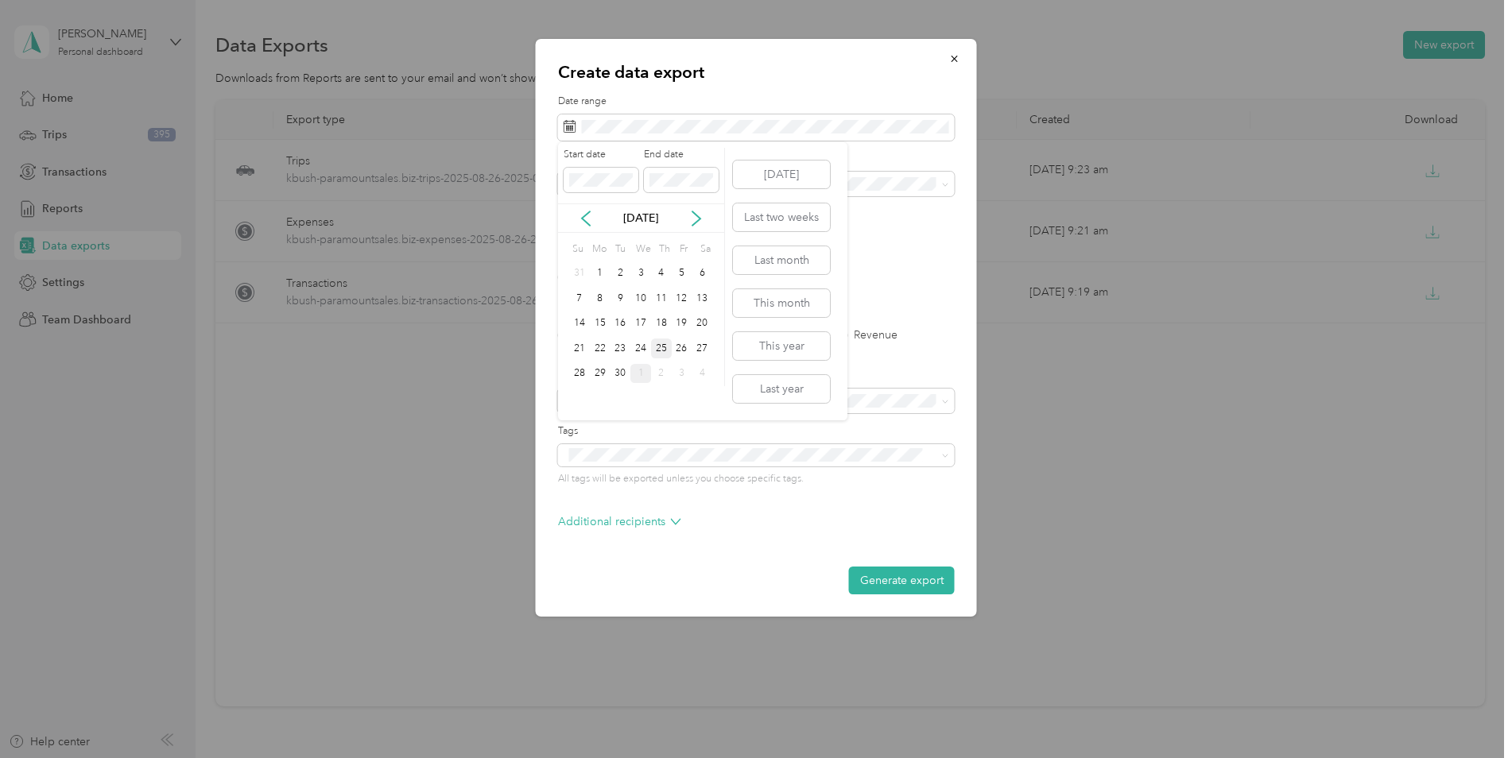
click at [662, 342] on div "25" at bounding box center [661, 349] width 21 height 20
click at [602, 238] on div "Work" at bounding box center [756, 239] width 374 height 17
click at [679, 273] on label "PDF" at bounding box center [691, 277] width 38 height 11
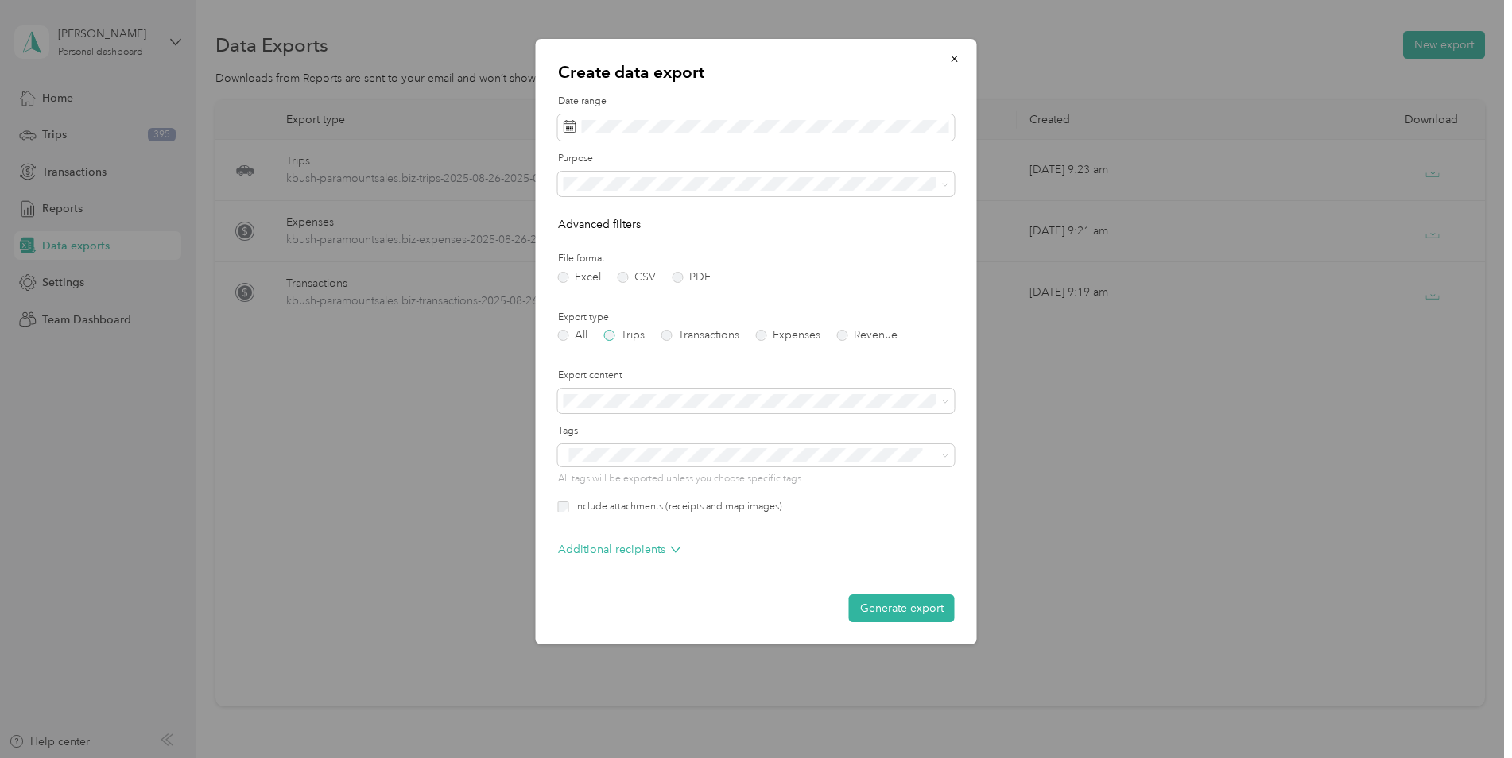
click at [613, 335] on label "Trips" at bounding box center [624, 335] width 41 height 11
click at [858, 607] on button "Generate export" at bounding box center [902, 608] width 106 height 28
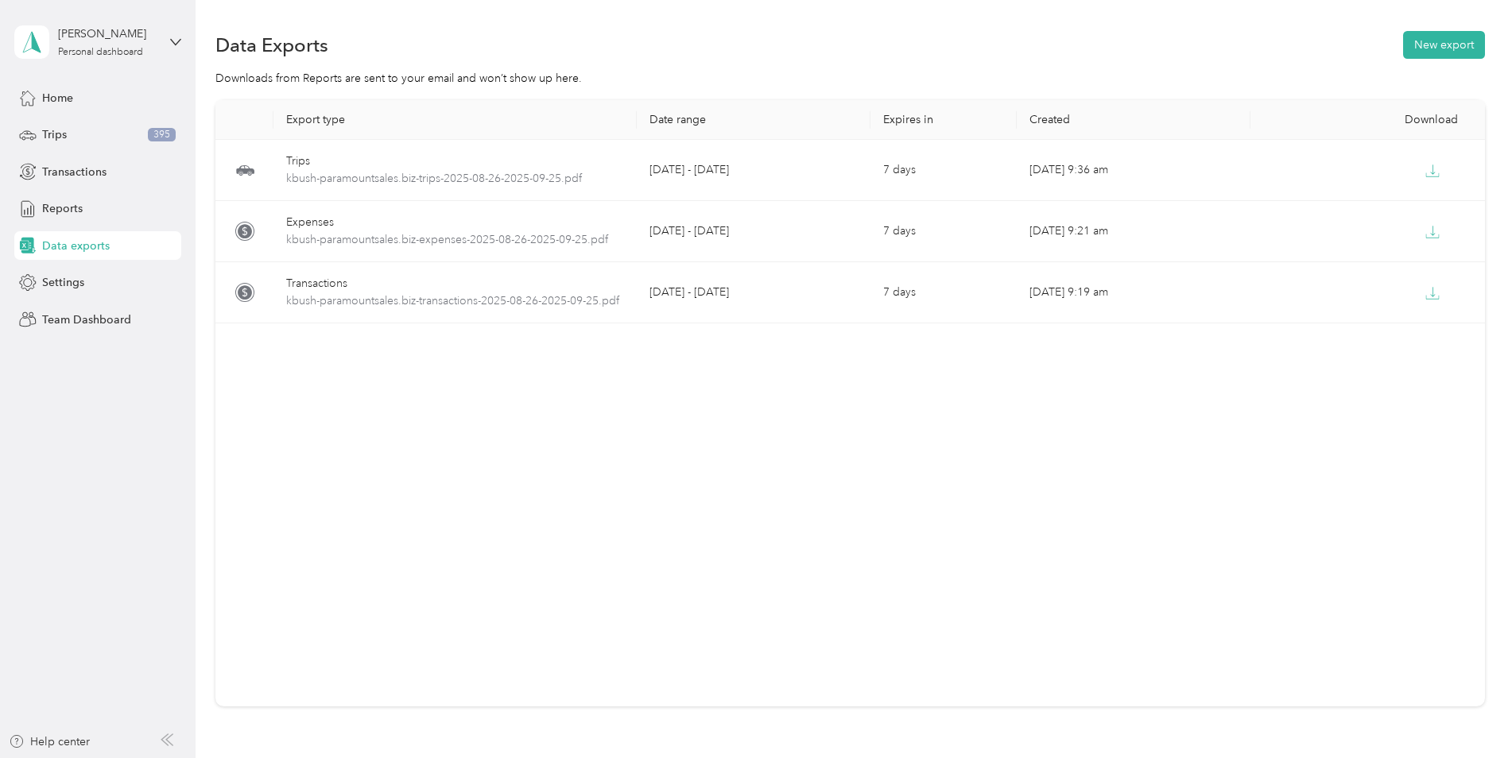
click at [1035, 44] on div "Data Exports New export" at bounding box center [849, 44] width 1269 height 33
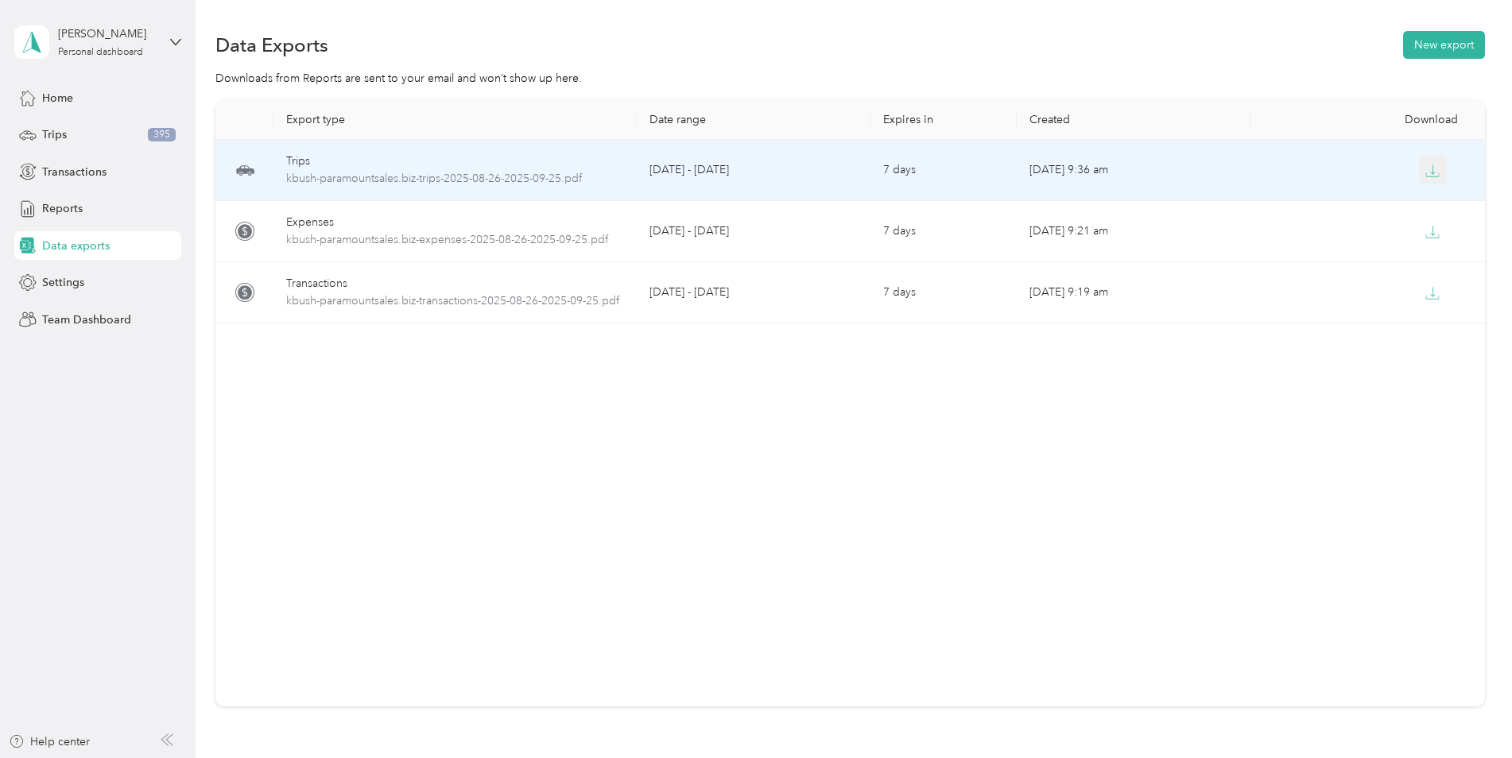
click at [1430, 168] on icon "button" at bounding box center [1432, 171] width 14 height 14
